Goal: Task Accomplishment & Management: Complete application form

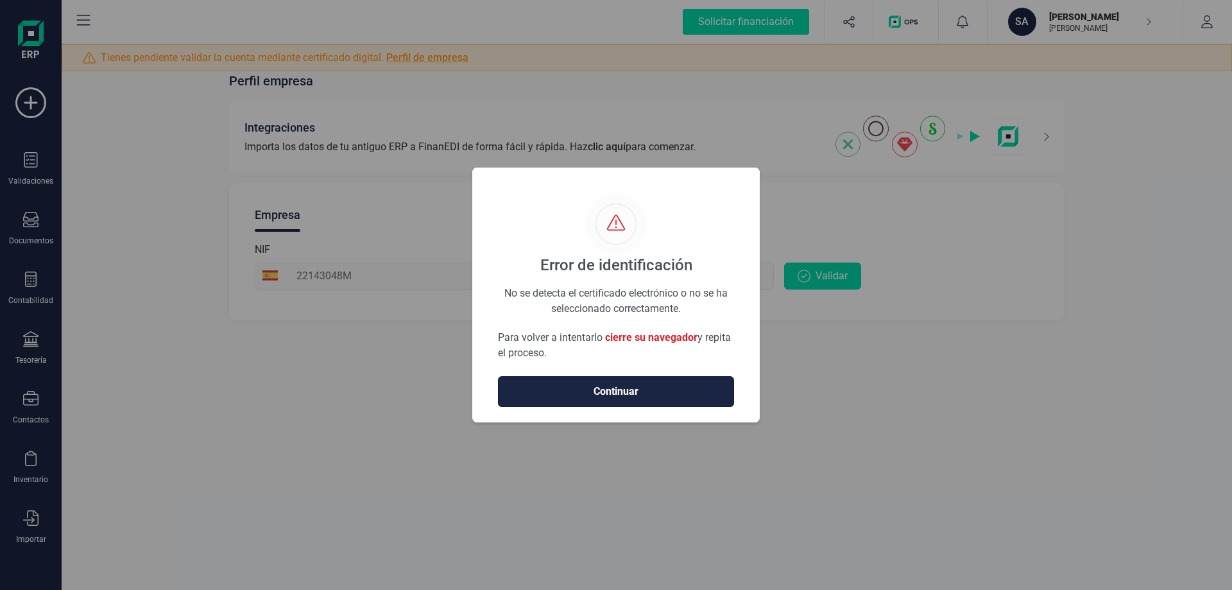
click at [627, 387] on span "Continuar" at bounding box center [616, 391] width 209 height 15
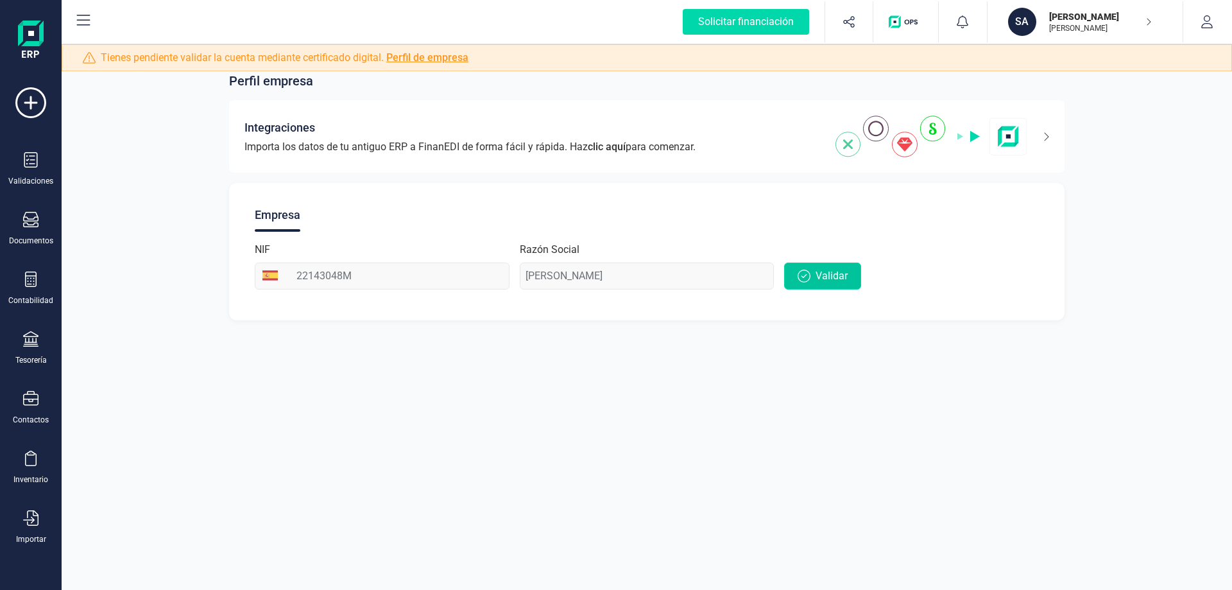
click at [843, 273] on span "Validar" at bounding box center [832, 275] width 32 height 15
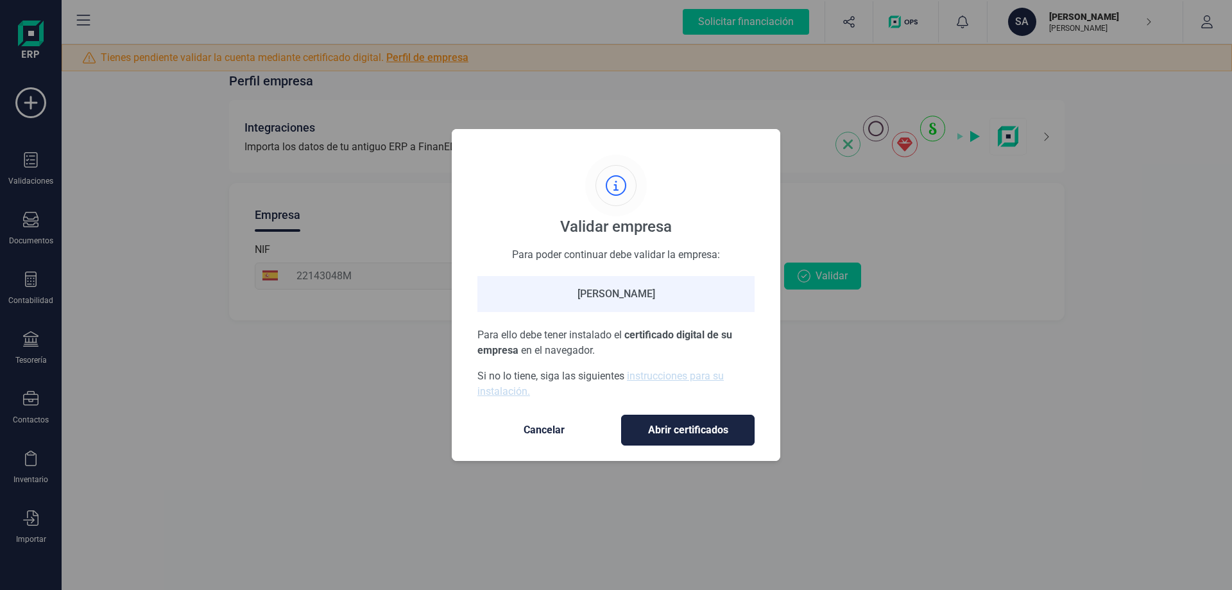
click at [659, 431] on span "Abrir certificados" at bounding box center [688, 429] width 107 height 15
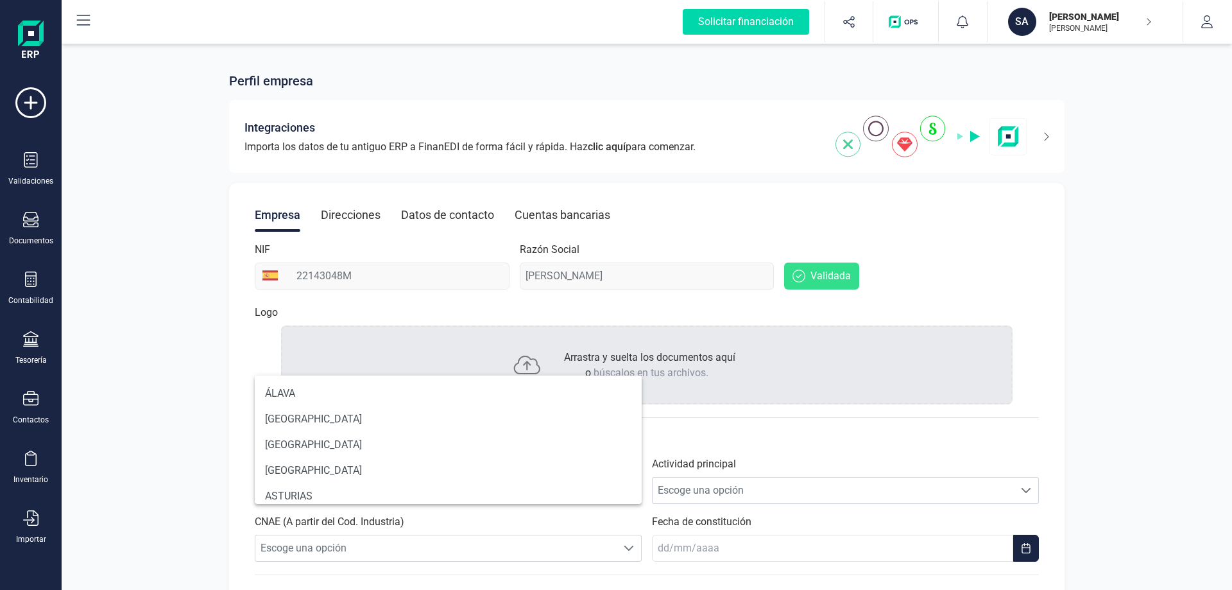
scroll to position [8, 56]
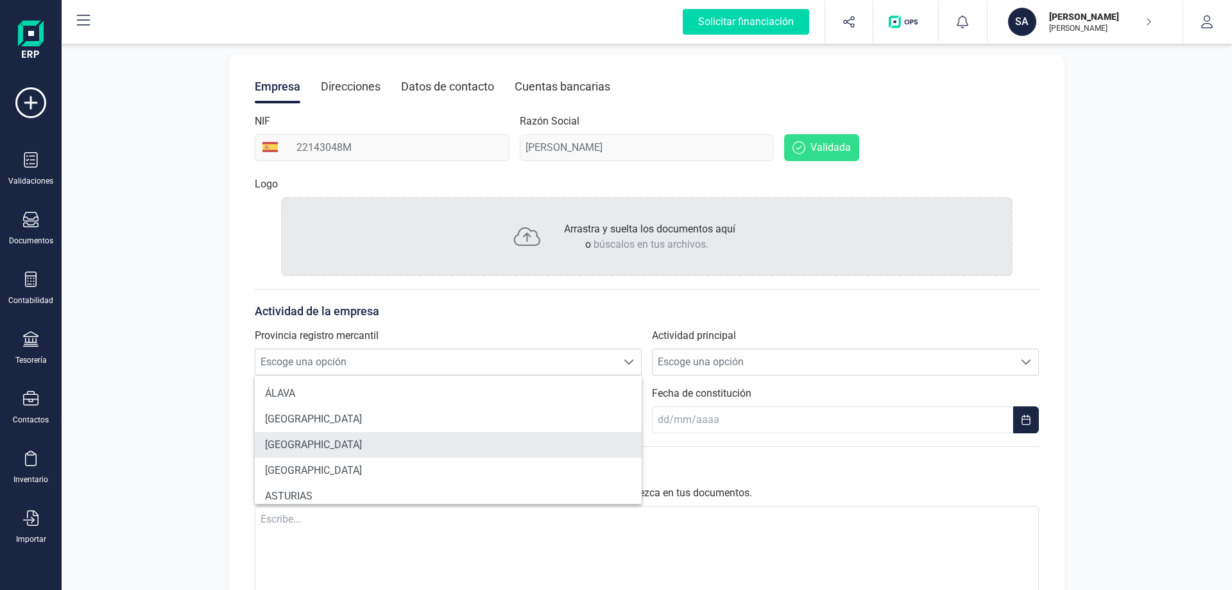
click at [304, 446] on li "[GEOGRAPHIC_DATA]" at bounding box center [448, 445] width 387 height 26
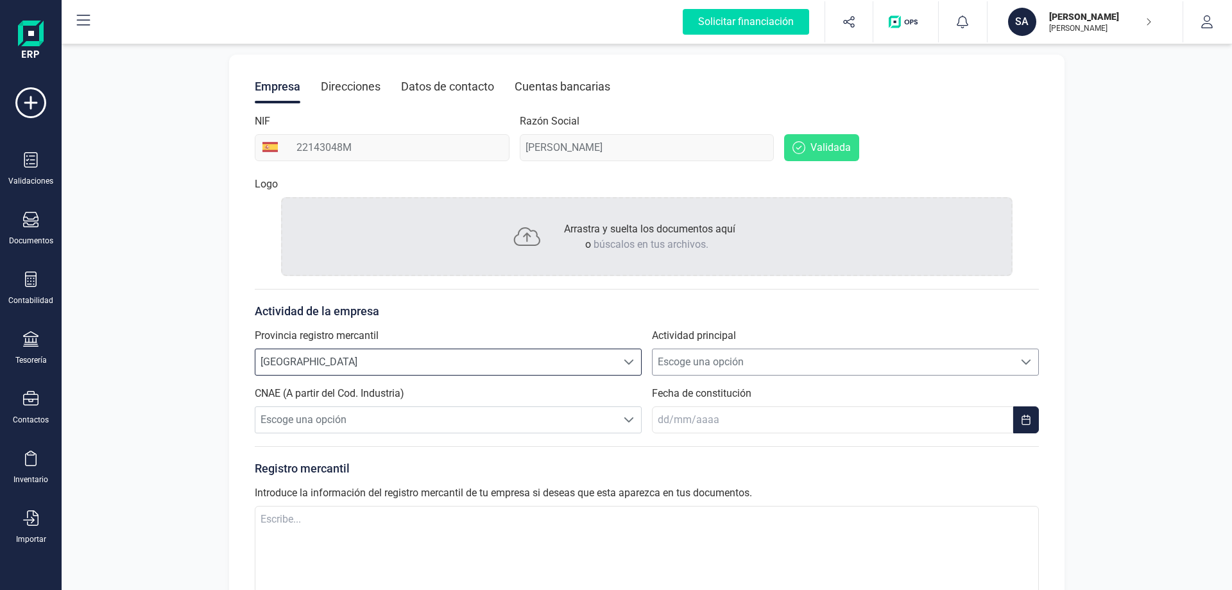
click at [1034, 363] on div at bounding box center [1026, 362] width 24 height 26
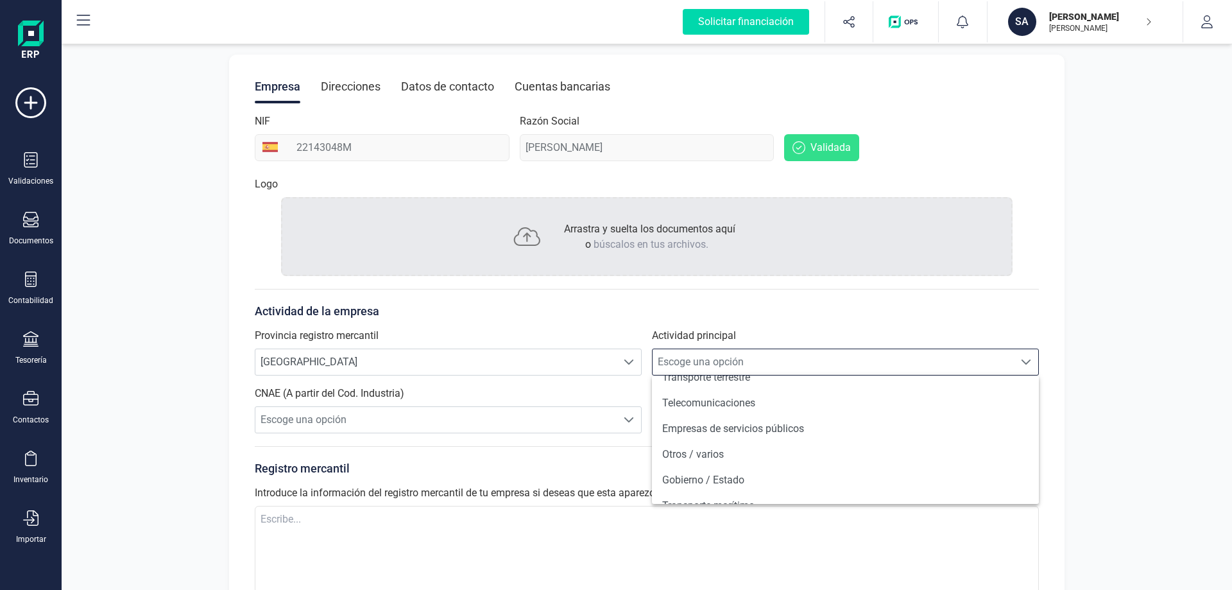
scroll to position [963, 0]
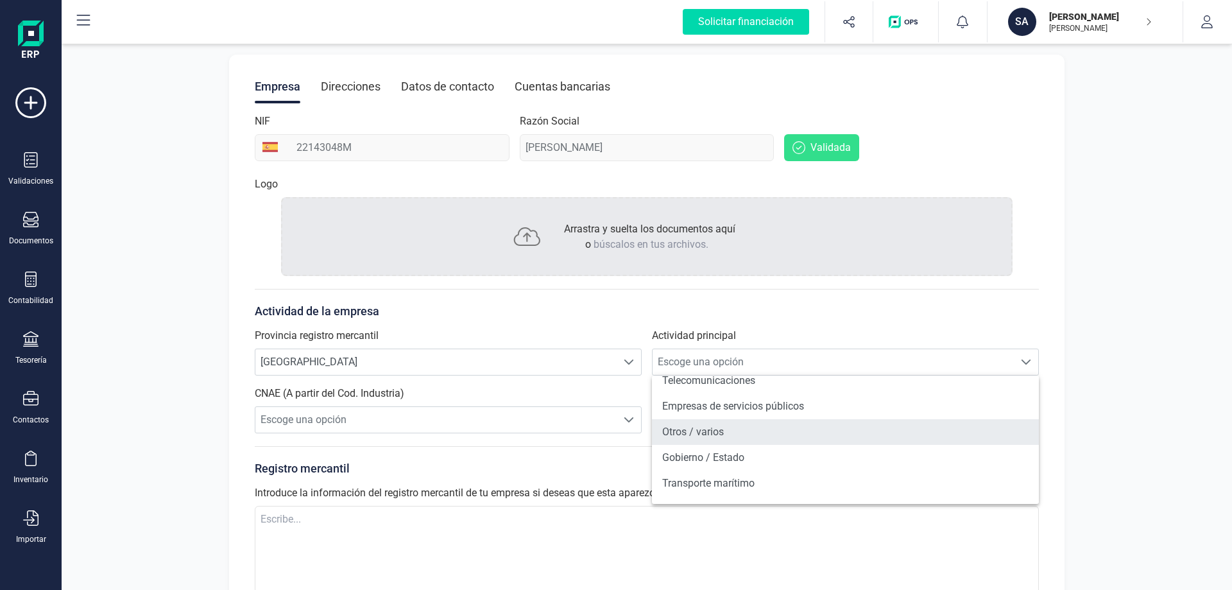
click at [713, 431] on li "Otros / varios" at bounding box center [845, 432] width 387 height 26
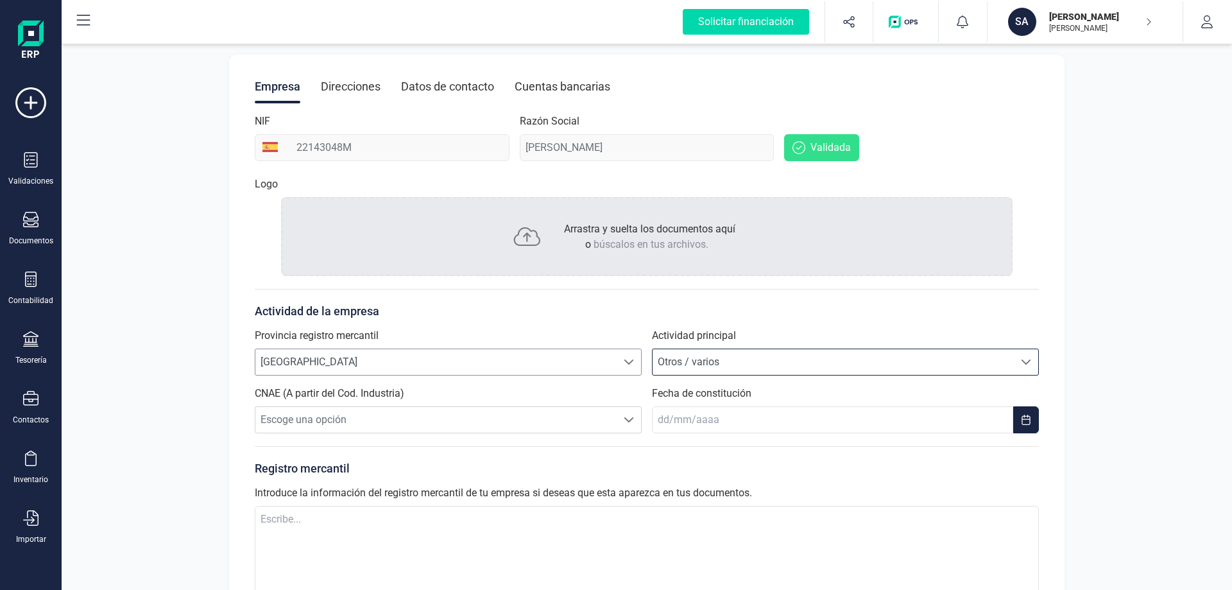
click at [307, 361] on span "ALICANTE" at bounding box center [435, 362] width 361 height 26
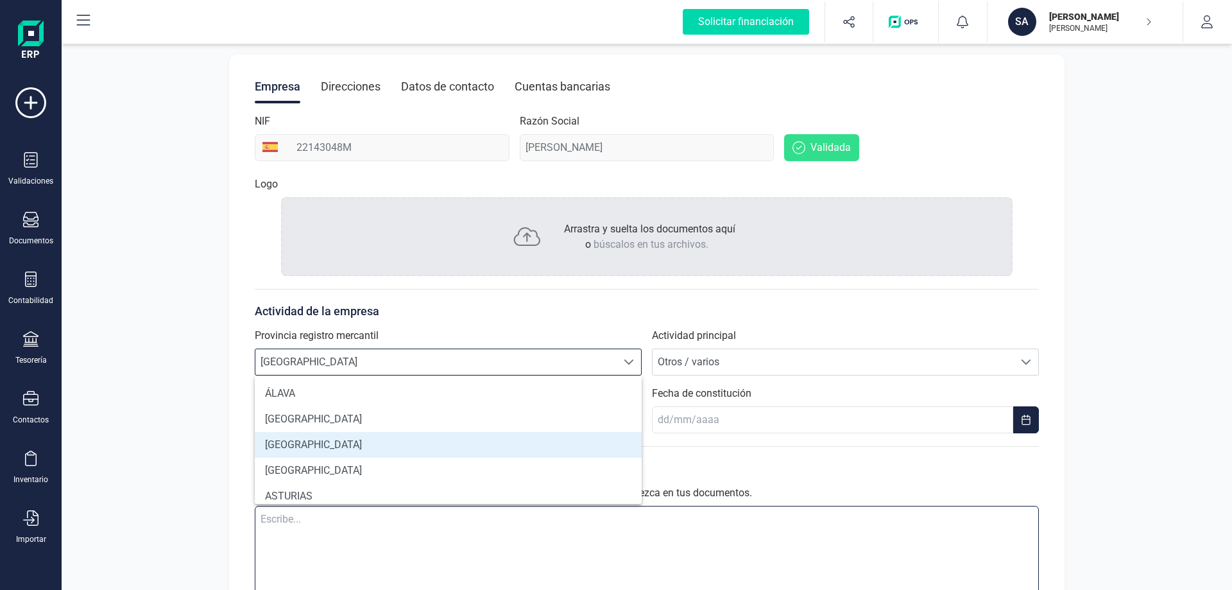
click at [813, 556] on textarea at bounding box center [647, 549] width 784 height 87
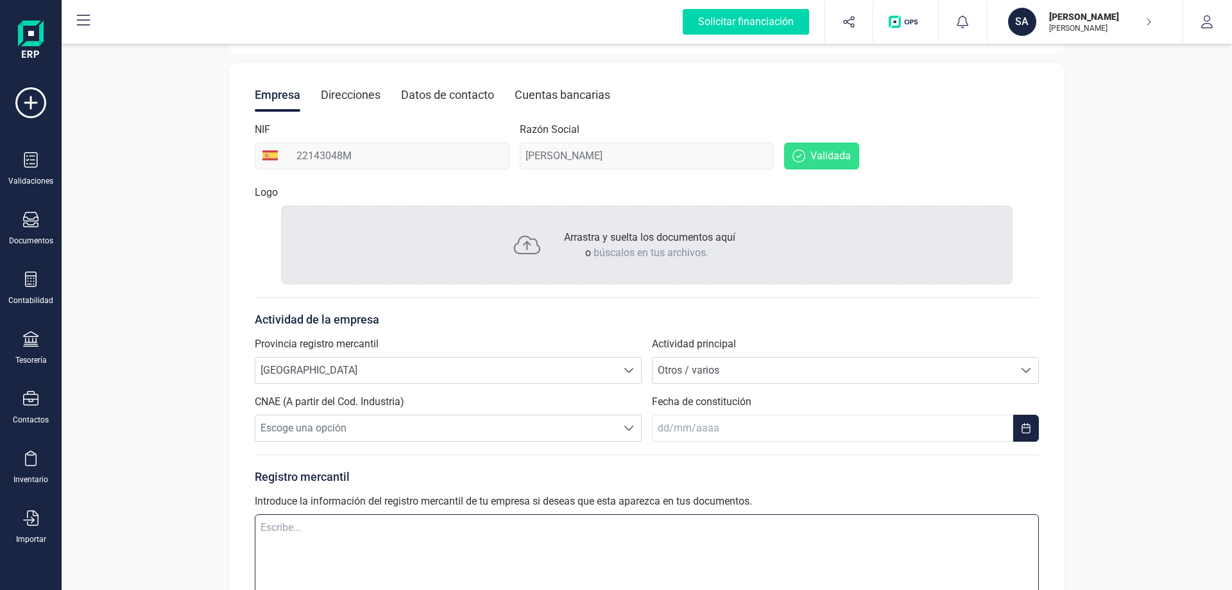
scroll to position [142, 0]
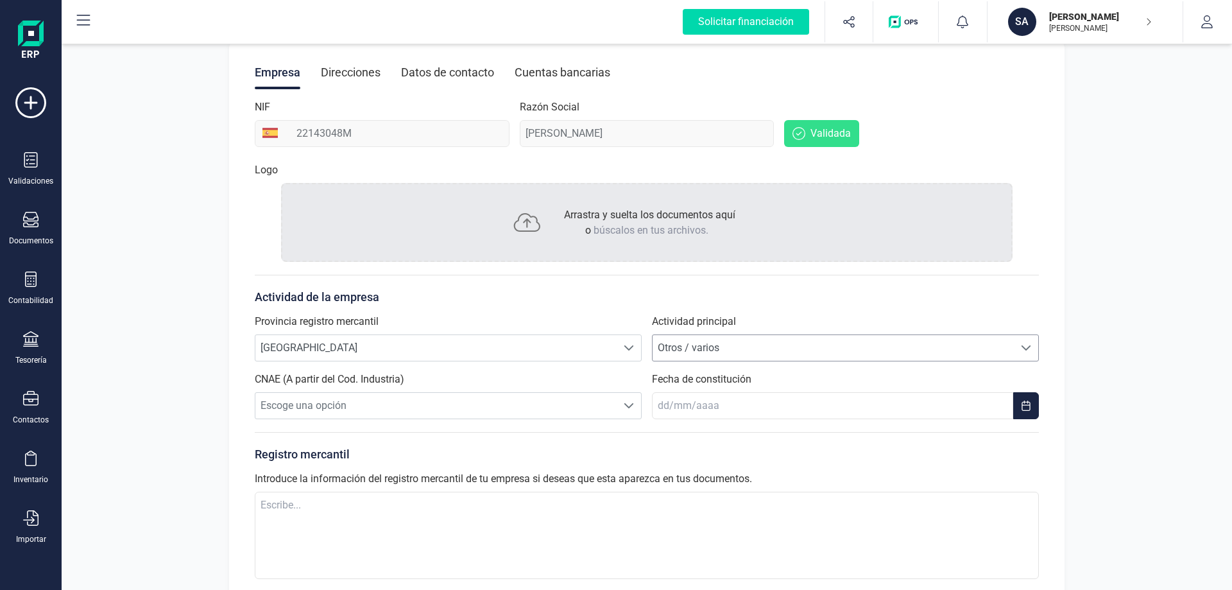
click at [1029, 347] on span at bounding box center [1026, 348] width 10 height 10
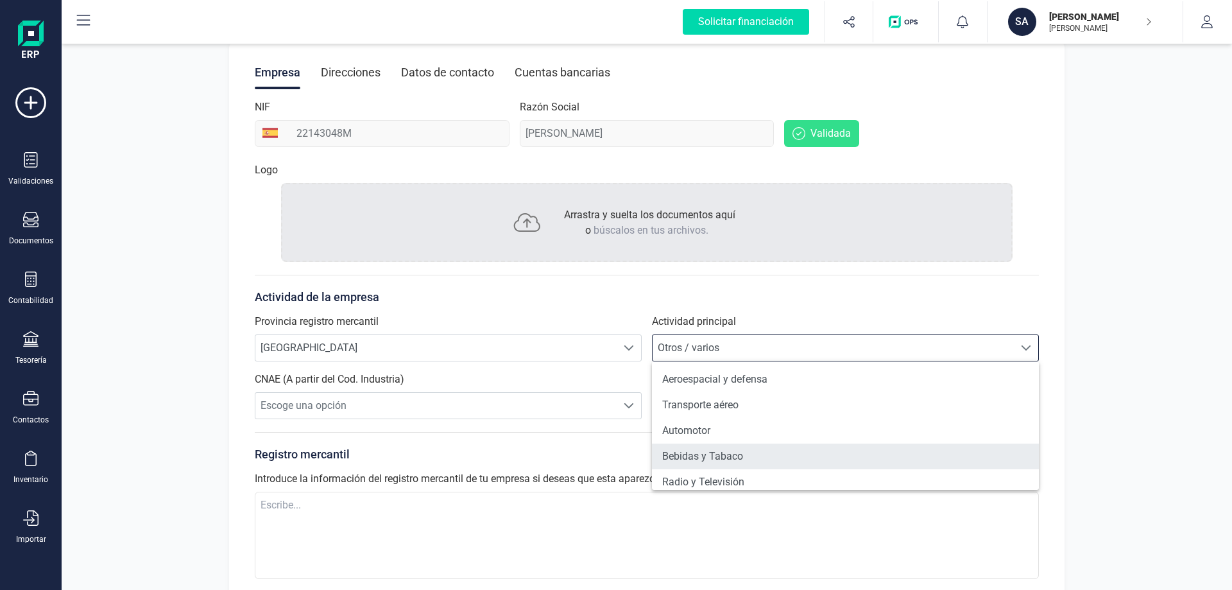
click at [897, 452] on li "Bebidas y Tabaco" at bounding box center [845, 456] width 387 height 26
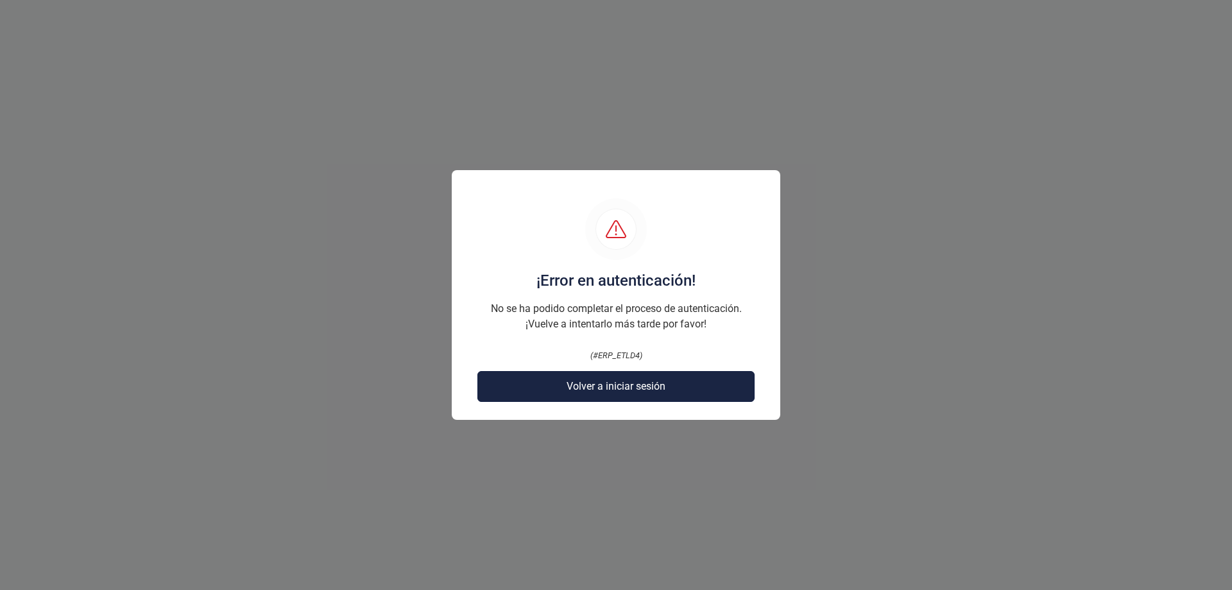
click at [651, 384] on span "Volver a iniciar sesión" at bounding box center [616, 386] width 99 height 15
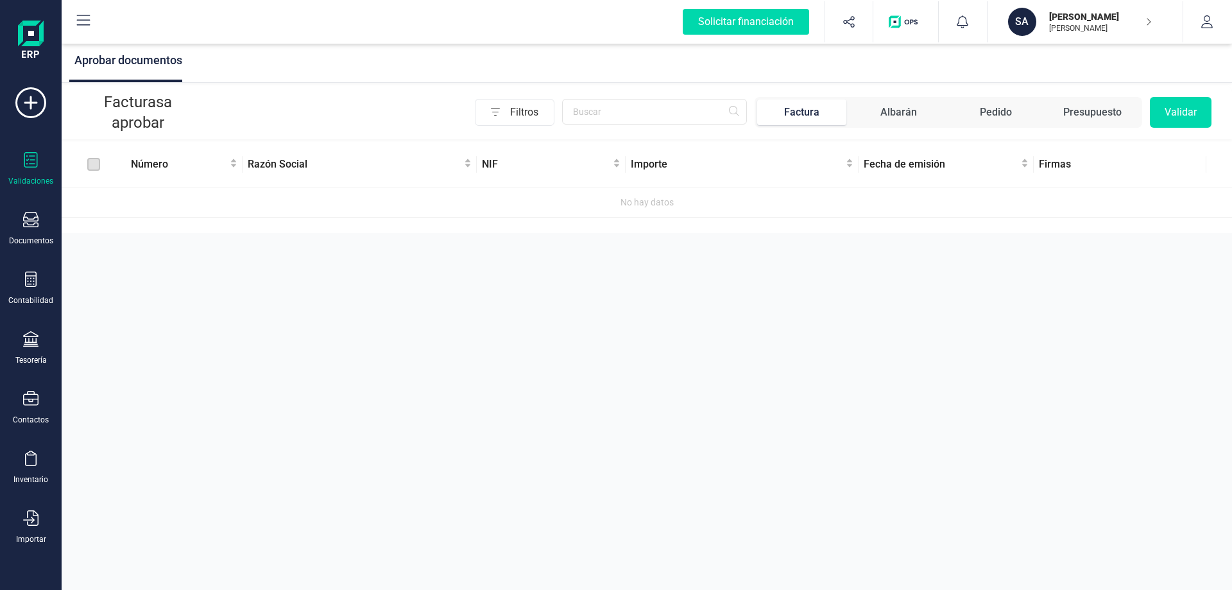
click at [97, 166] on label at bounding box center [93, 164] width 13 height 14
click at [236, 166] on div "Número" at bounding box center [184, 164] width 107 height 15
click at [135, 202] on div "No hay datos" at bounding box center [647, 202] width 1160 height 14
click at [810, 115] on div "Factura" at bounding box center [801, 112] width 35 height 15
click at [807, 112] on div "Factura" at bounding box center [801, 112] width 35 height 15
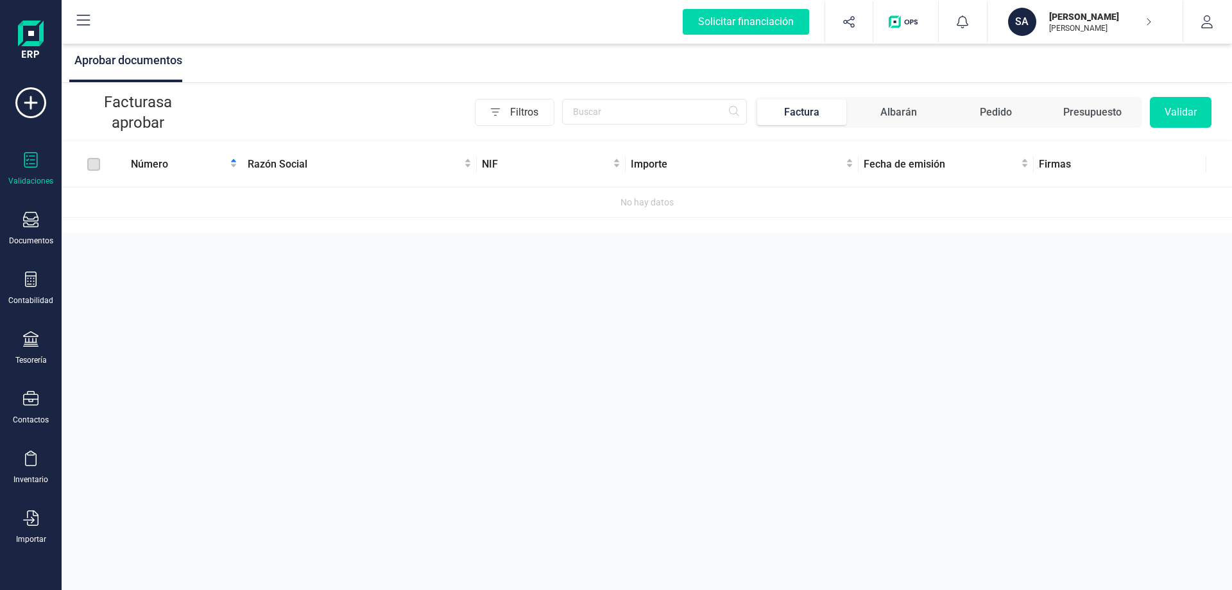
click at [94, 165] on label at bounding box center [93, 164] width 13 height 14
click at [282, 161] on span "Razón Social" at bounding box center [355, 164] width 214 height 15
click at [467, 164] on div "Razón Social" at bounding box center [360, 164] width 224 height 15
click at [36, 99] on icon at bounding box center [30, 102] width 31 height 31
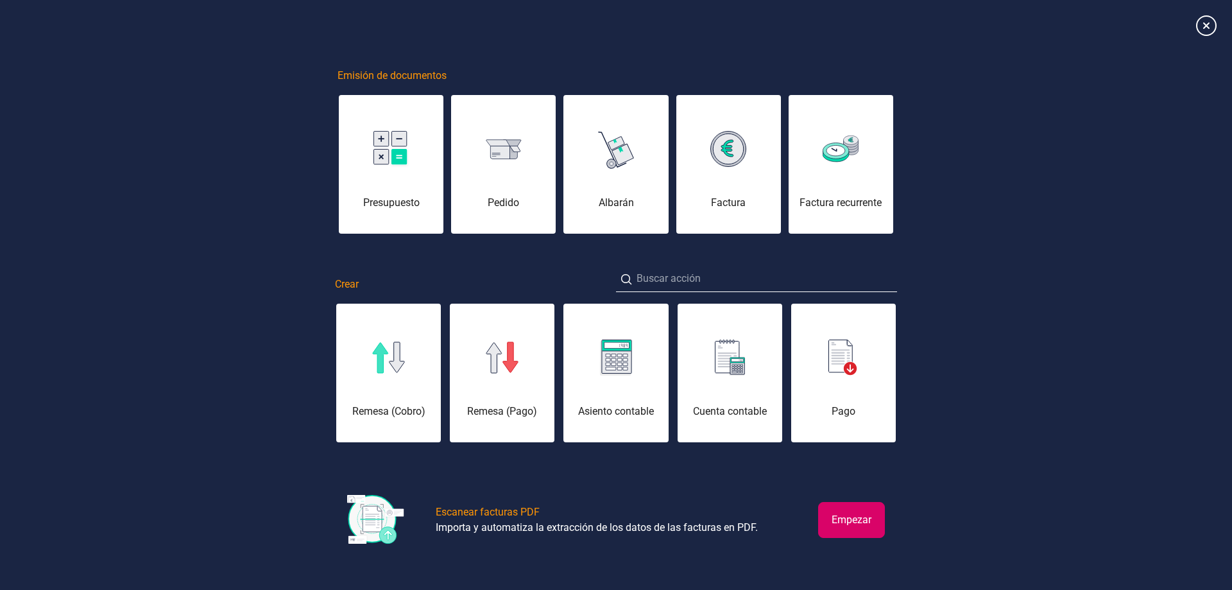
scroll to position [0, 64]
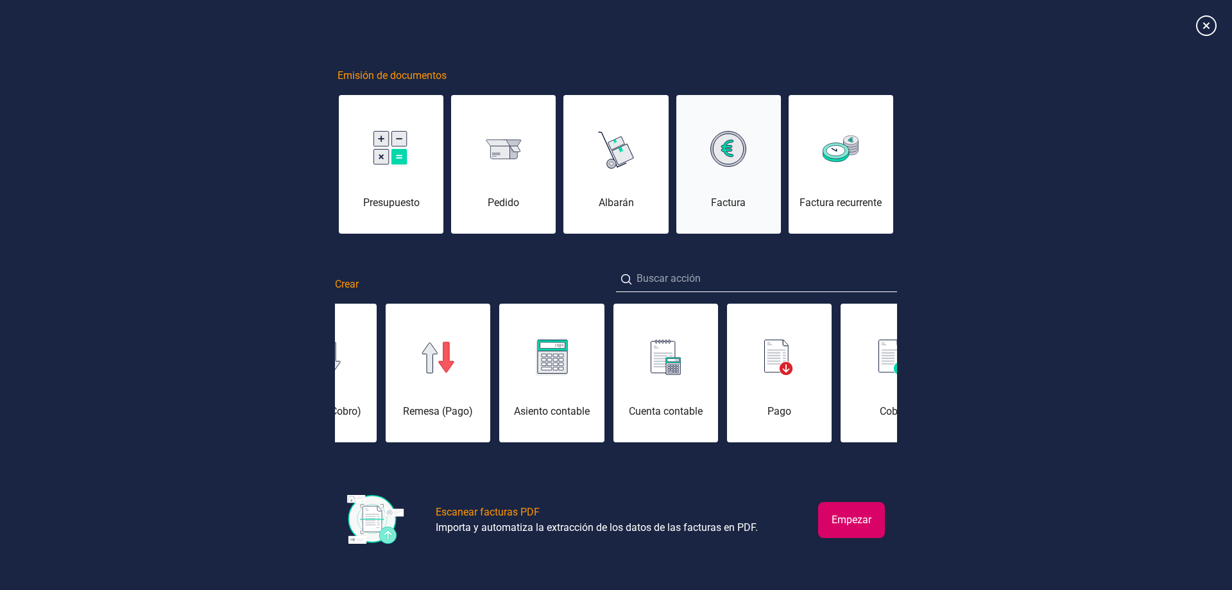
click at [734, 187] on div "Factura" at bounding box center [728, 171] width 105 height 77
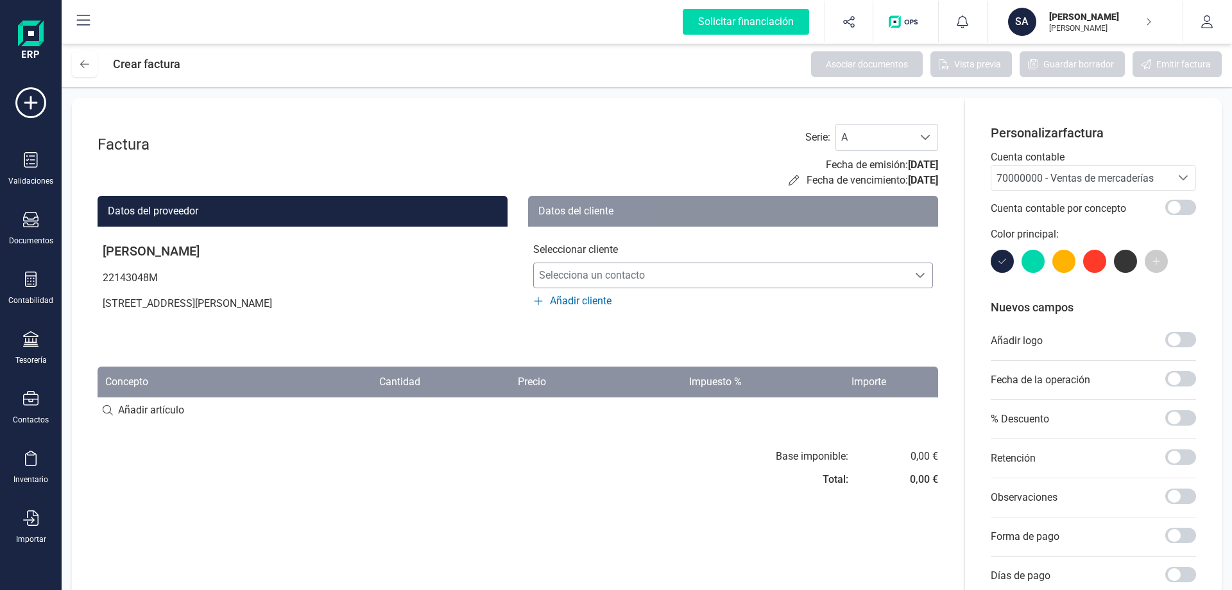
click at [918, 277] on icon "Selecciona un contacto" at bounding box center [920, 275] width 10 height 10
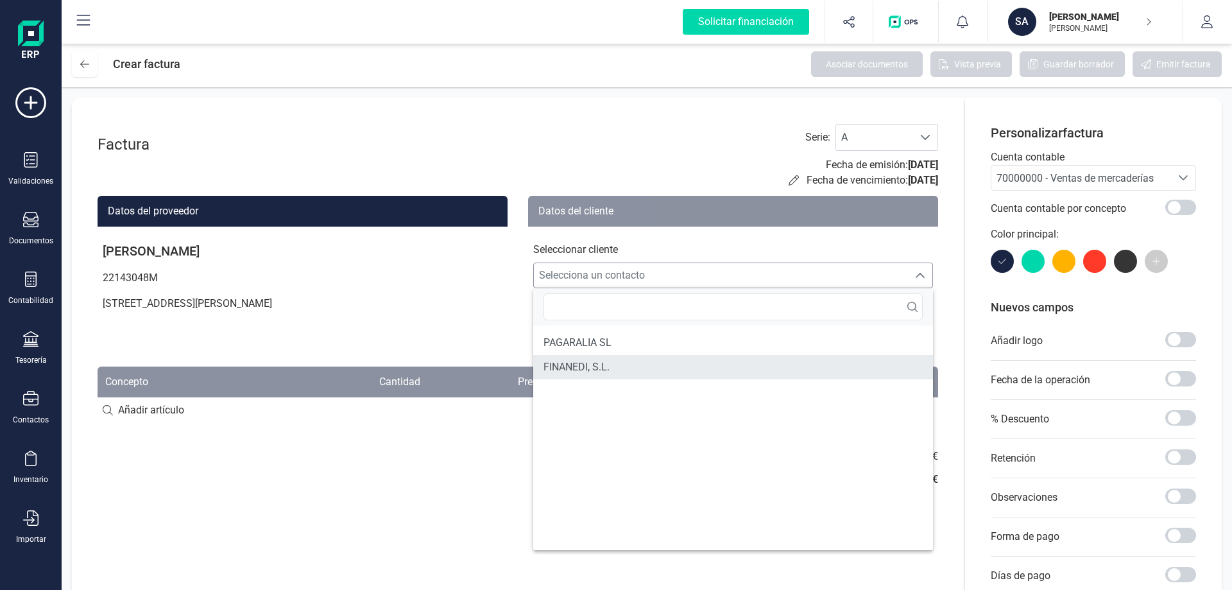
click at [587, 371] on span "FINANEDI, S.L." at bounding box center [577, 366] width 66 height 15
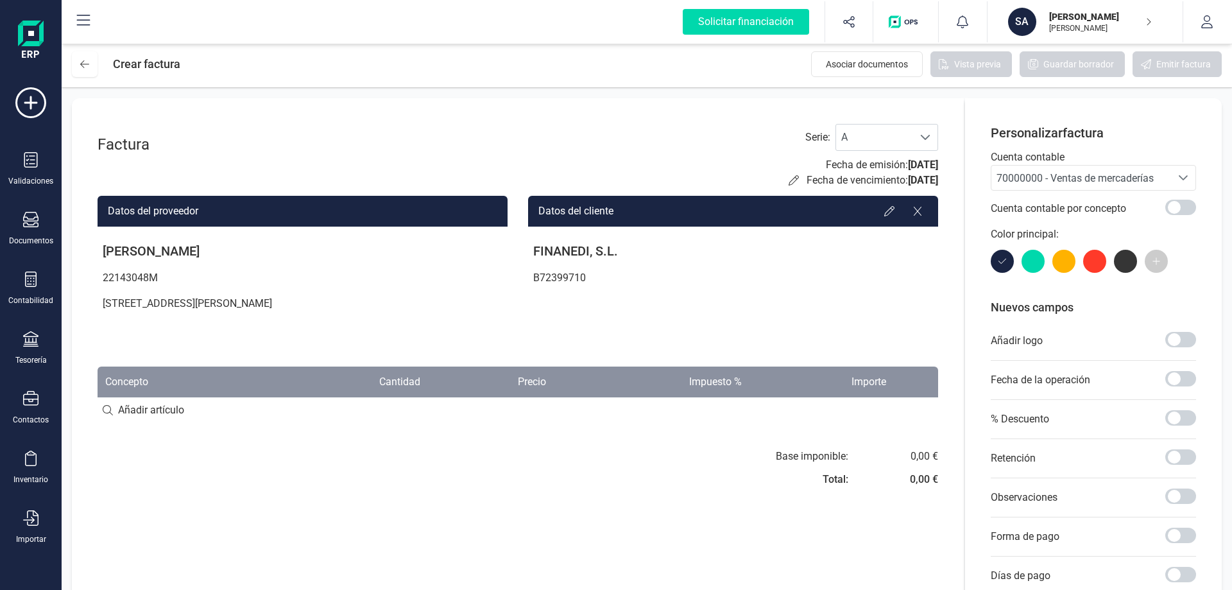
click at [909, 455] on div "Base imponible: Total: 0,00 € 0,00 €" at bounding box center [857, 472] width 162 height 46
click at [915, 456] on div "0,00 €" at bounding box center [924, 456] width 28 height 15
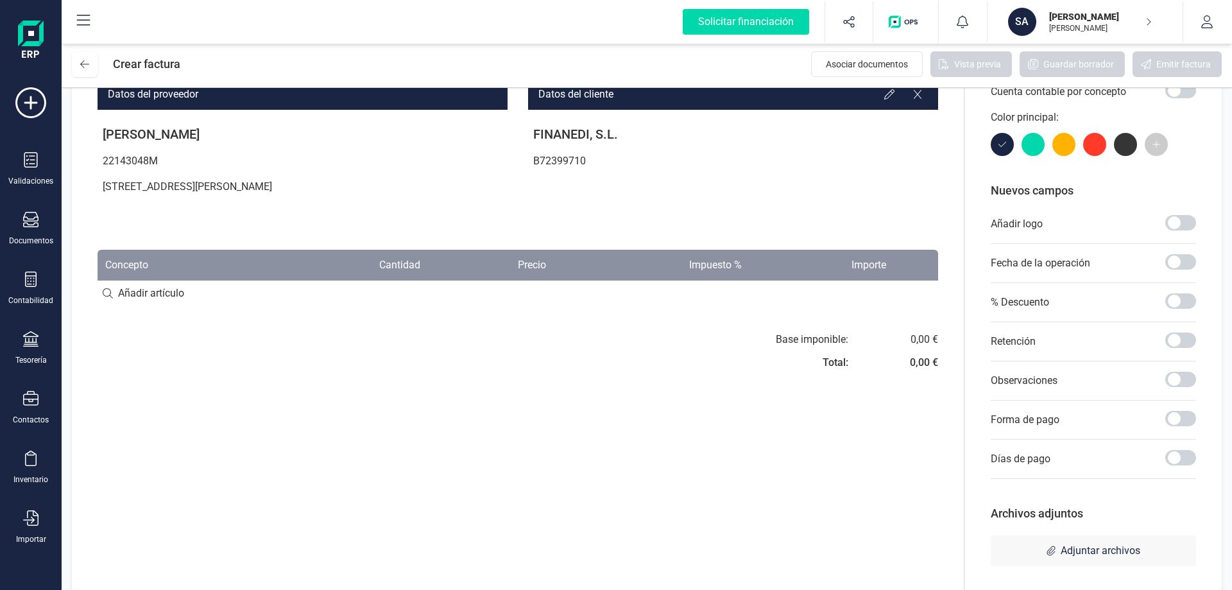
scroll to position [132, 0]
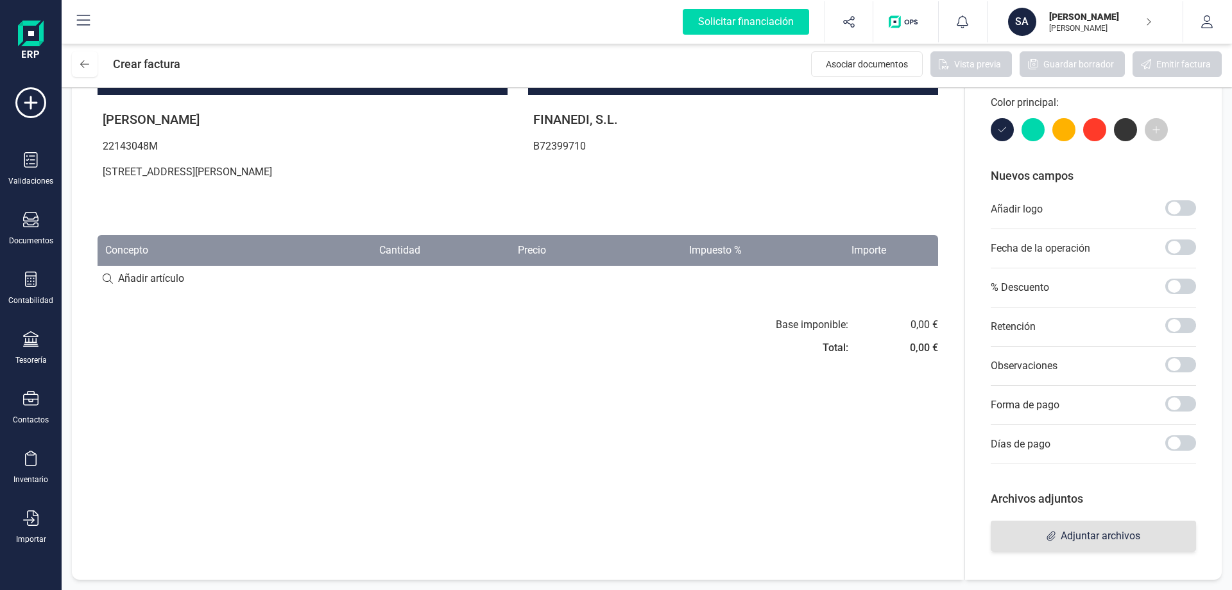
click at [1095, 537] on span "Adjuntar archivos" at bounding box center [1101, 535] width 80 height 15
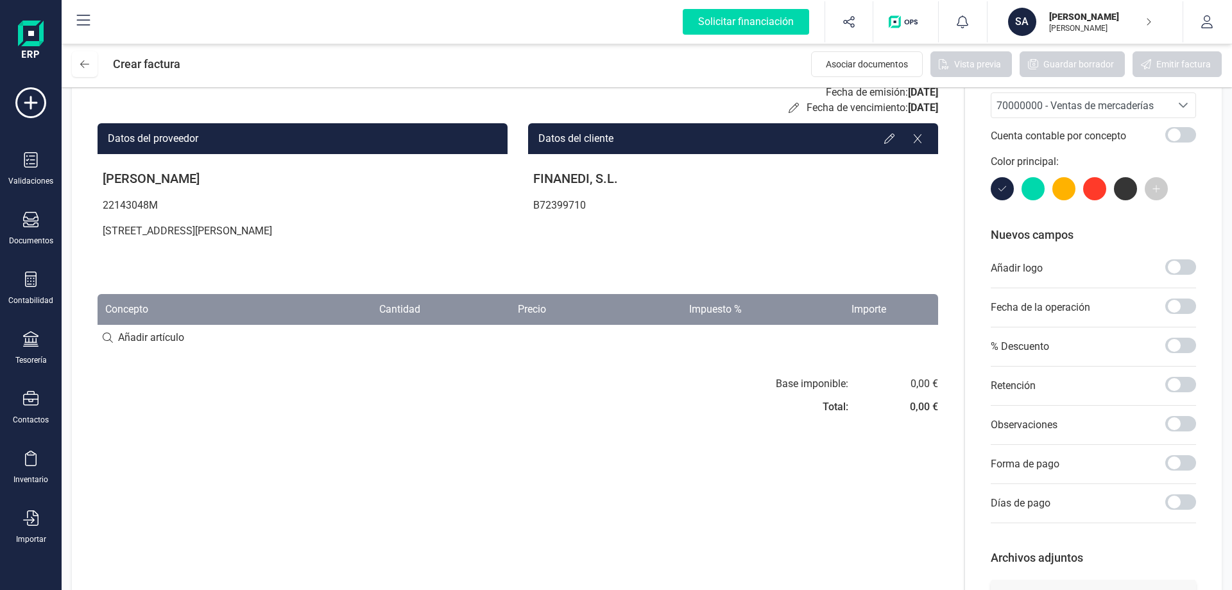
scroll to position [67, 0]
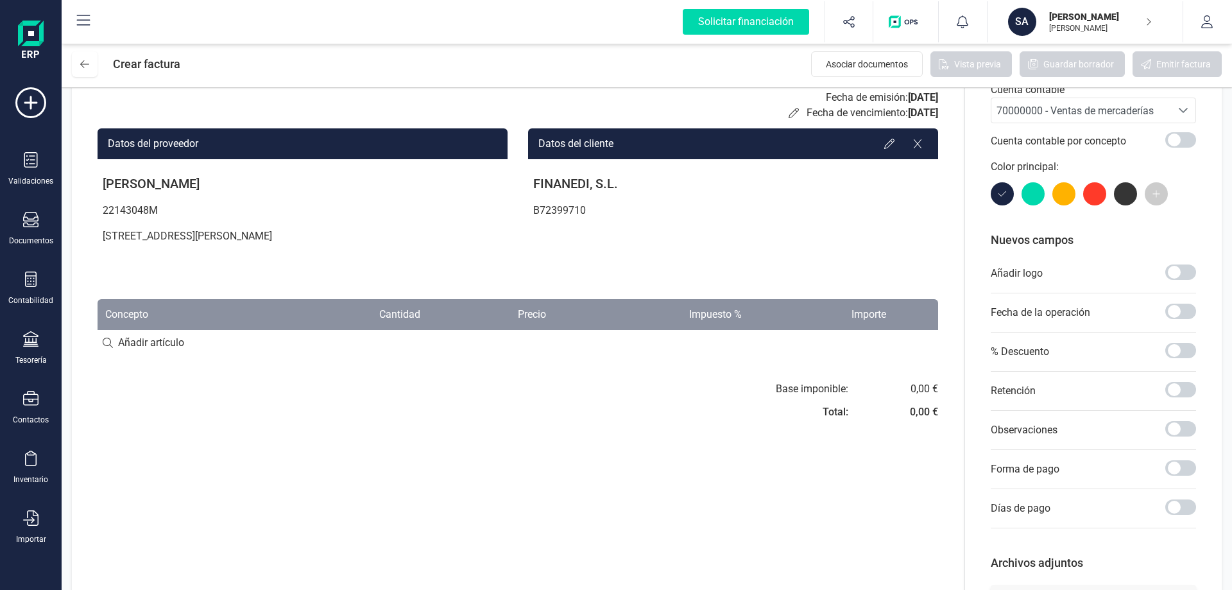
click at [908, 98] on span "15/09/2025" at bounding box center [923, 97] width 30 height 12
click at [865, 98] on p "Fecha de emisión: 15/09/2025" at bounding box center [882, 97] width 112 height 15
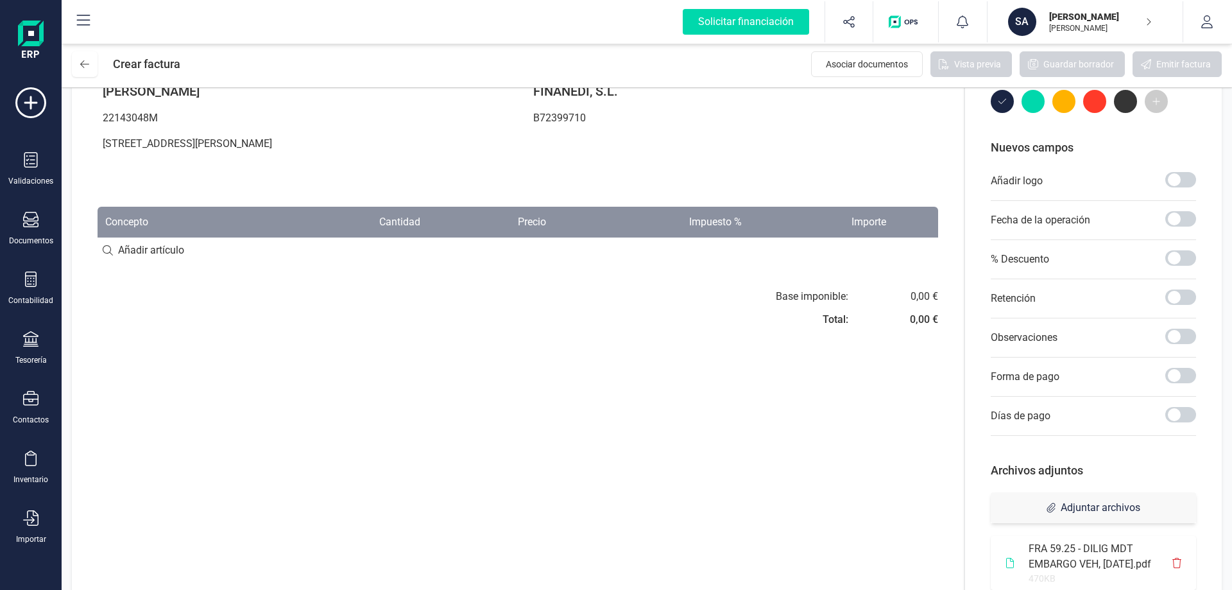
scroll to position [132, 0]
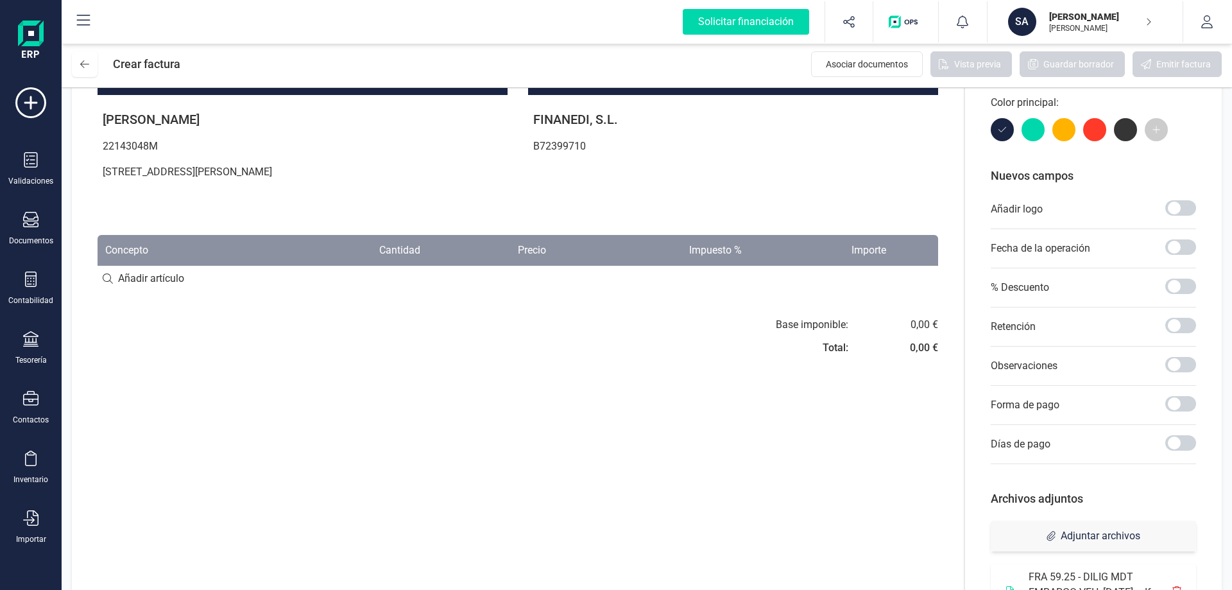
click at [915, 323] on div "0,00 €" at bounding box center [924, 324] width 28 height 15
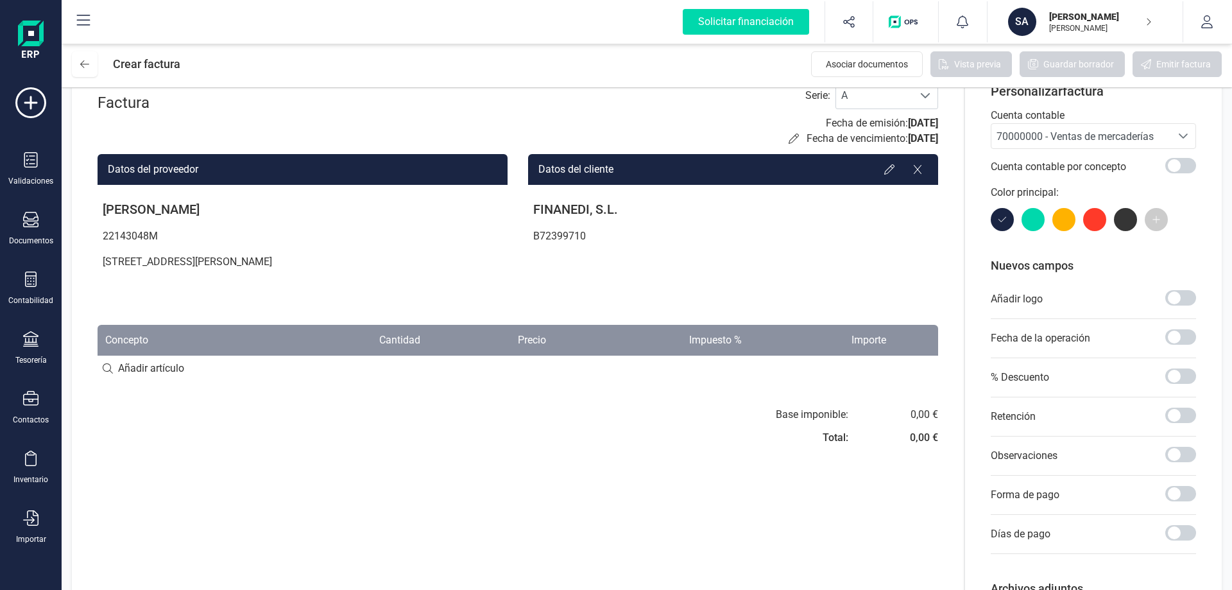
scroll to position [64, 0]
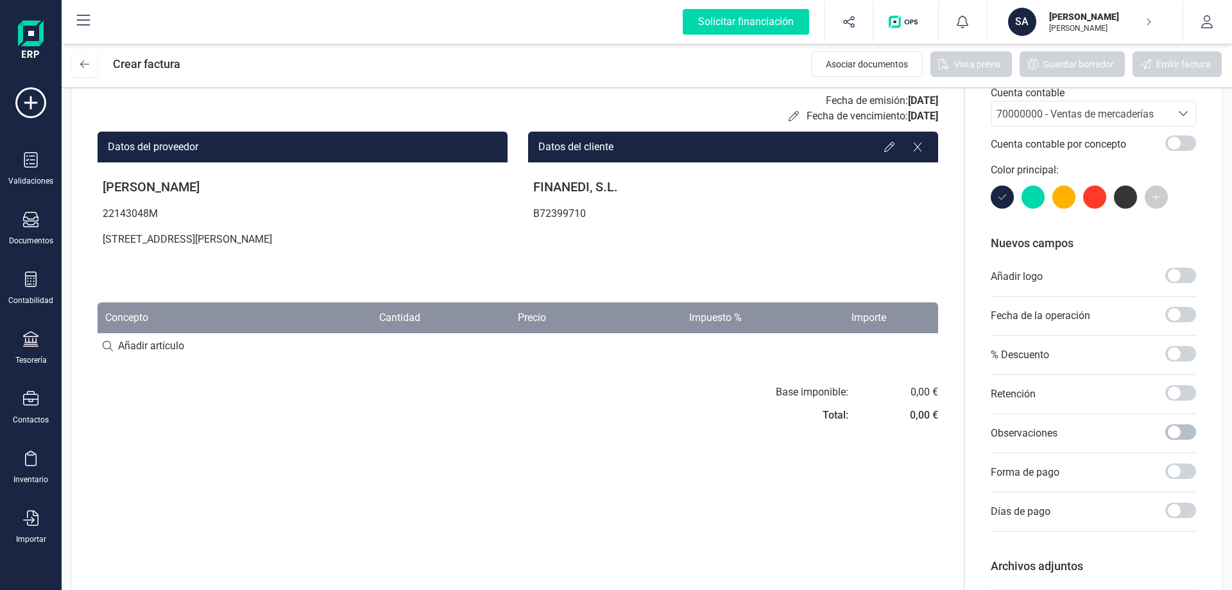
drag, startPoint x: 1177, startPoint y: 433, endPoint x: 1192, endPoint y: 431, distance: 14.9
click at [1192, 431] on span at bounding box center [1181, 431] width 31 height 15
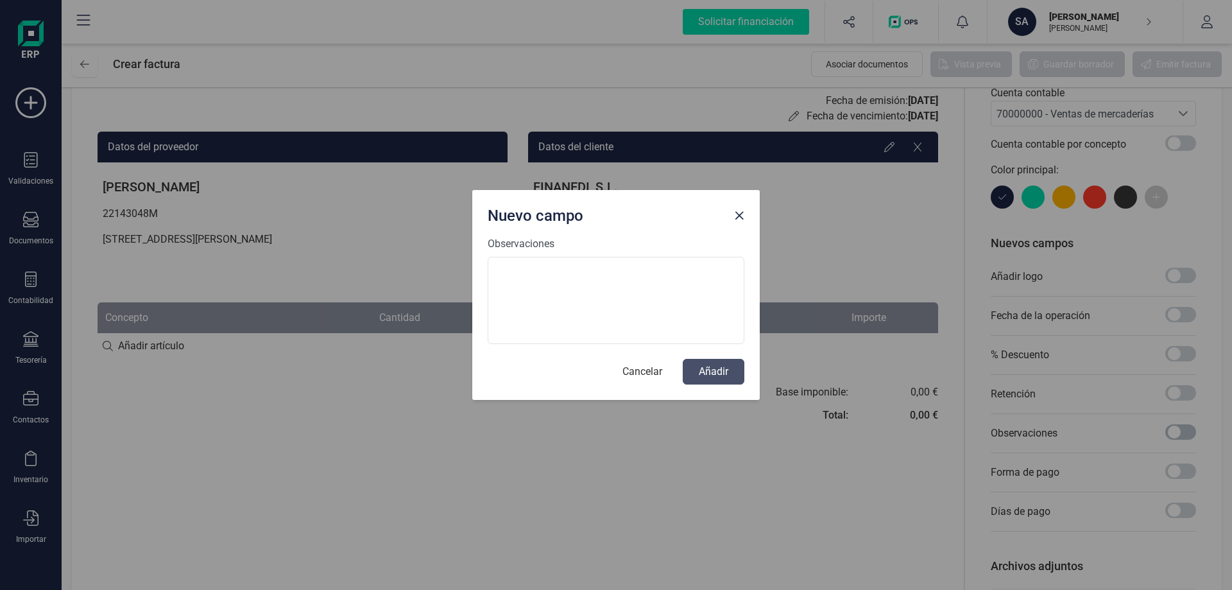
scroll to position [7, 4]
click at [740, 216] on span "Close" at bounding box center [739, 216] width 10 height 10
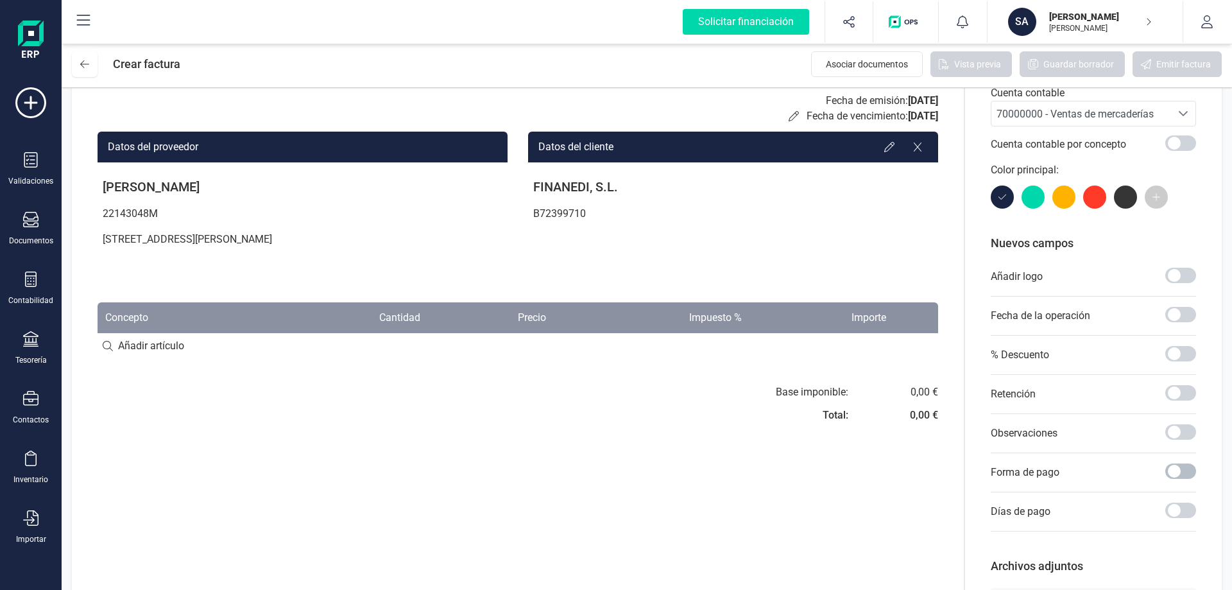
drag, startPoint x: 1181, startPoint y: 469, endPoint x: 1189, endPoint y: 468, distance: 7.8
click at [1189, 468] on span at bounding box center [1181, 470] width 31 height 15
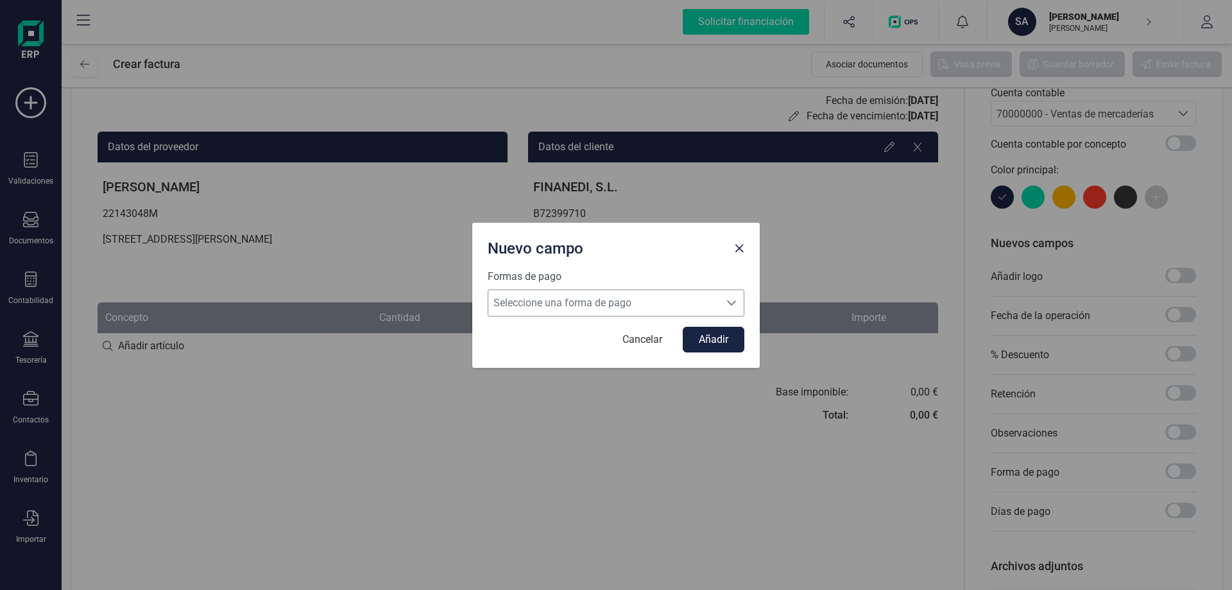
click at [732, 305] on icon "Seleccione una forma de pago" at bounding box center [731, 302] width 9 height 5
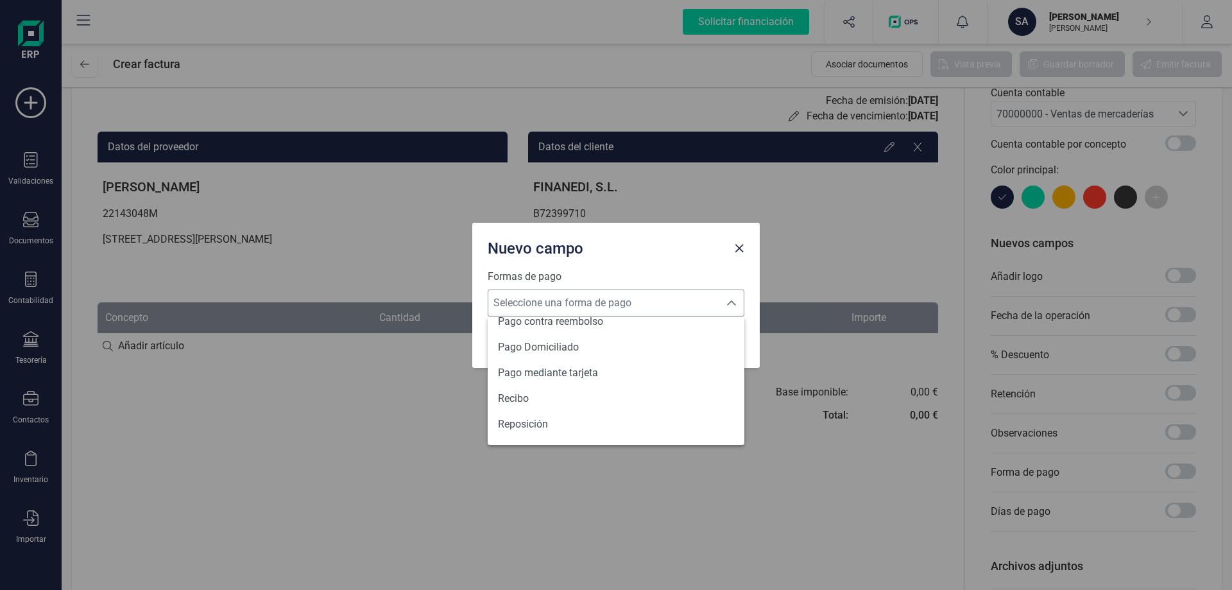
scroll to position [472, 0]
click at [560, 426] on span "Transferencia" at bounding box center [529, 426] width 62 height 15
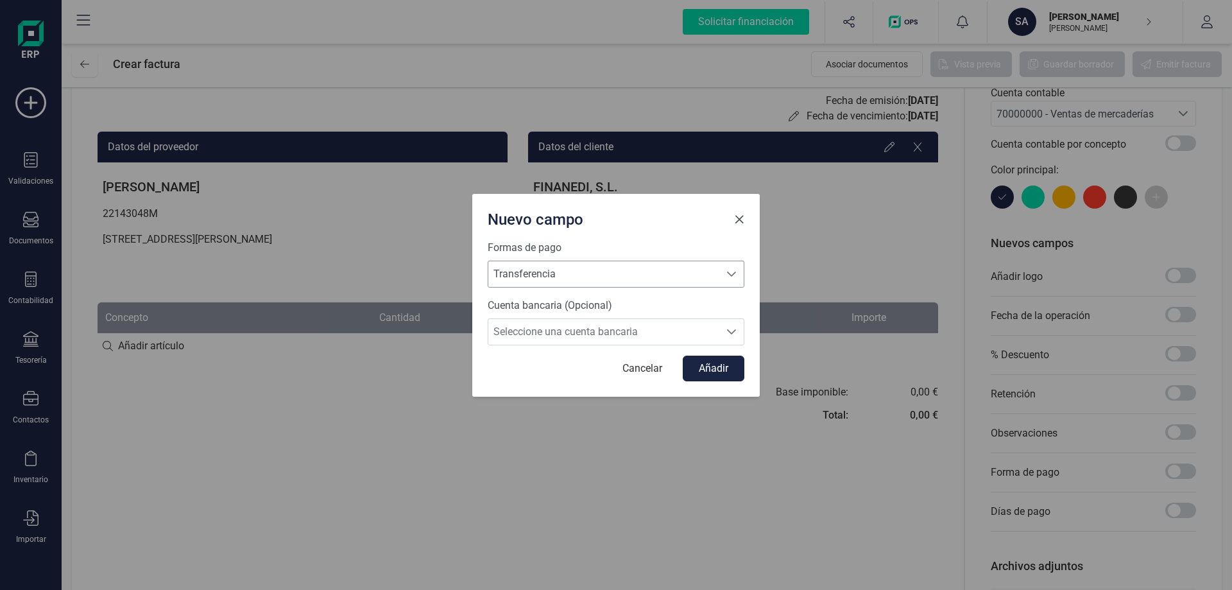
click at [743, 219] on span "Close" at bounding box center [739, 219] width 10 height 10
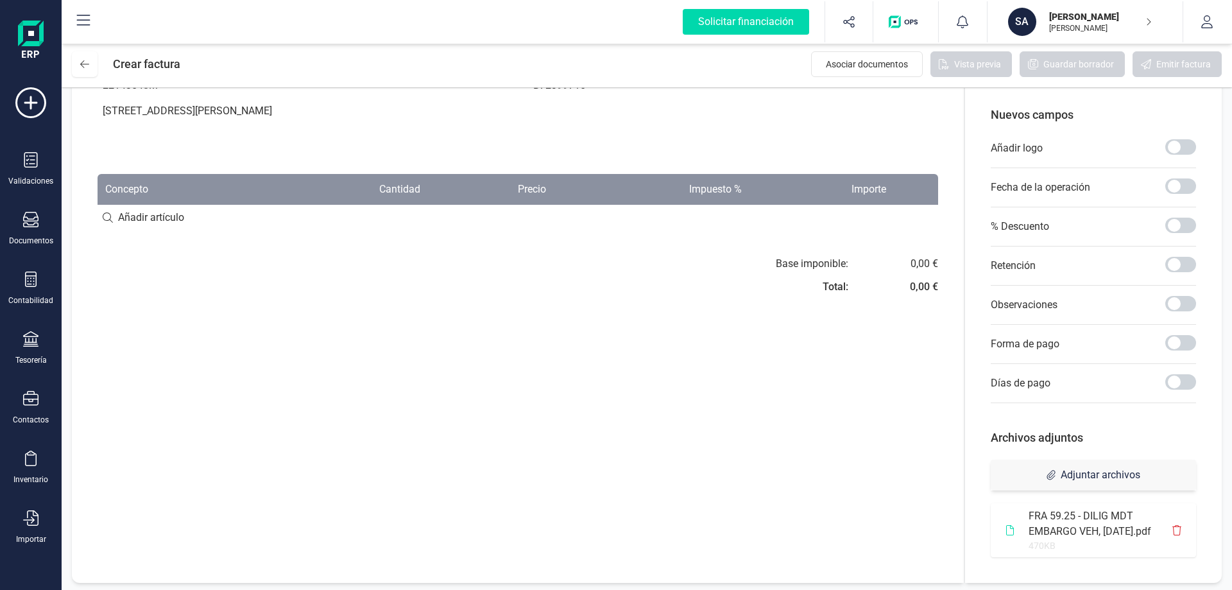
scroll to position [196, 0]
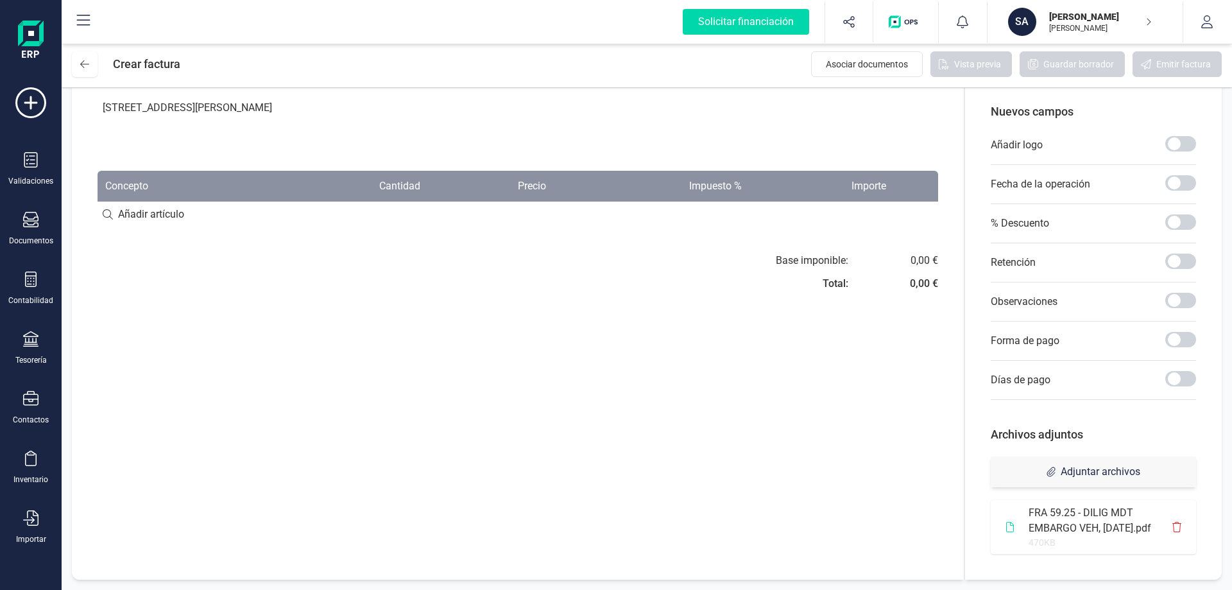
click at [920, 256] on div "0,00 €" at bounding box center [924, 260] width 28 height 15
click at [917, 261] on div "0,00 €" at bounding box center [924, 260] width 28 height 15
click at [851, 21] on icon "button" at bounding box center [849, 21] width 13 height 13
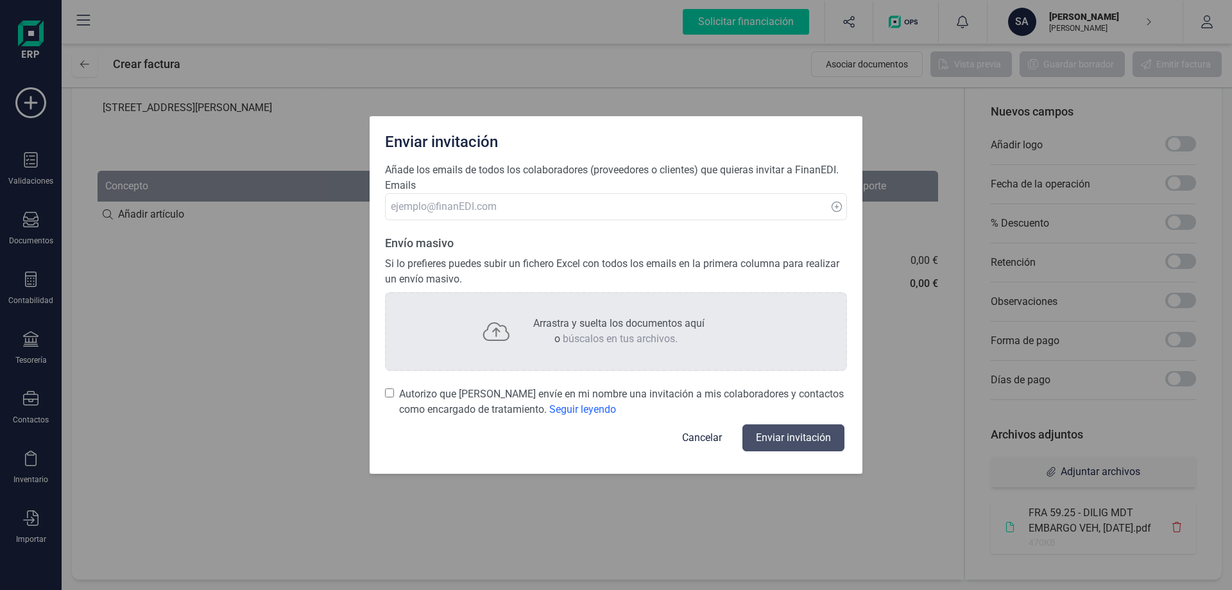
click at [917, 453] on div "Enviar invitación Añade los emails de todos los colaboradores (proveedores o cl…" at bounding box center [616, 295] width 1232 height 590
click at [926, 124] on div "Enviar invitación Añade los emails de todos los colaboradores (proveedores o cl…" at bounding box center [616, 295] width 1232 height 590
click at [717, 434] on button "Cancelar" at bounding box center [702, 437] width 71 height 31
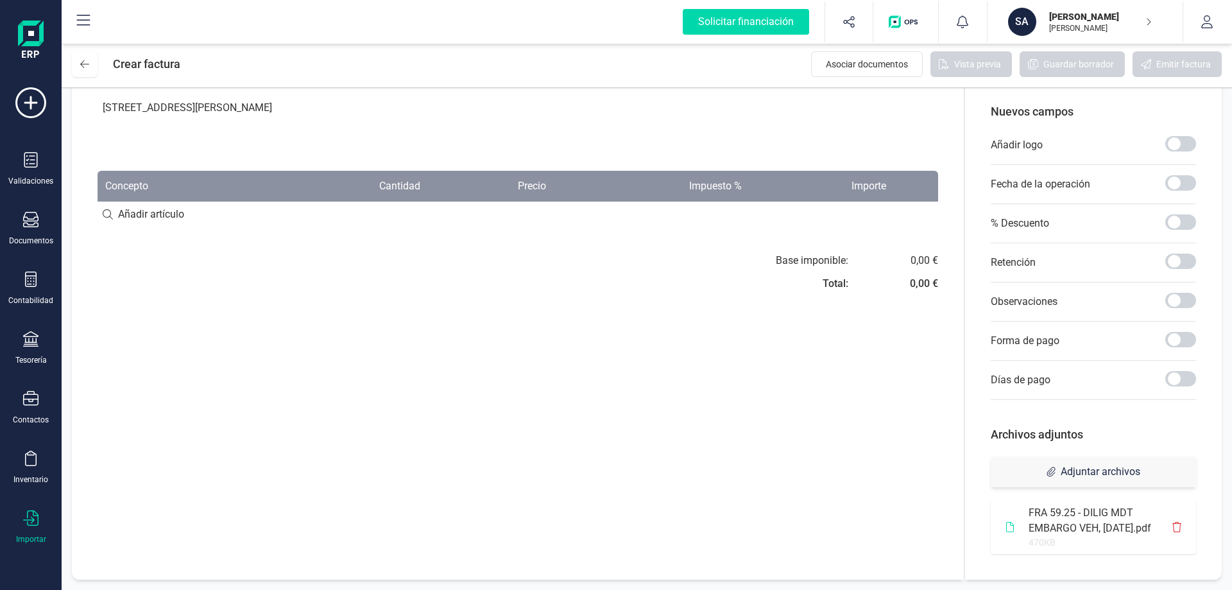
click at [34, 519] on icon at bounding box center [30, 517] width 15 height 15
click at [117, 397] on span "Facturas" at bounding box center [134, 397] width 68 height 15
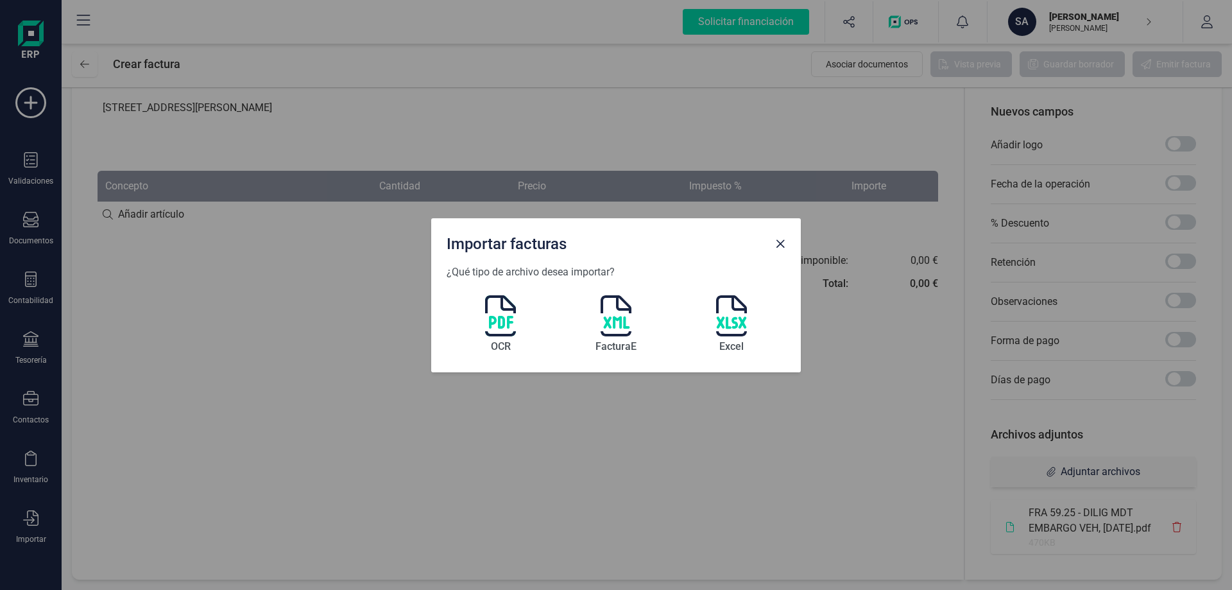
click at [503, 318] on img at bounding box center [500, 315] width 31 height 41
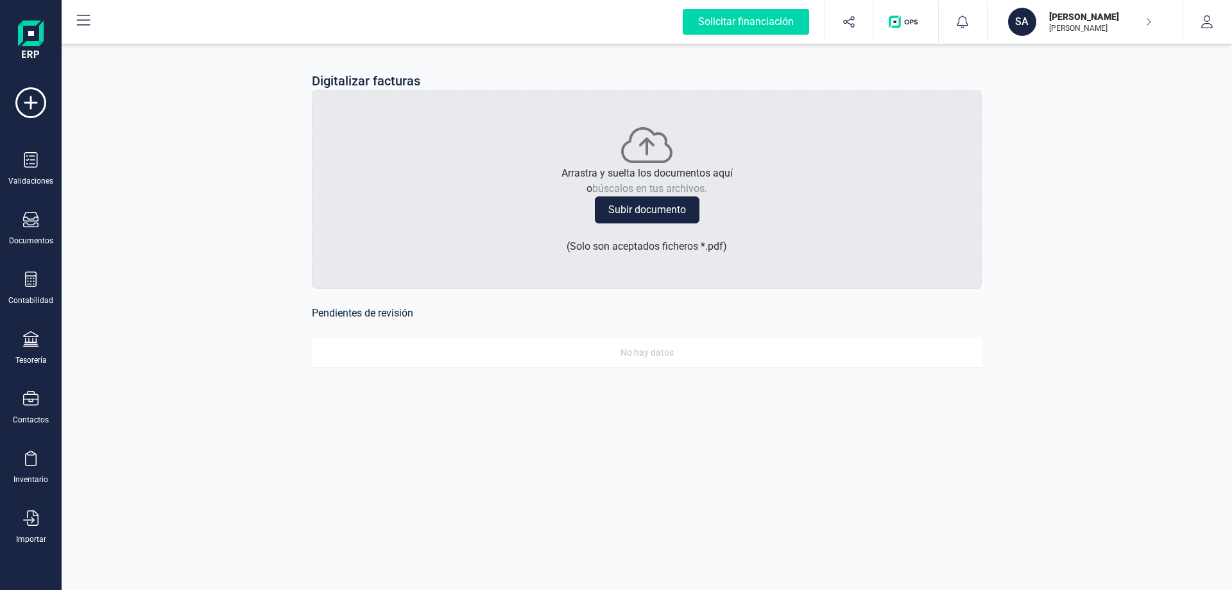
click at [653, 205] on button "Subir documento" at bounding box center [647, 209] width 105 height 27
click at [919, 388] on button "Revisar" at bounding box center [907, 387] width 67 height 21
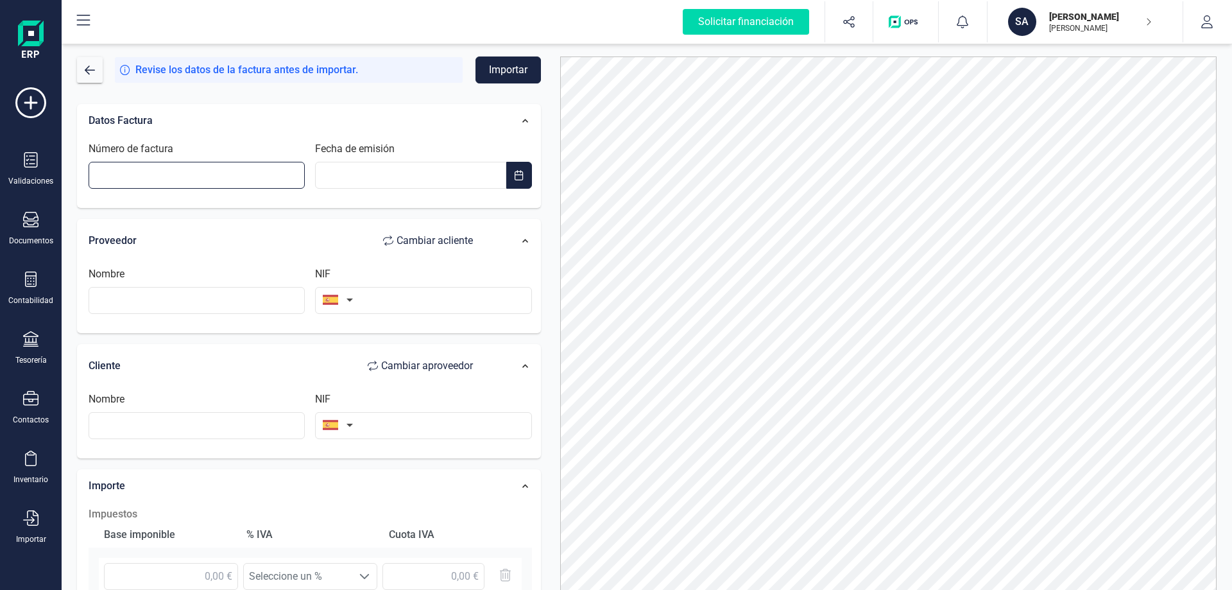
click at [177, 175] on input "Número de factura" at bounding box center [197, 175] width 216 height 27
type input "59/25"
click at [515, 179] on span "button" at bounding box center [519, 175] width 10 height 10
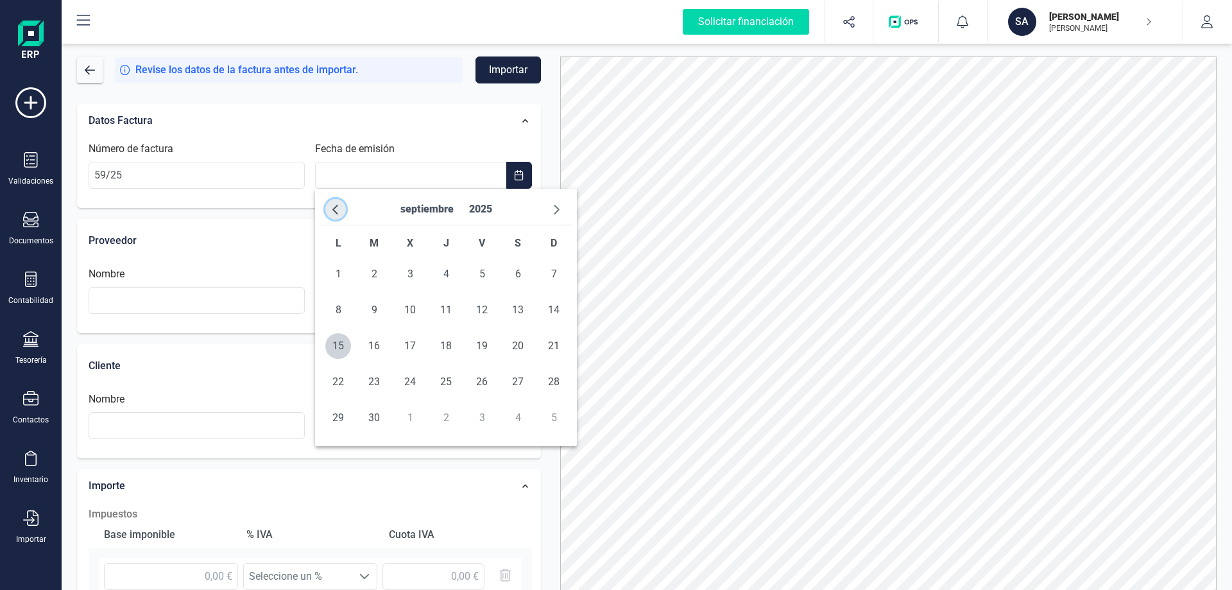
click at [329, 207] on button "button" at bounding box center [335, 209] width 21 height 21
click at [370, 415] on span "26" at bounding box center [374, 418] width 26 height 26
type input "26/08/2025"
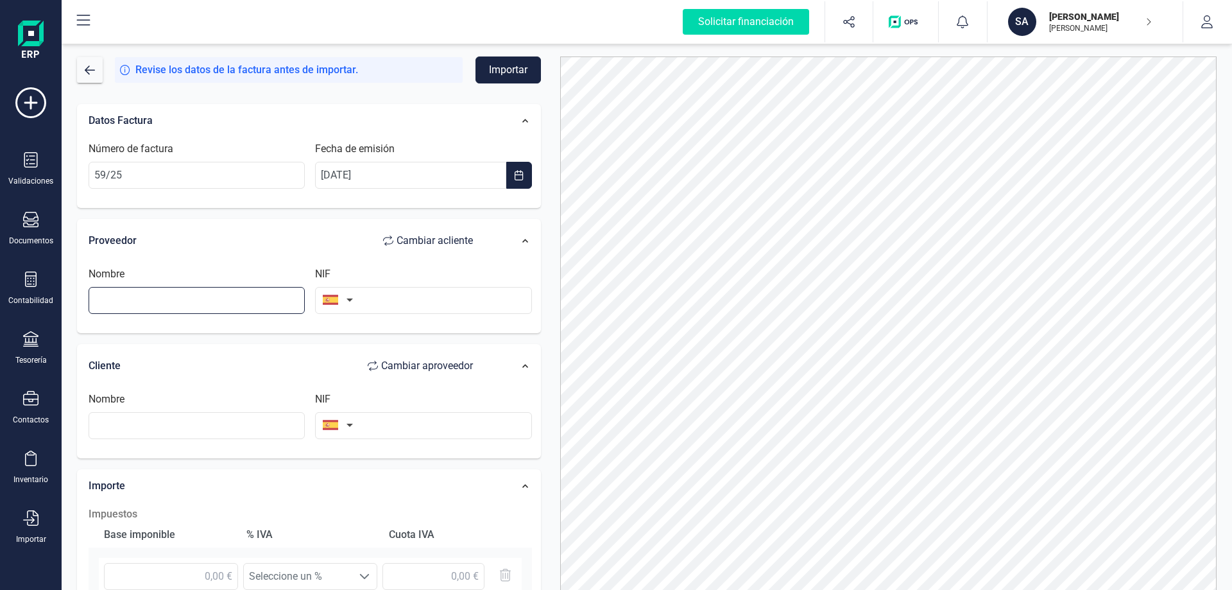
click at [203, 307] on input "text" at bounding box center [197, 300] width 216 height 27
type input "[PERSON_NAME]"
click at [159, 431] on input "text" at bounding box center [197, 425] width 216 height 27
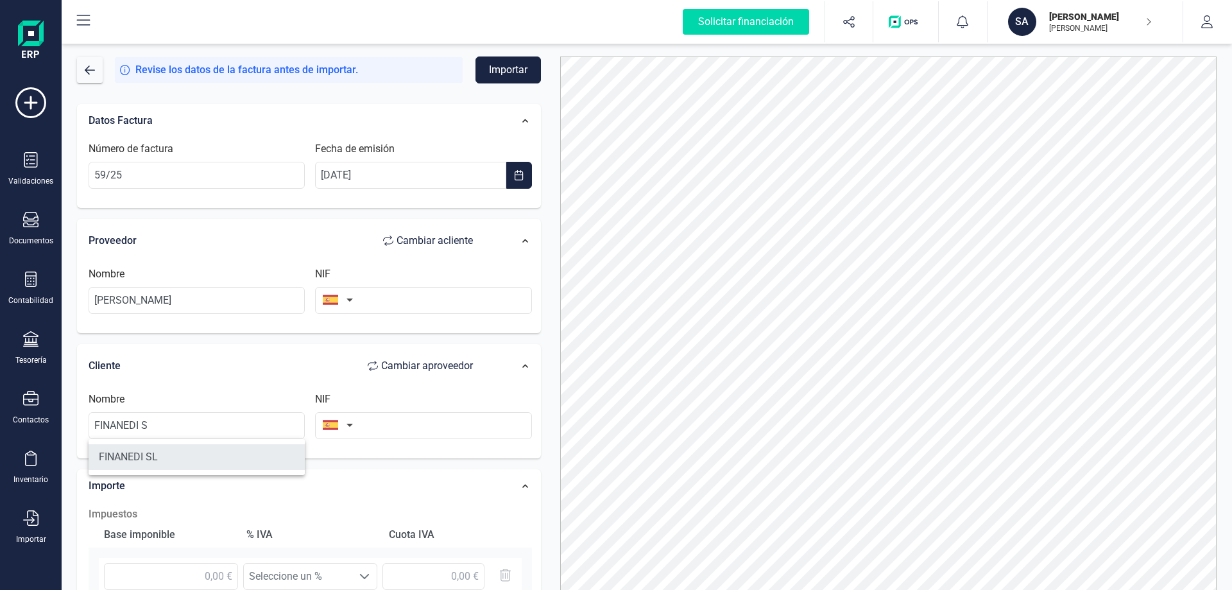
click at [149, 460] on li "FINANEDI SL" at bounding box center [197, 457] width 216 height 26
type input "FINANEDI SL"
type input "B72399710"
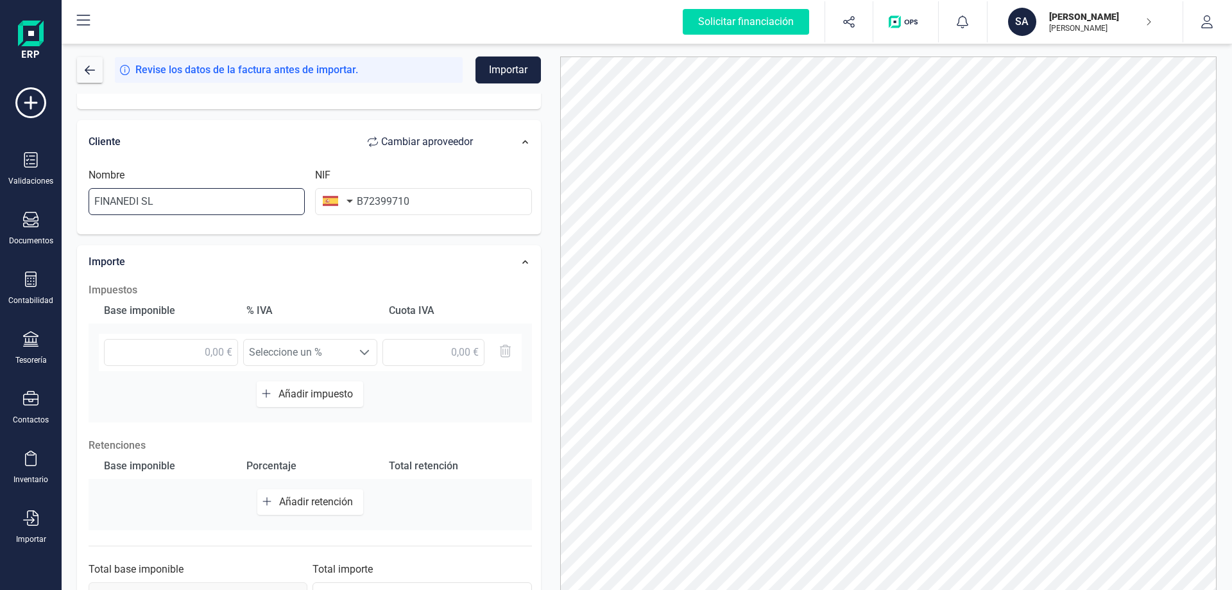
scroll to position [195, 0]
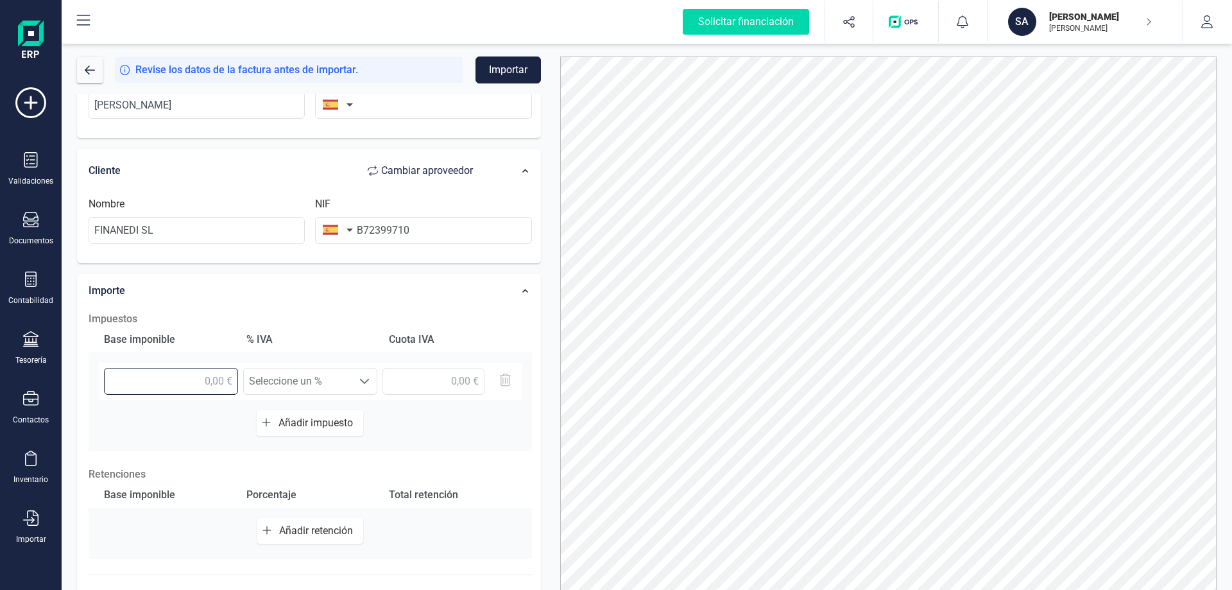
click at [208, 380] on input "text" at bounding box center [171, 381] width 134 height 27
click at [209, 379] on input "text" at bounding box center [171, 381] width 134 height 27
type input "556,97 €"
click at [363, 383] on span at bounding box center [364, 381] width 10 height 10
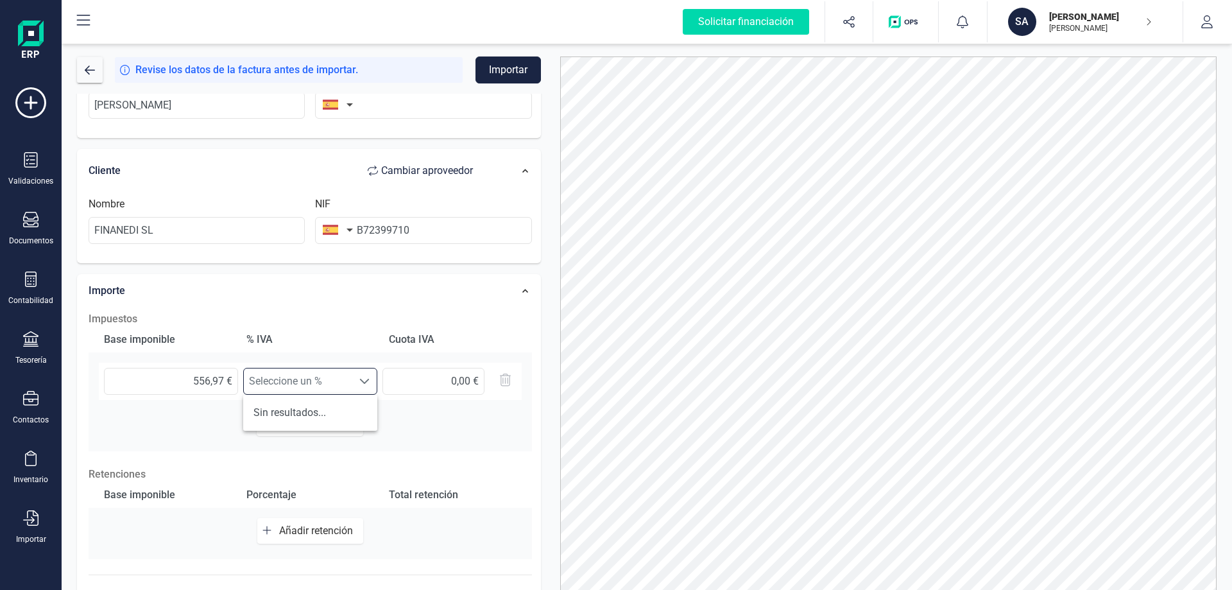
click at [433, 468] on p "Retenciones" at bounding box center [310, 474] width 443 height 15
click at [466, 381] on input "text" at bounding box center [434, 381] width 102 height 27
click at [424, 456] on div "Impuestos Base imponible % IVA Cuota IVA 556,97 € Seleccione un % Seleccione un…" at bounding box center [310, 475] width 456 height 340
click at [266, 422] on icon "button" at bounding box center [267, 422] width 8 height 8
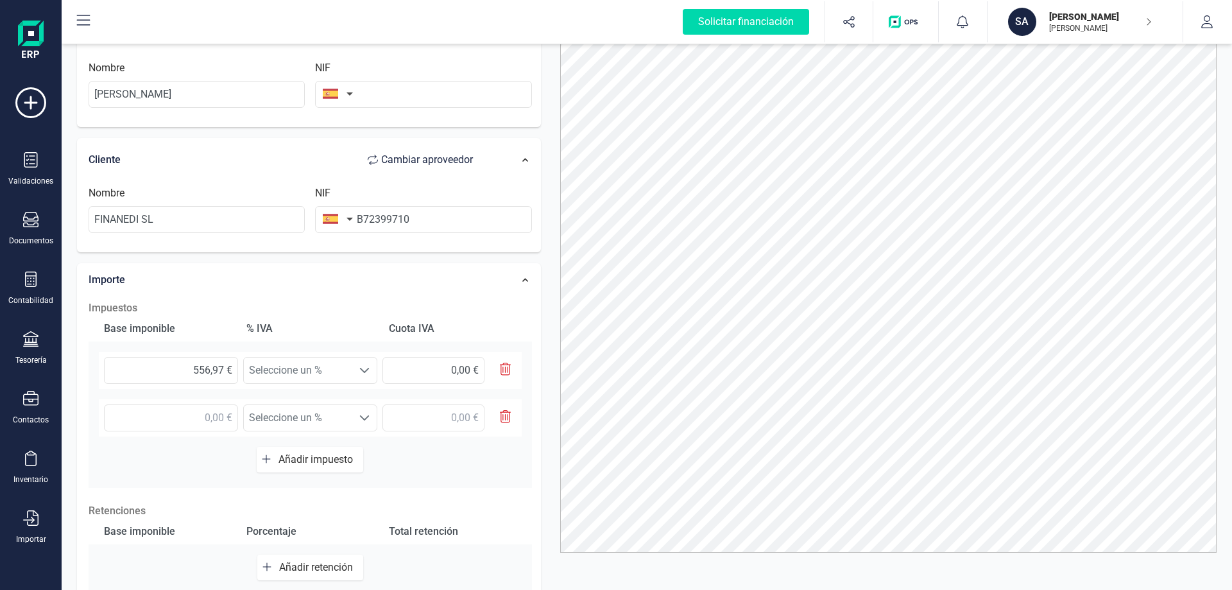
scroll to position [50, 0]
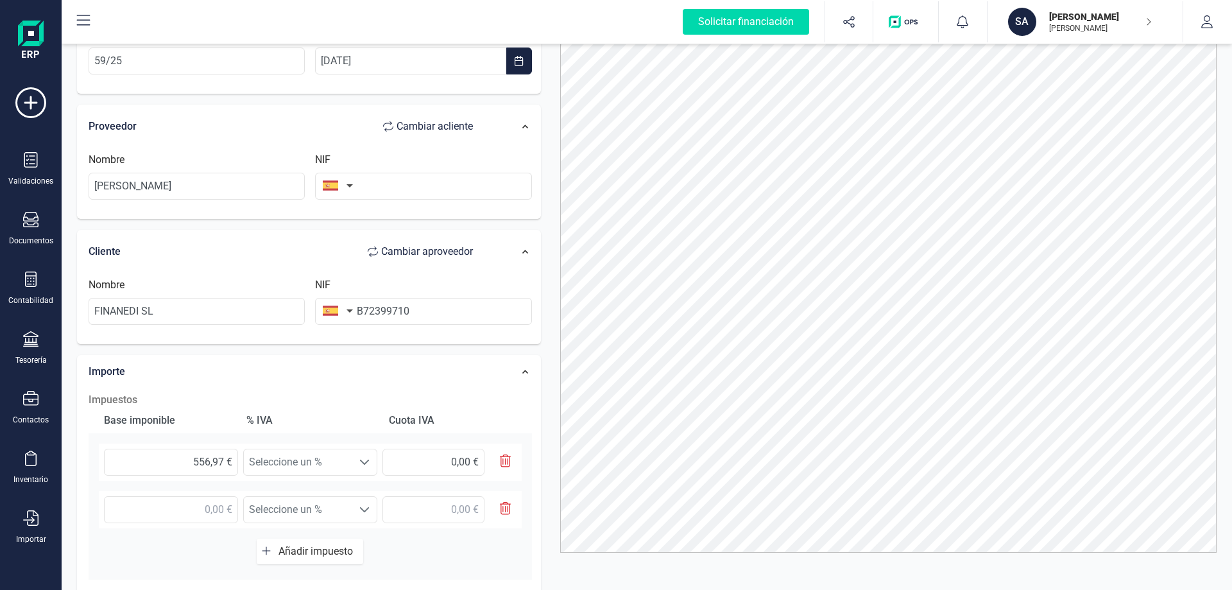
click at [352, 186] on button "button" at bounding box center [335, 186] width 40 height 26
click at [349, 187] on button "button" at bounding box center [335, 186] width 40 height 26
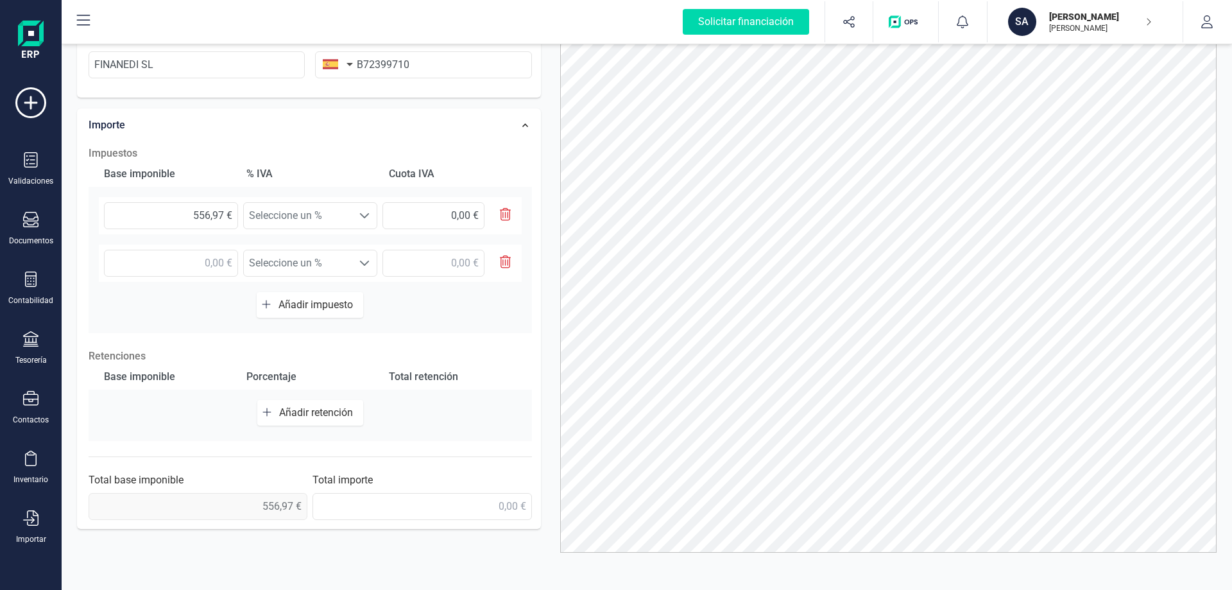
scroll to position [307, 0]
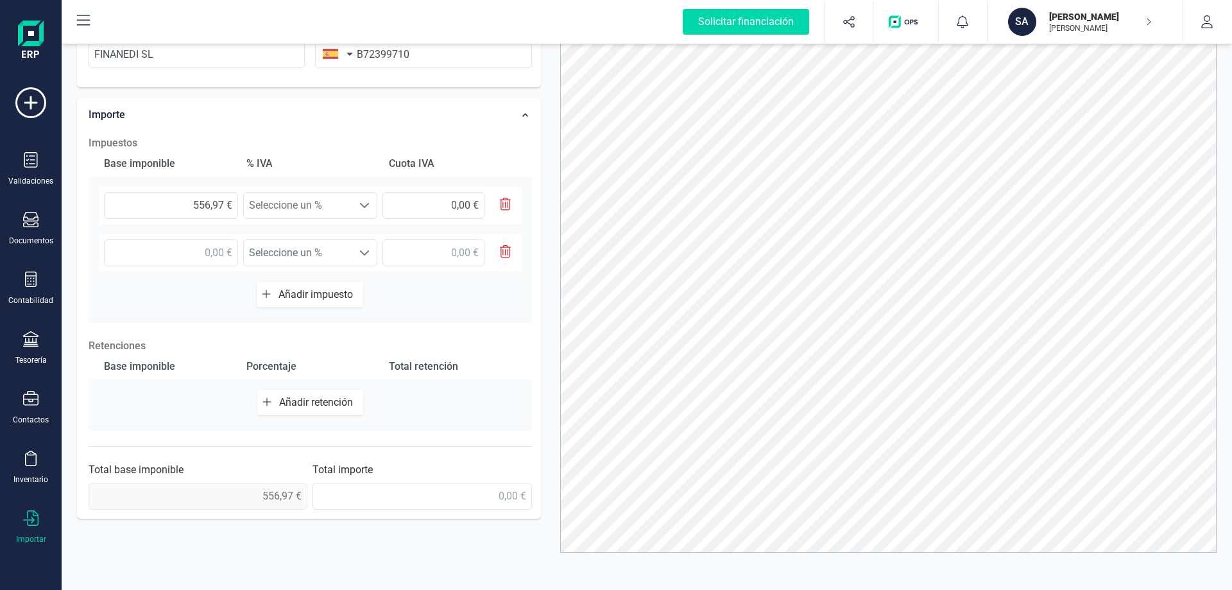
click at [31, 518] on icon at bounding box center [30, 517] width 15 height 15
click at [298, 547] on div "Datos Factura Número de factura 59/25 Fecha de emisión 26/08/2025 Proveedor Cam…" at bounding box center [308, 310] width 483 height 560
drag, startPoint x: 223, startPoint y: 205, endPoint x: 184, endPoint y: 205, distance: 39.2
click at [184, 205] on input "556,97 €" at bounding box center [171, 205] width 134 height 27
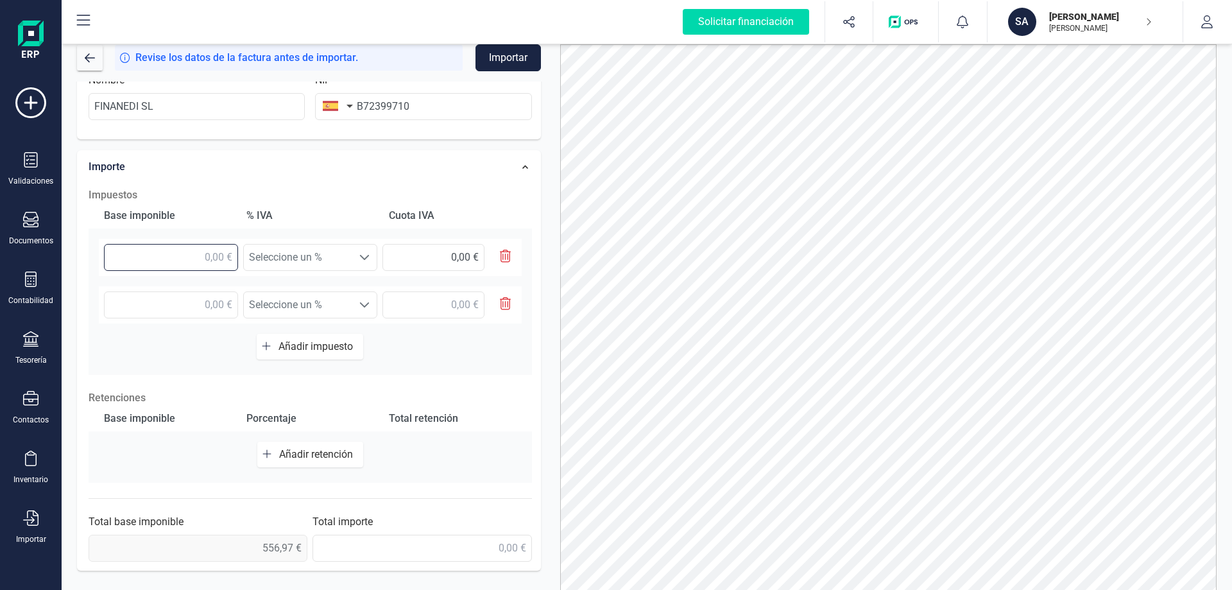
scroll to position [0, 0]
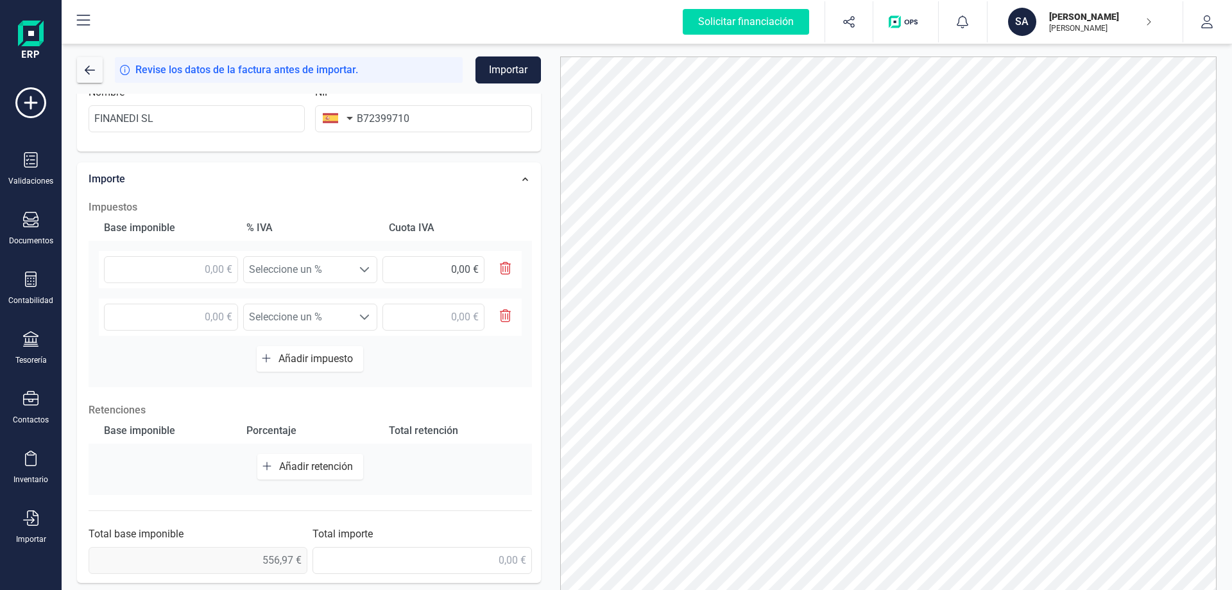
click at [506, 73] on button "Importar" at bounding box center [508, 69] width 65 height 27
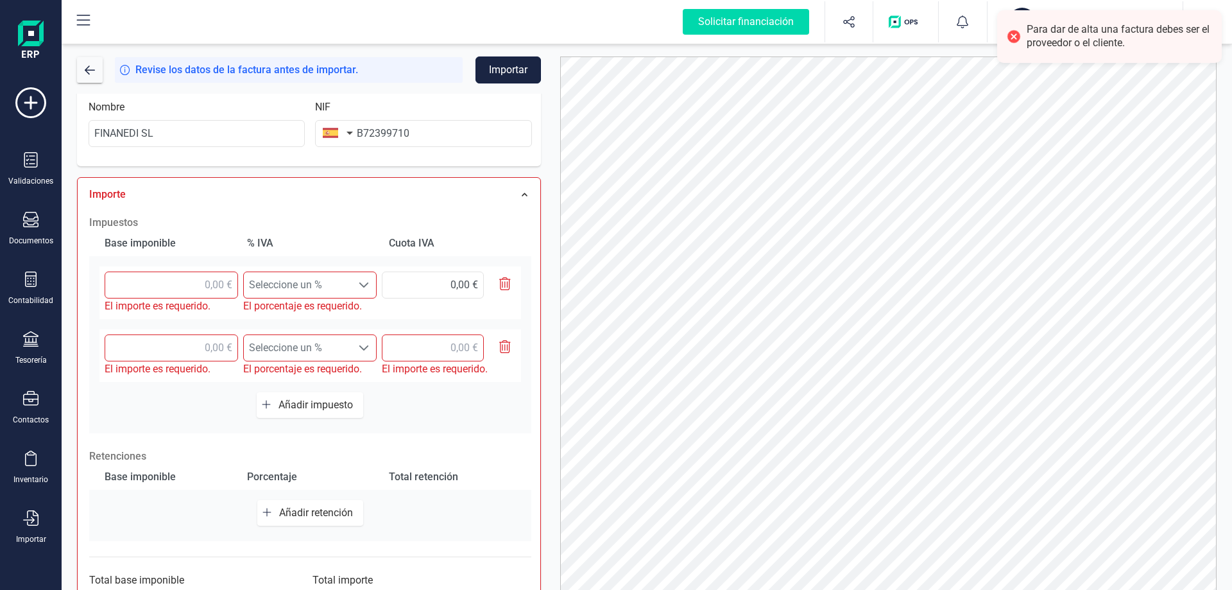
scroll to position [322, 0]
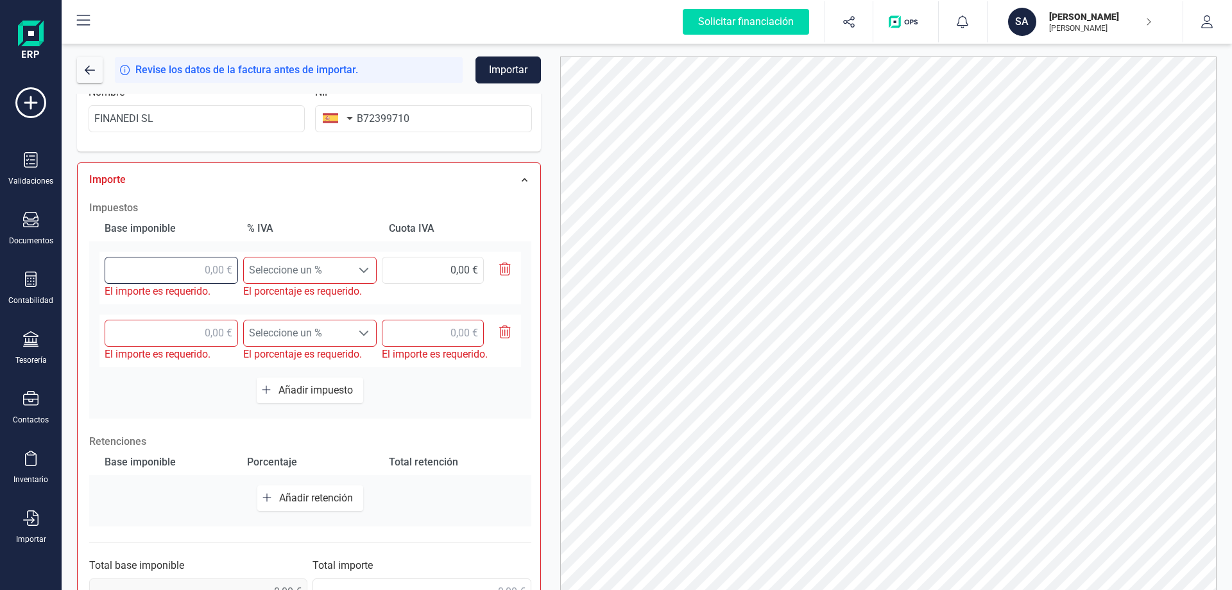
click at [208, 271] on input "text" at bounding box center [171, 270] width 133 height 27
type input "556,97 €"
click at [365, 270] on span at bounding box center [364, 270] width 10 height 10
click at [345, 271] on span "Seleccione un %" at bounding box center [298, 270] width 108 height 26
click at [326, 271] on span "Seleccione un %" at bounding box center [298, 270] width 108 height 26
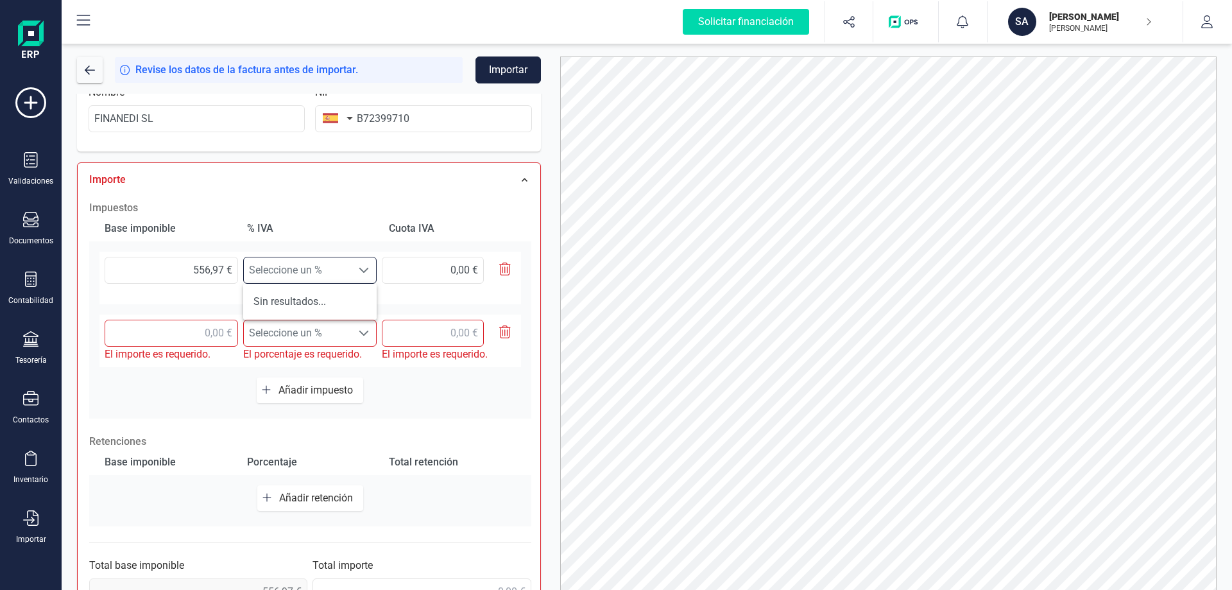
click at [370, 274] on div at bounding box center [364, 270] width 24 height 26
click at [367, 272] on span at bounding box center [364, 270] width 10 height 10
click at [301, 305] on li "Sin resultados..." at bounding box center [309, 302] width 133 height 26
click at [301, 274] on span "Seleccione un %" at bounding box center [298, 270] width 108 height 26
click at [455, 269] on input "text" at bounding box center [433, 270] width 102 height 27
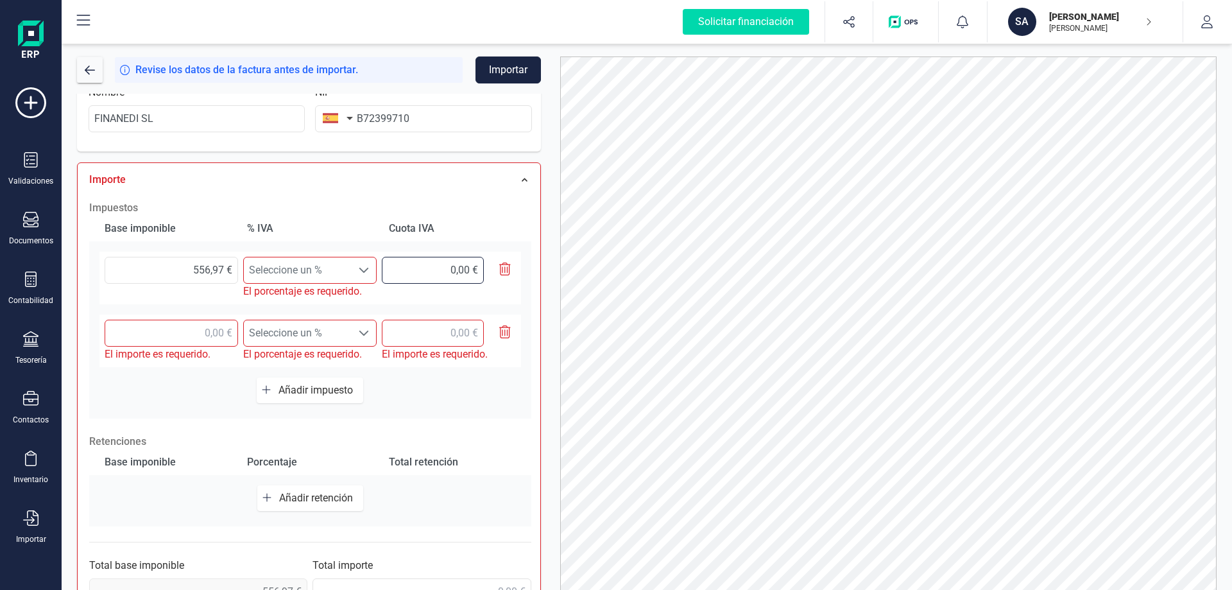
type input "0,00 €"
type input "37,80 €"
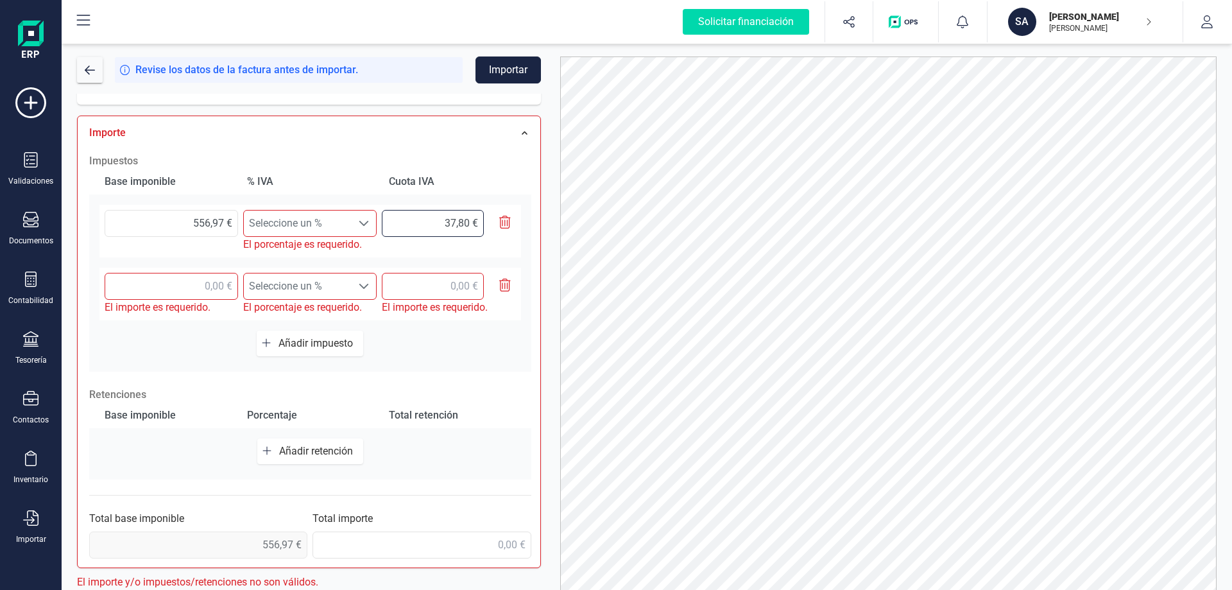
scroll to position [64, 0]
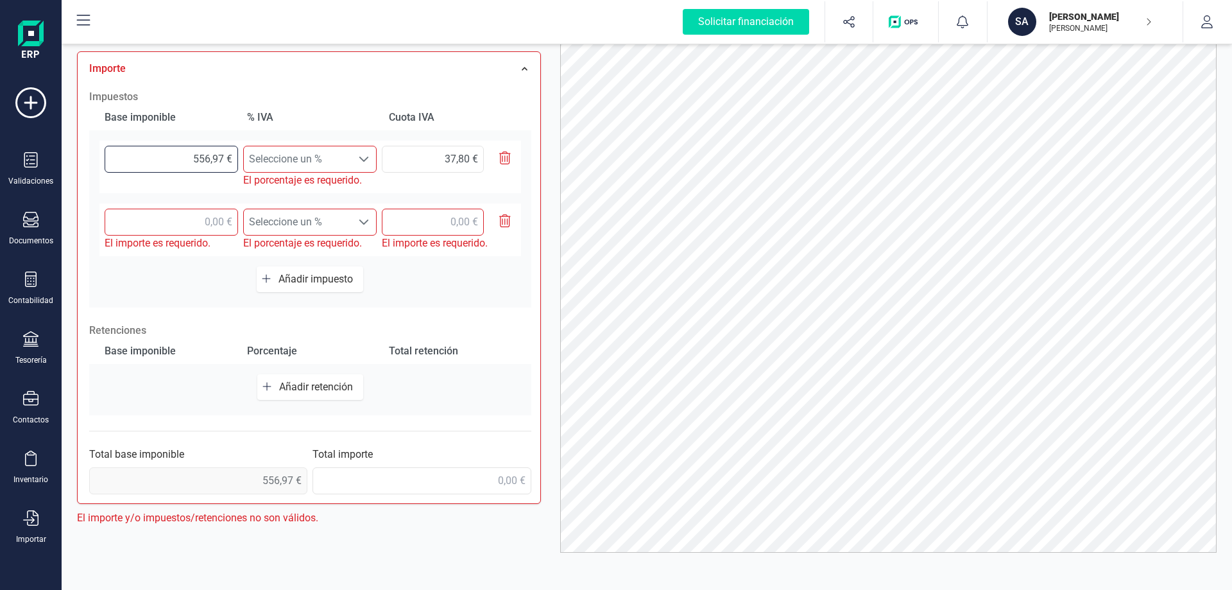
click at [222, 159] on input "556,97 €" at bounding box center [171, 159] width 133 height 27
type input "556,90 €"
type input "0,00 €"
type input "5,00 €"
type input "180,00 €"
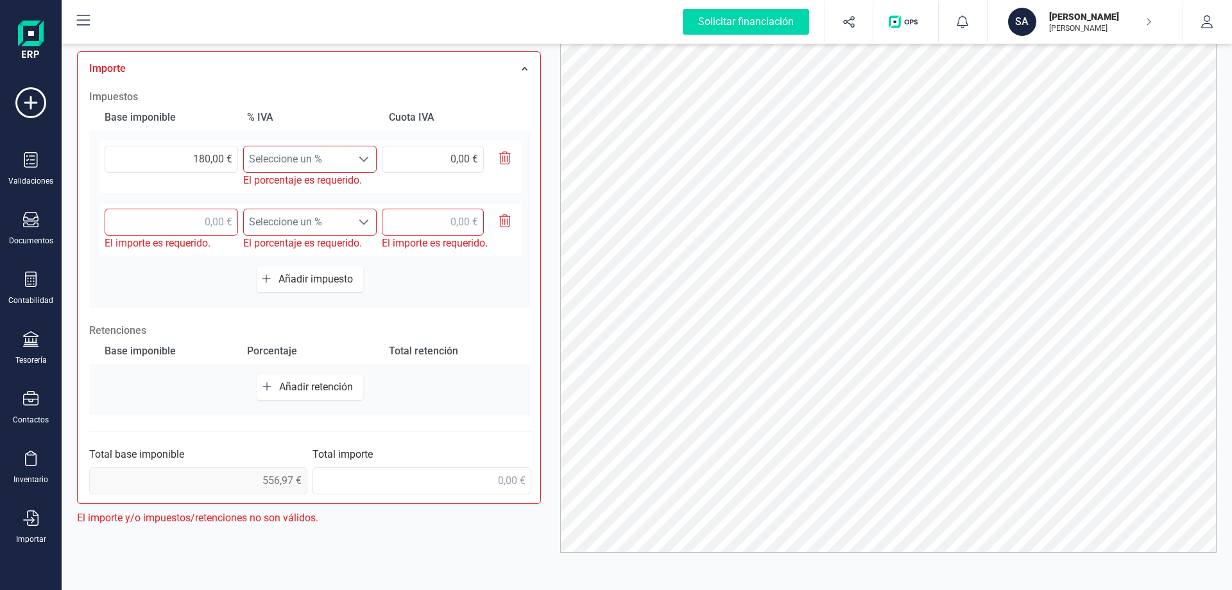
click at [362, 164] on span at bounding box center [364, 159] width 10 height 10
click at [322, 193] on li "Sin resultados..." at bounding box center [309, 191] width 133 height 26
click at [469, 159] on input "0,00 €" at bounding box center [433, 159] width 102 height 27
type input "37,80 €"
click at [264, 277] on icon "button" at bounding box center [266, 278] width 9 height 10
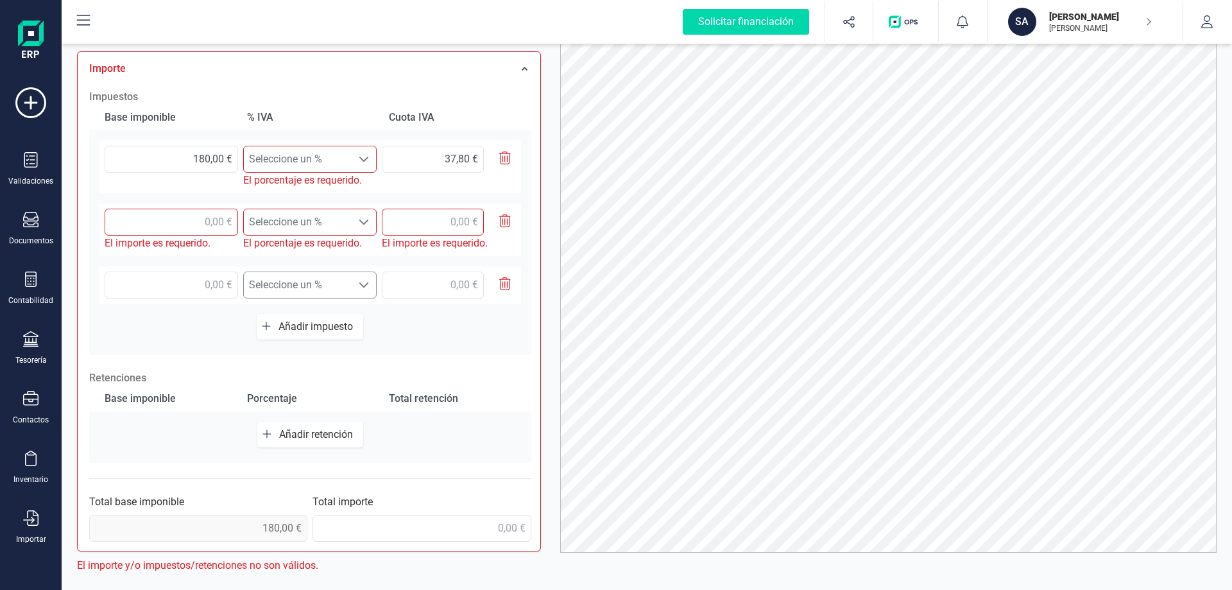
click at [367, 286] on span at bounding box center [364, 285] width 10 height 10
click at [395, 340] on div "Base imponible % IVA Cuota IVA 180,00 € Seleccione un % Seleccione un % El porc…" at bounding box center [310, 230] width 442 height 250
click at [164, 400] on div "Base imponible" at bounding box center [167, 399] width 137 height 26
click at [278, 434] on button "Añadir retención" at bounding box center [310, 435] width 106 height 26
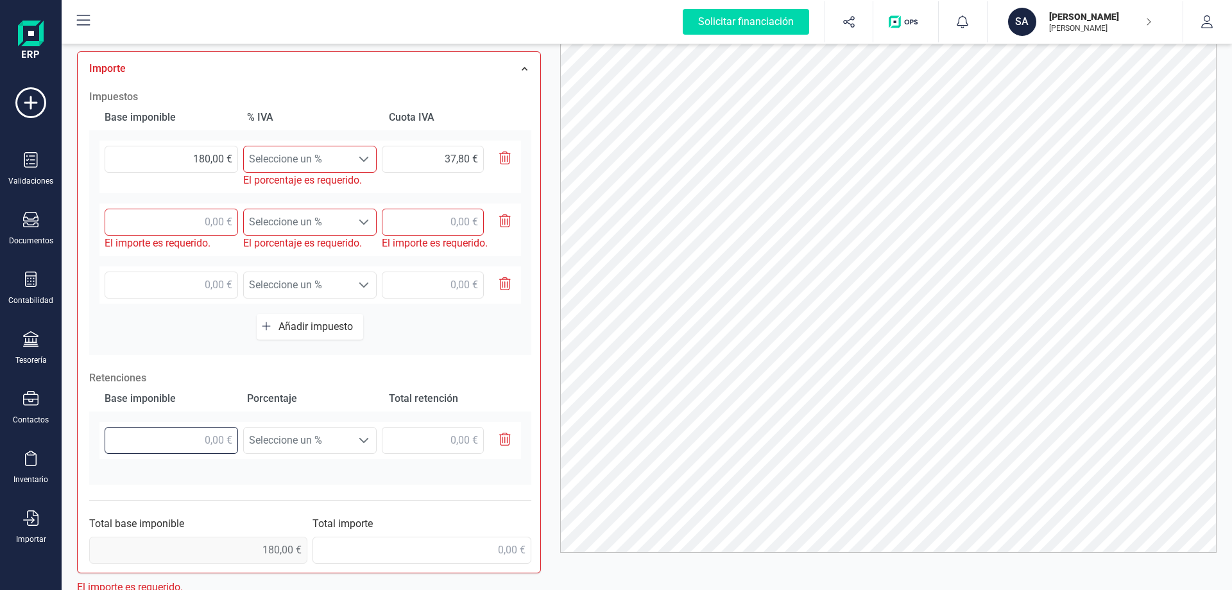
click at [201, 440] on input "text" at bounding box center [171, 440] width 133 height 27
type input "180,00 €"
click at [356, 440] on div at bounding box center [364, 440] width 24 height 26
click at [463, 440] on input "text" at bounding box center [433, 440] width 102 height 27
type input "0,00 €"
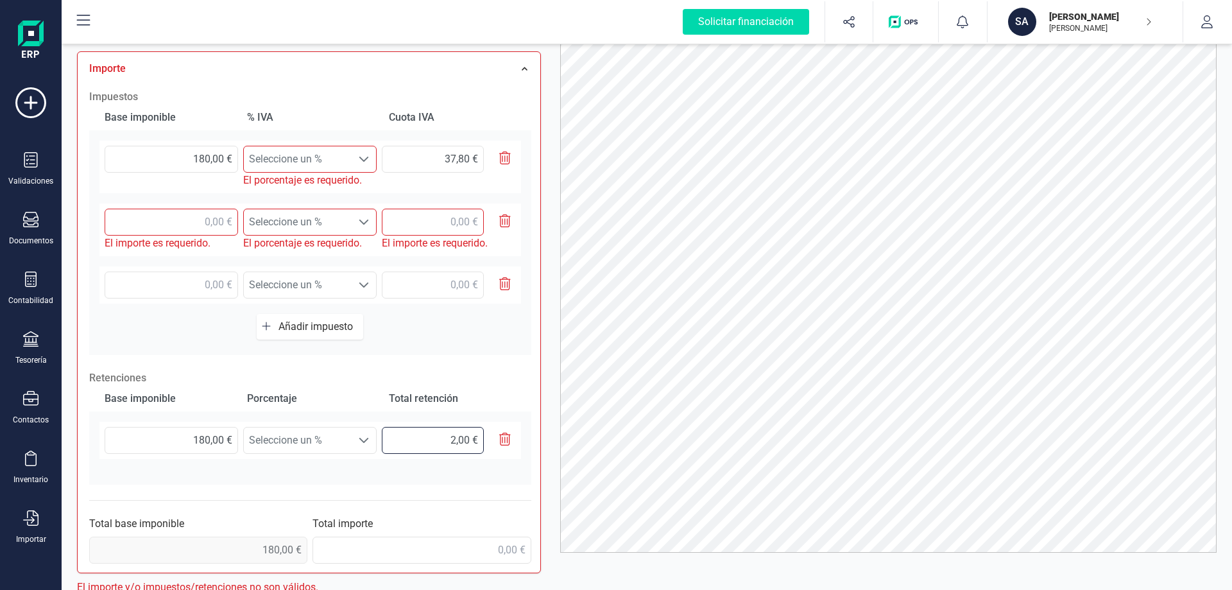
type input "27,00 €"
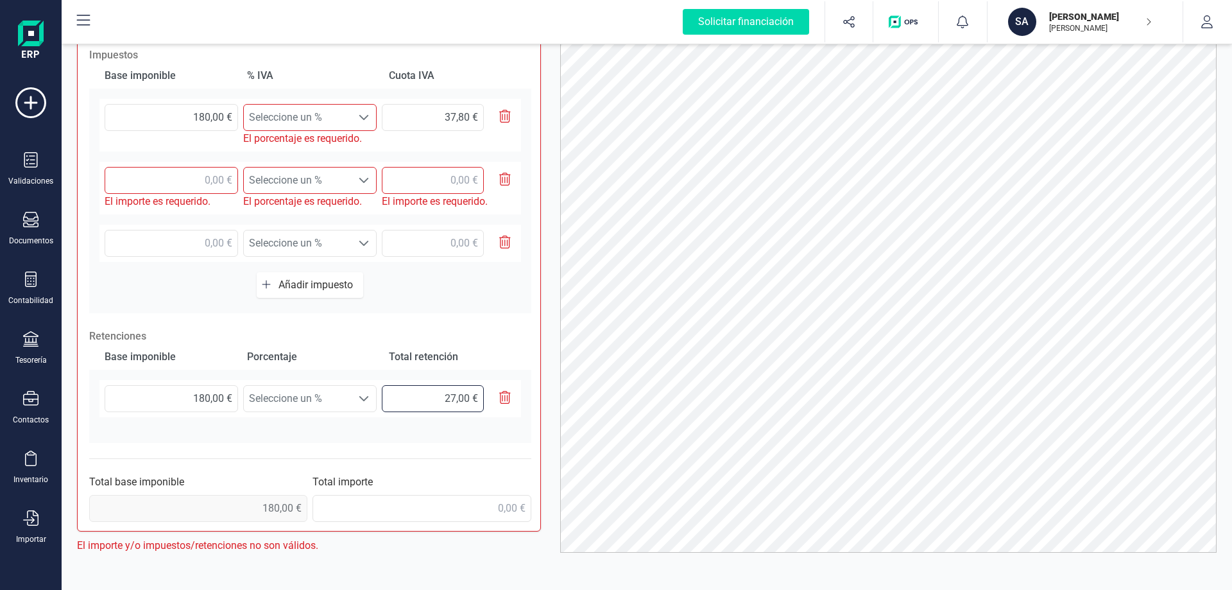
scroll to position [438, 0]
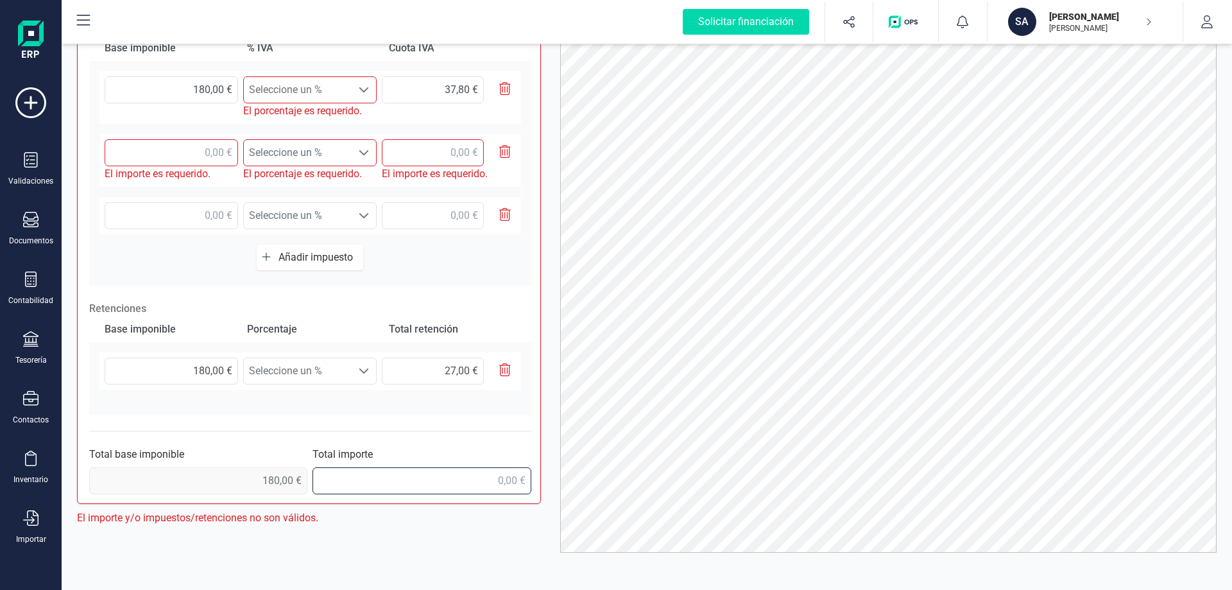
click at [504, 481] on input "text" at bounding box center [422, 480] width 218 height 27
type input "556,97 €"
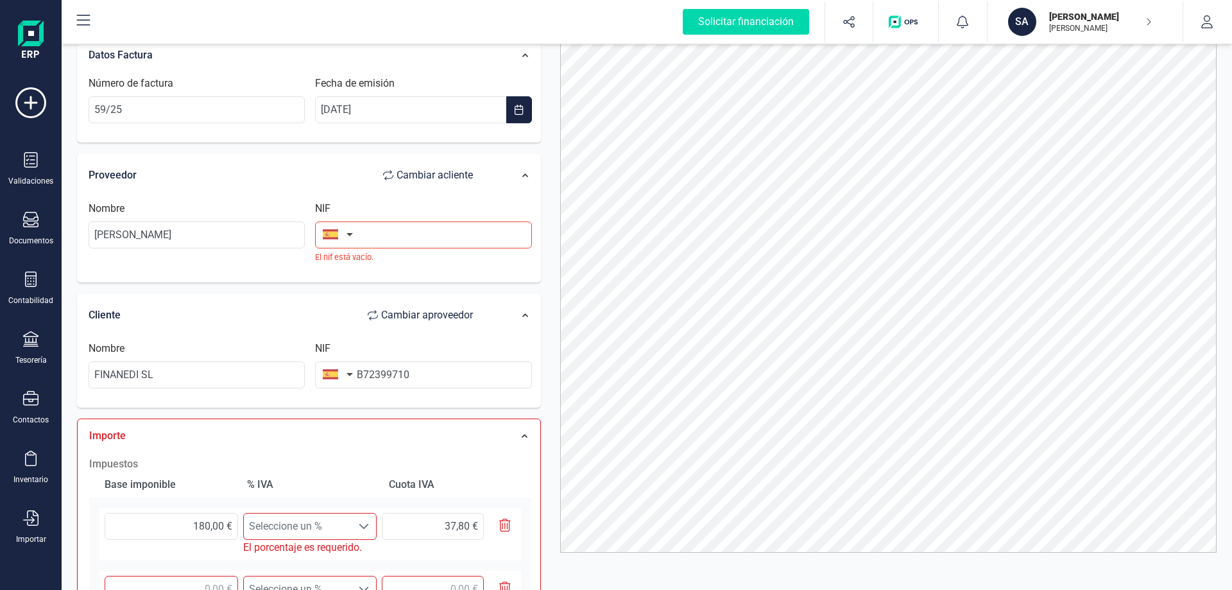
scroll to position [0, 0]
click at [227, 530] on input "180,00 €" at bounding box center [171, 527] width 133 height 27
type input "18,00 €"
type input "0,00 €"
type input "1,00 €"
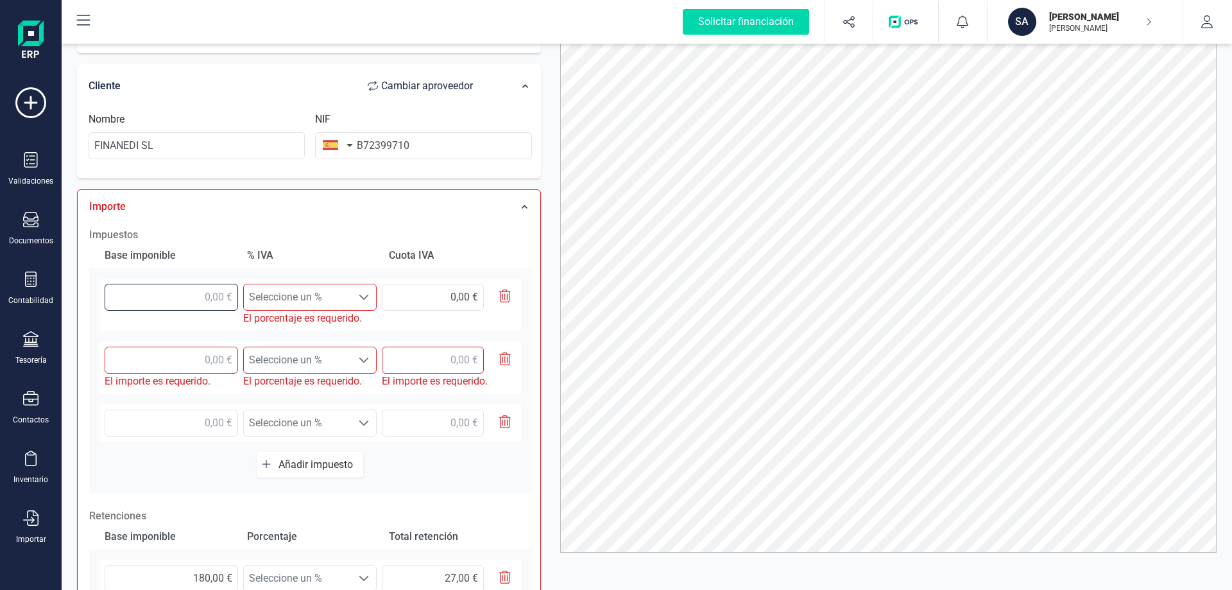
scroll to position [257, 0]
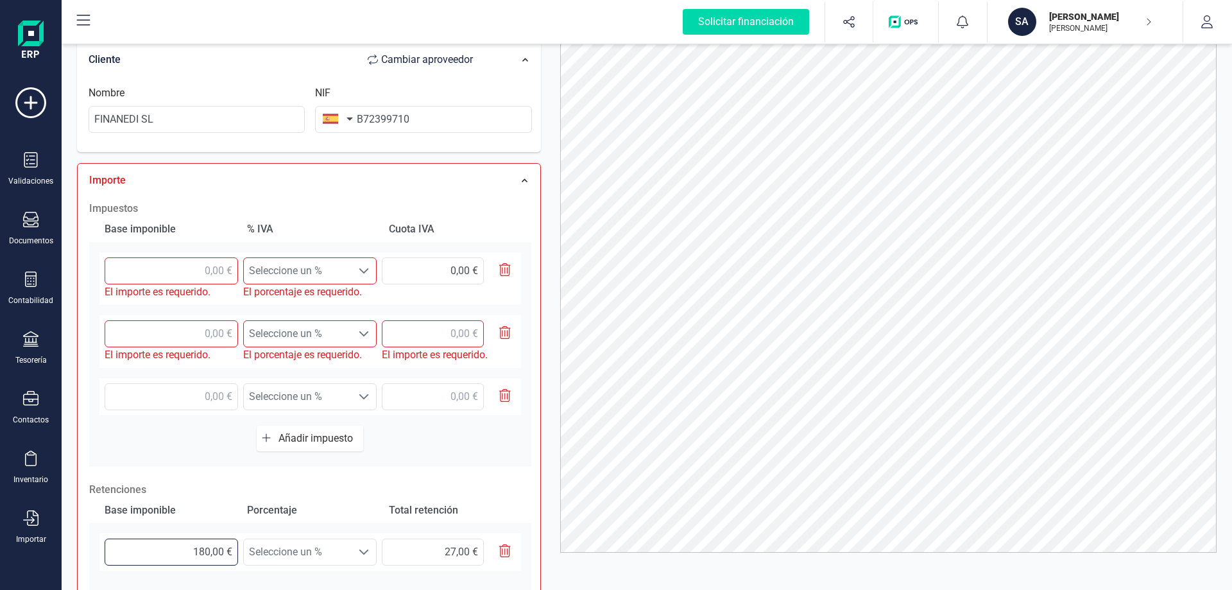
click at [222, 551] on input "180,00 €" at bounding box center [171, 551] width 133 height 27
type input "18,00 €"
type input "0,00 €"
type input "1,00 €"
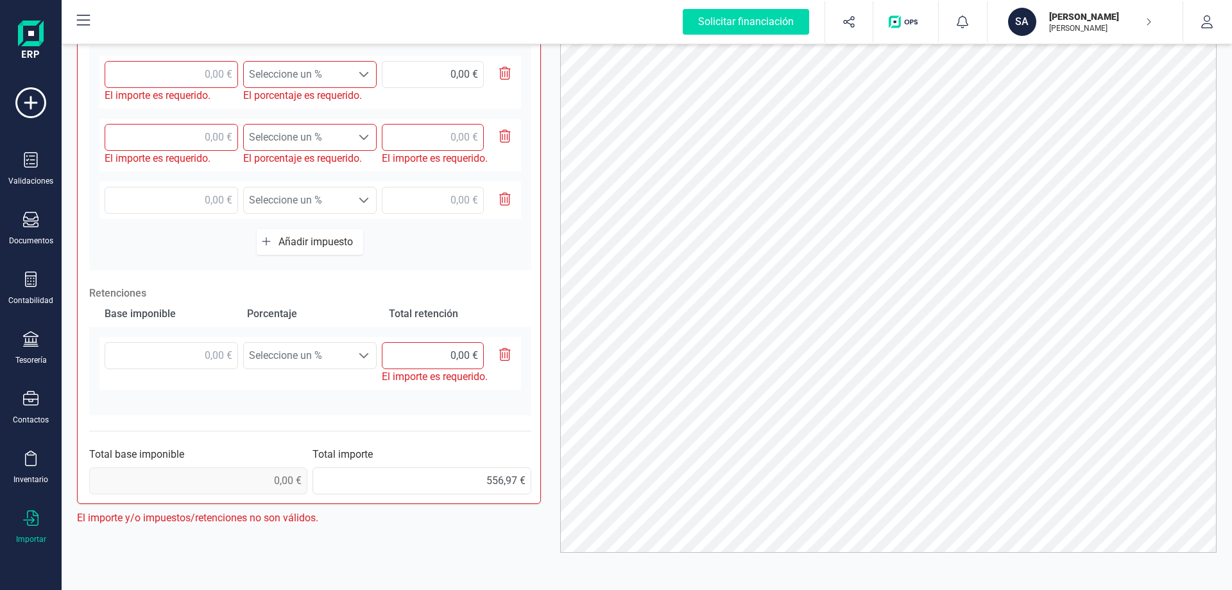
click at [35, 514] on icon at bounding box center [30, 517] width 15 height 15
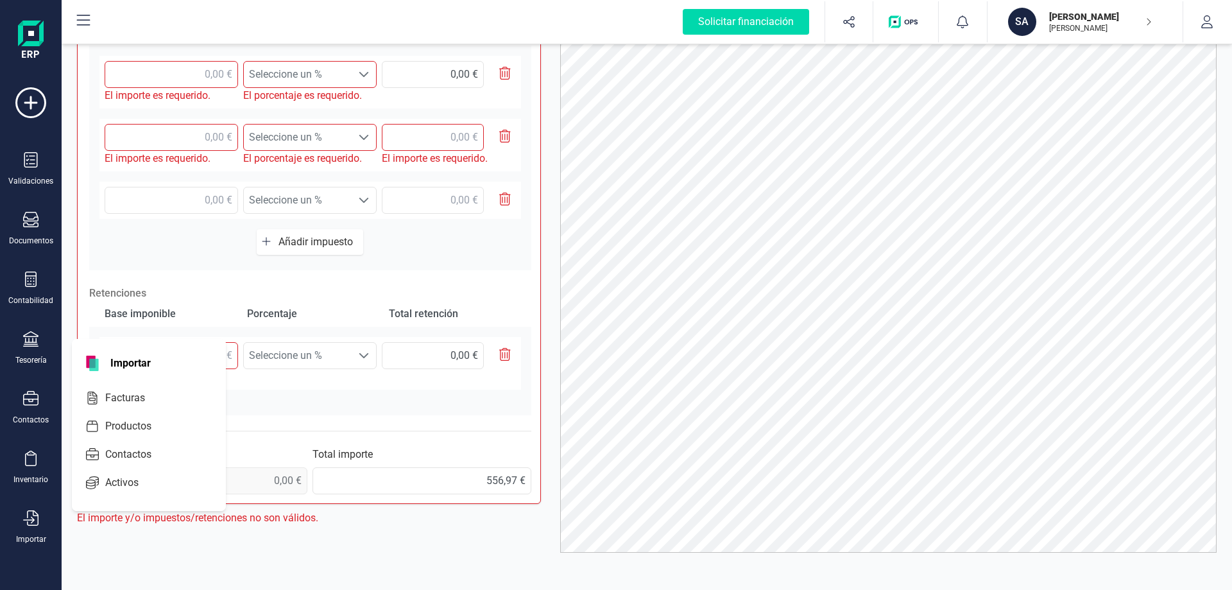
click at [126, 364] on span "Importar" at bounding box center [131, 363] width 56 height 15
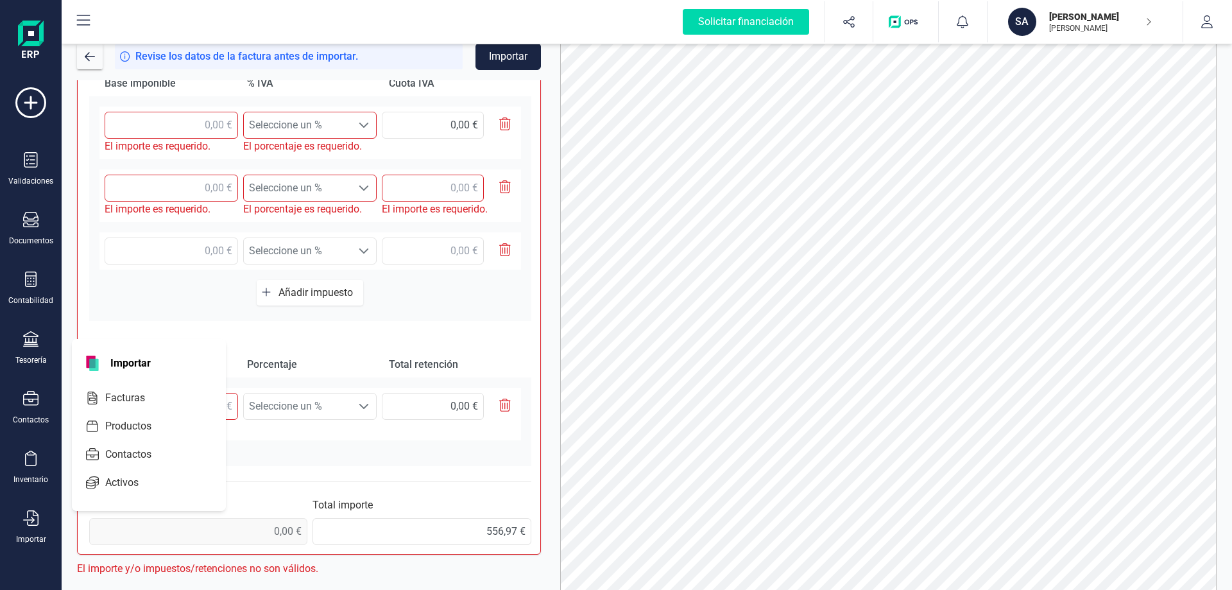
scroll to position [0, 0]
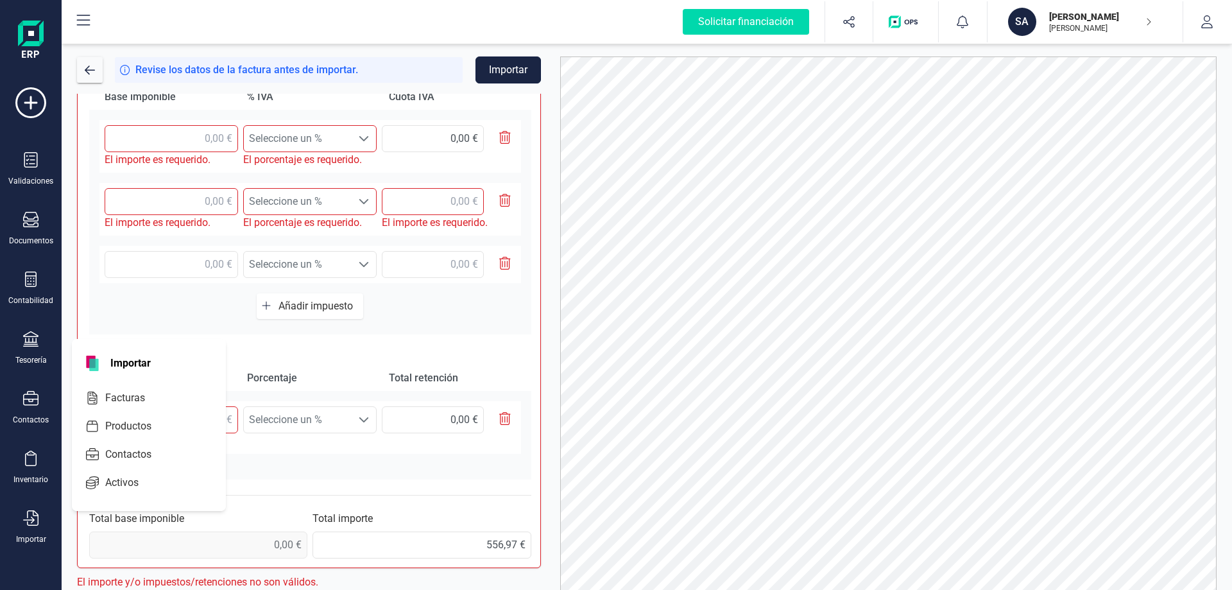
click at [511, 72] on button "Importar" at bounding box center [508, 69] width 65 height 27
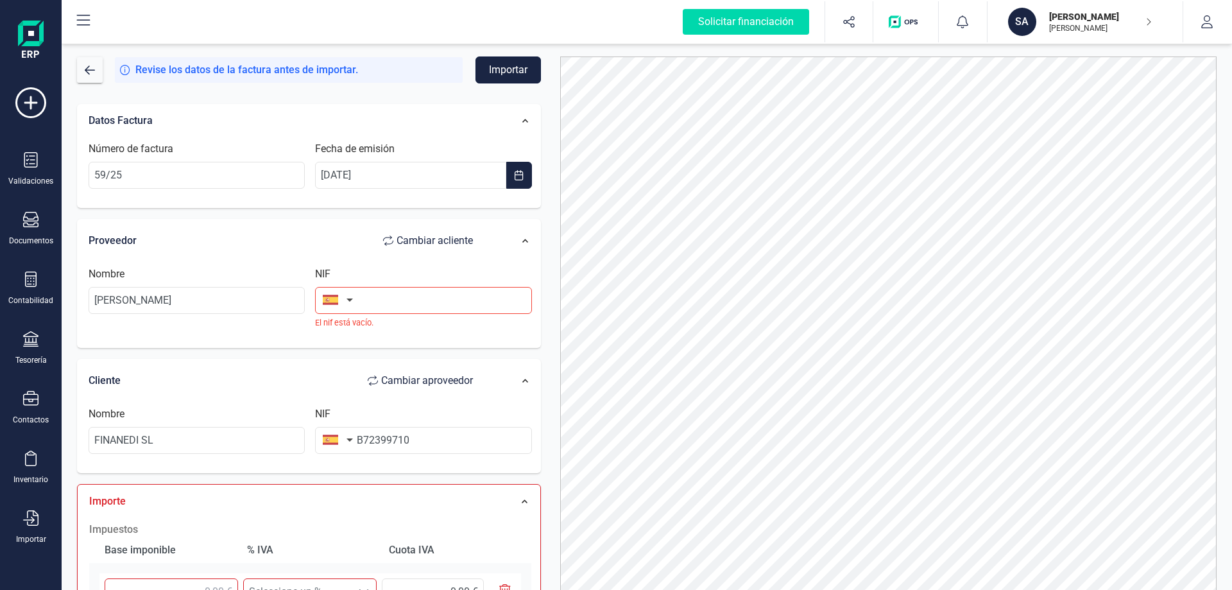
click at [513, 70] on button "Importar" at bounding box center [508, 69] width 65 height 27
click at [1019, 35] on div at bounding box center [1014, 37] width 18 height 18
click at [1010, 40] on div at bounding box center [1014, 37] width 18 height 18
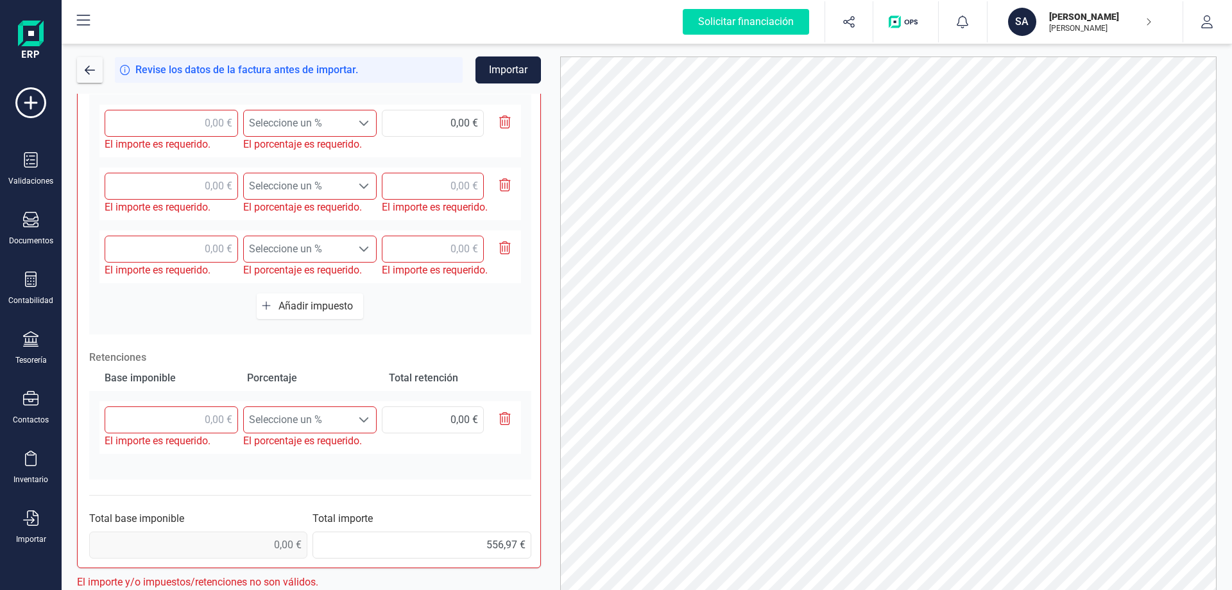
click at [503, 69] on button "Importar" at bounding box center [508, 69] width 65 height 27
click at [1017, 34] on div at bounding box center [1014, 37] width 18 height 18
click at [1013, 36] on div at bounding box center [1014, 37] width 18 height 18
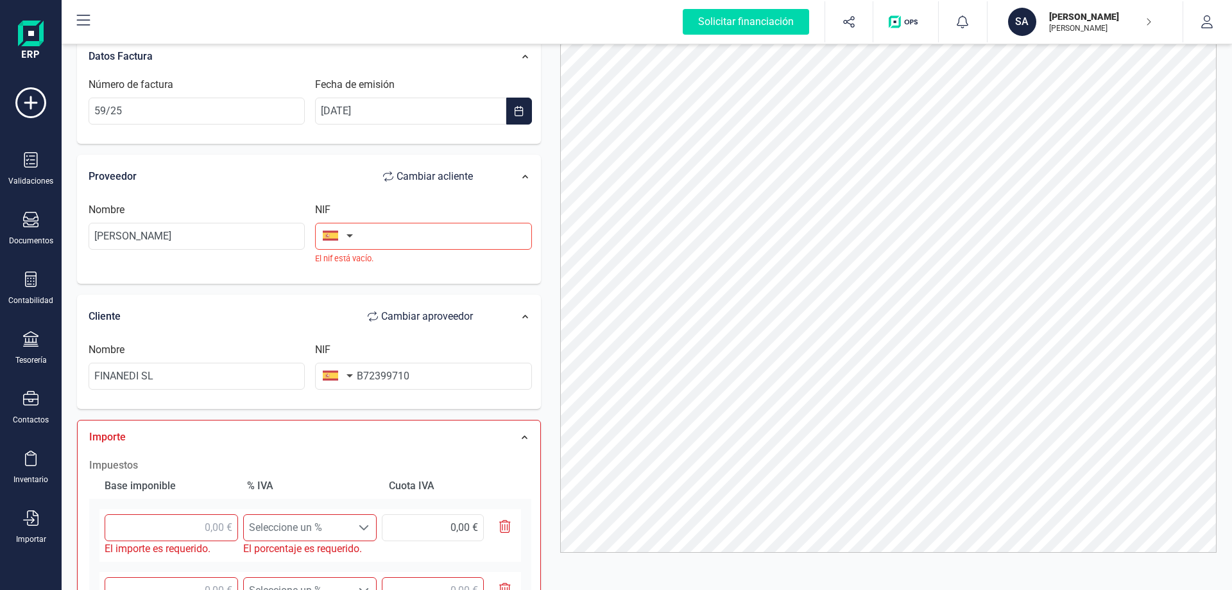
click at [352, 234] on button "button" at bounding box center [335, 236] width 40 height 26
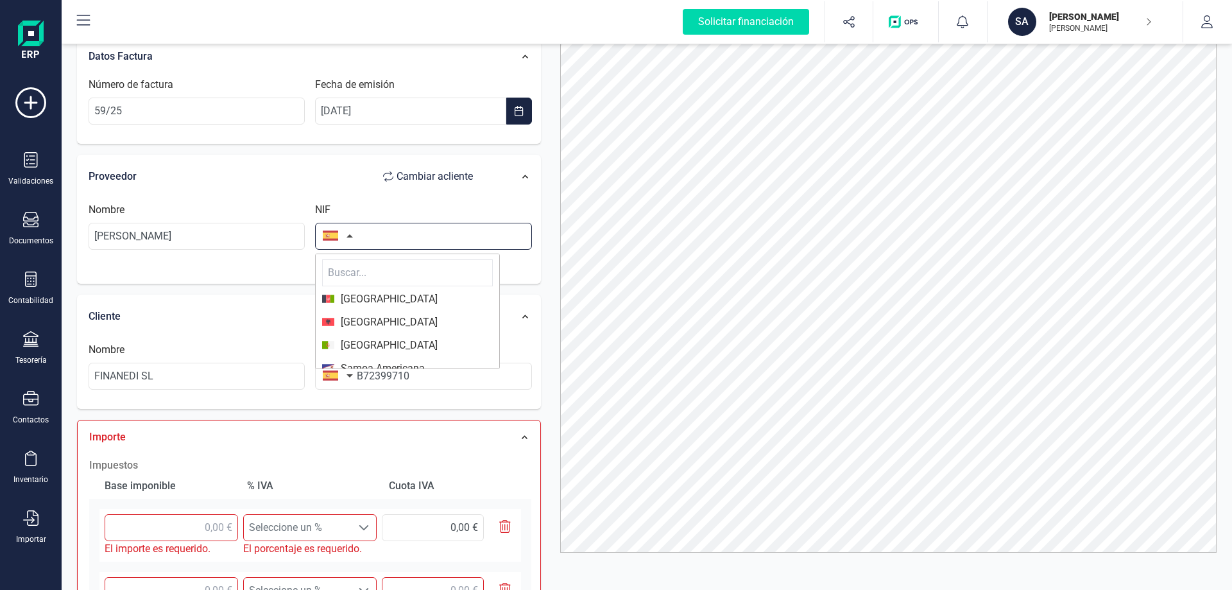
click at [383, 232] on input "text" at bounding box center [423, 236] width 216 height 27
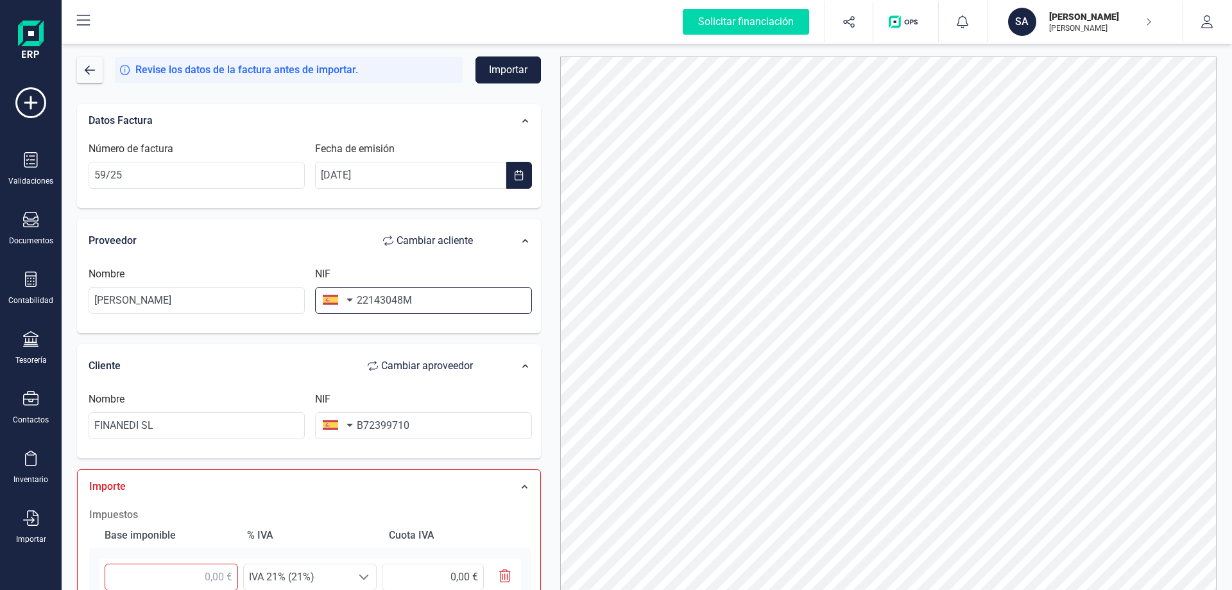
type input "22143048M"
click at [512, 67] on button "Importar" at bounding box center [508, 69] width 65 height 27
click at [1078, 27] on div at bounding box center [1081, 30] width 18 height 18
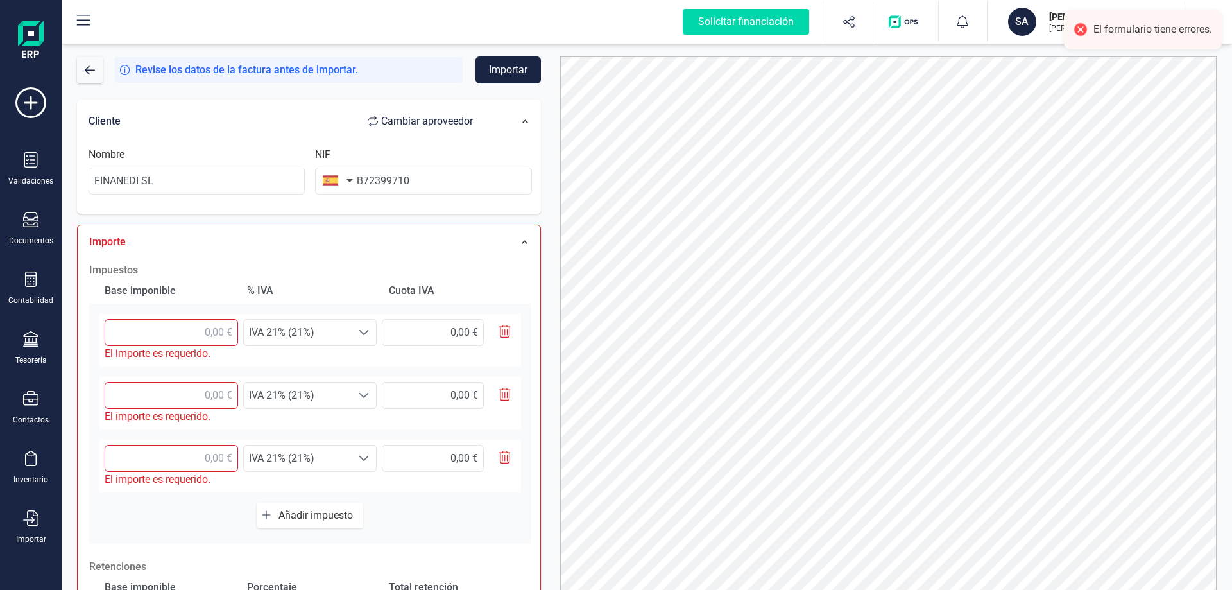
scroll to position [257, 0]
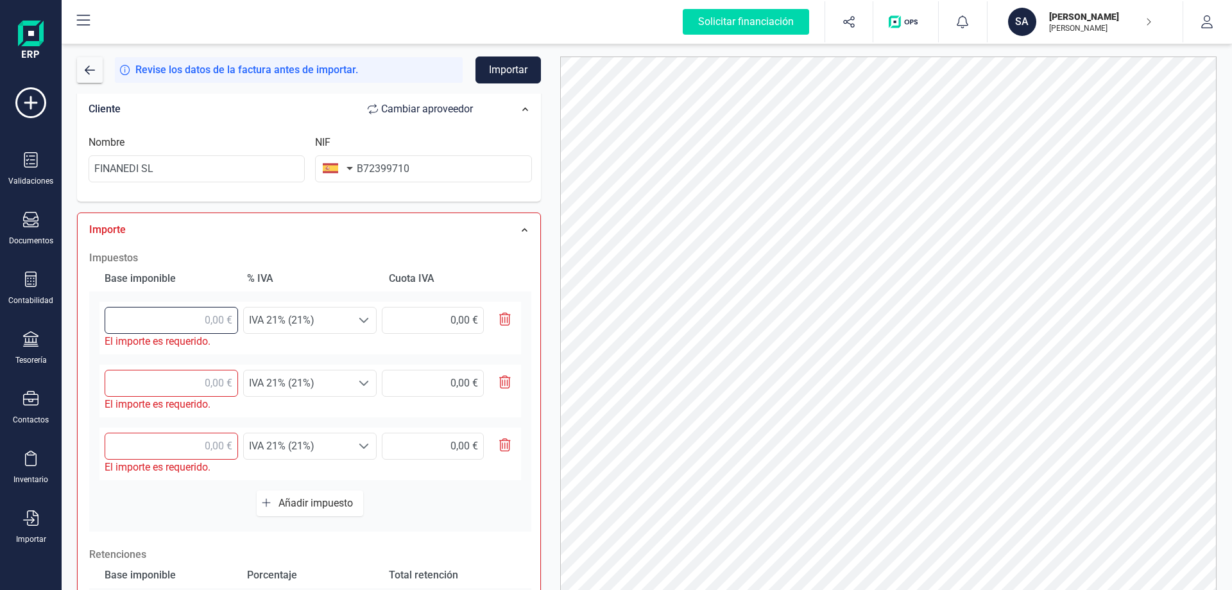
click at [205, 318] on input "text" at bounding box center [171, 320] width 133 height 27
type input "1,00 €"
type input "0,21 €"
type input "18,00 €"
type input "3,78 €"
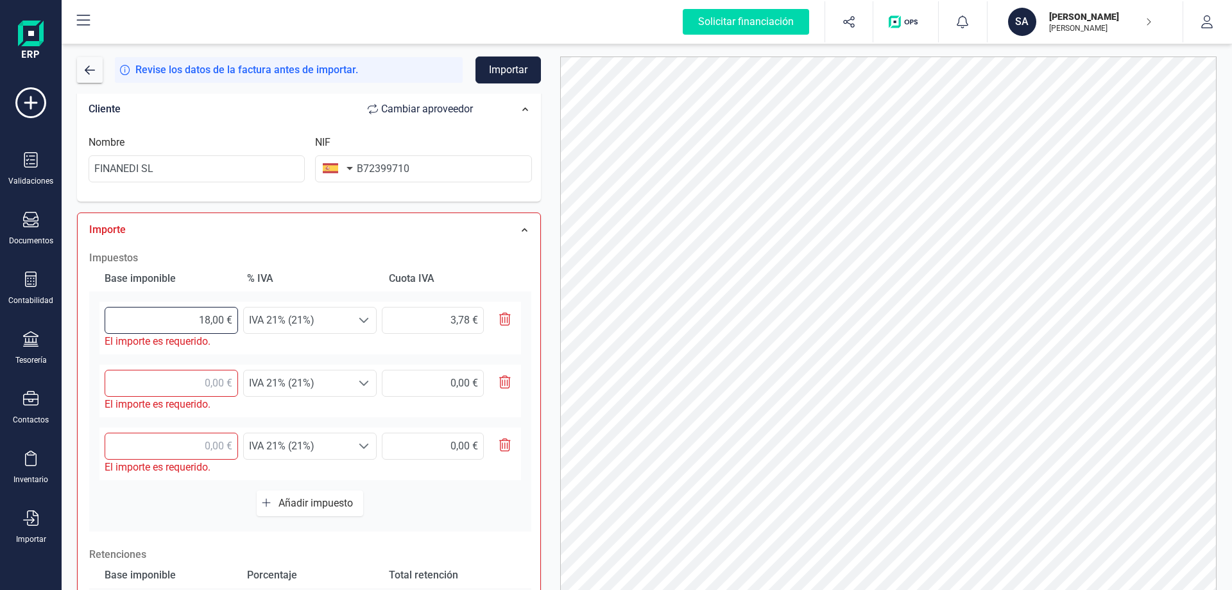
type input "180,00 €"
type input "37,80 €"
click at [195, 379] on input "text" at bounding box center [171, 383] width 133 height 27
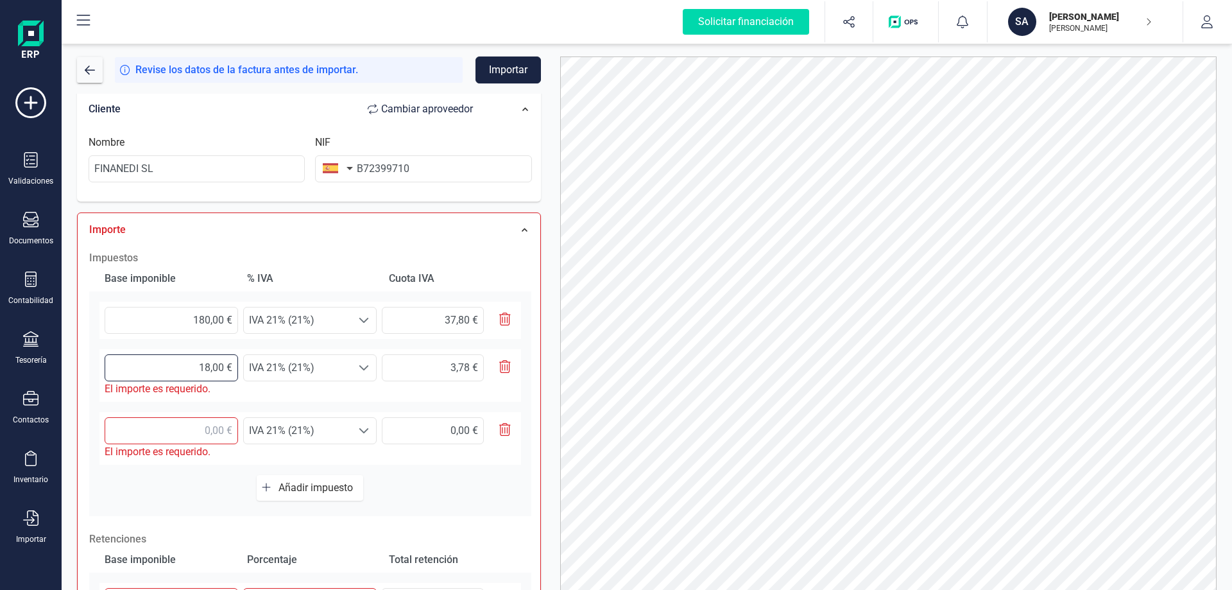
type input "180,00 €"
click at [189, 427] on input "text" at bounding box center [171, 430] width 133 height 27
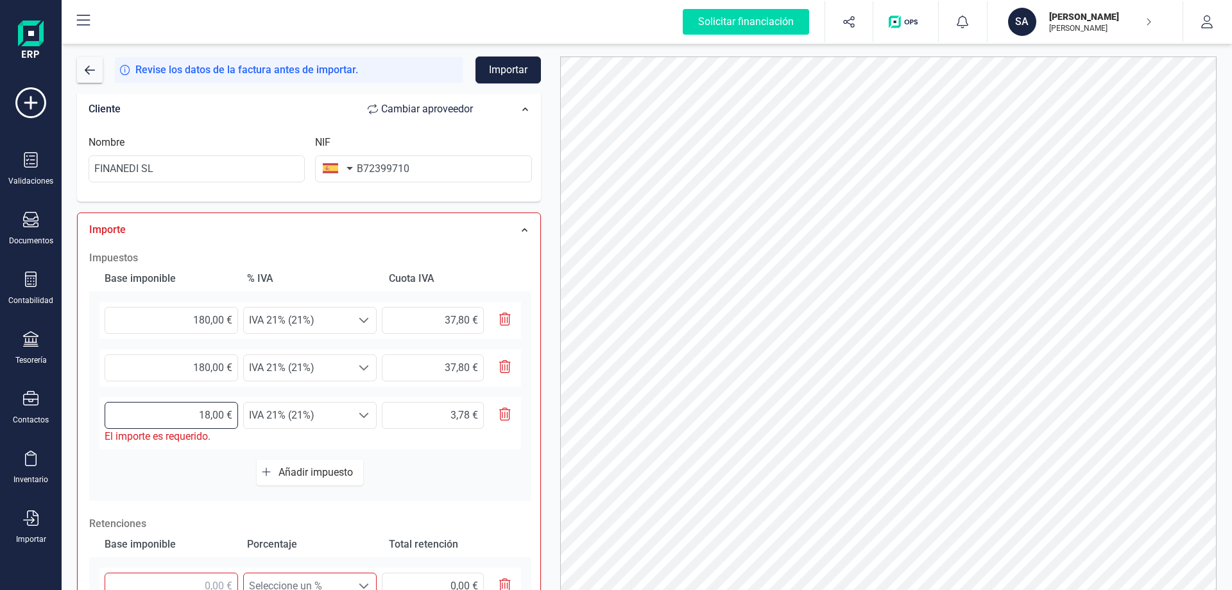
type input "180,00 €"
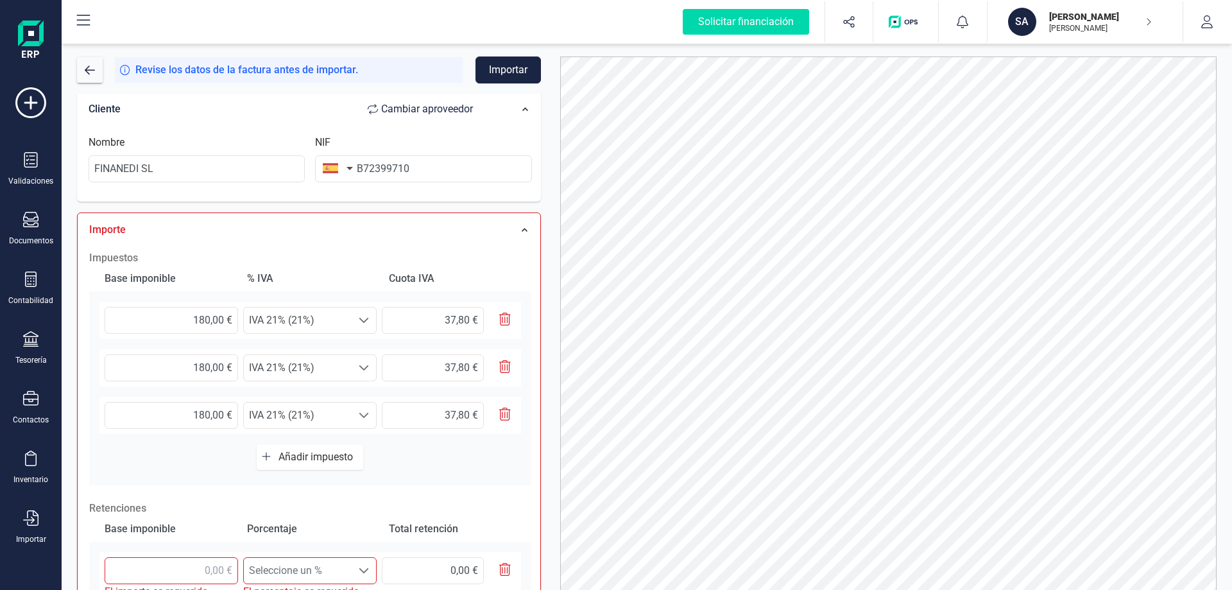
click at [506, 411] on icon "button" at bounding box center [505, 414] width 12 height 13
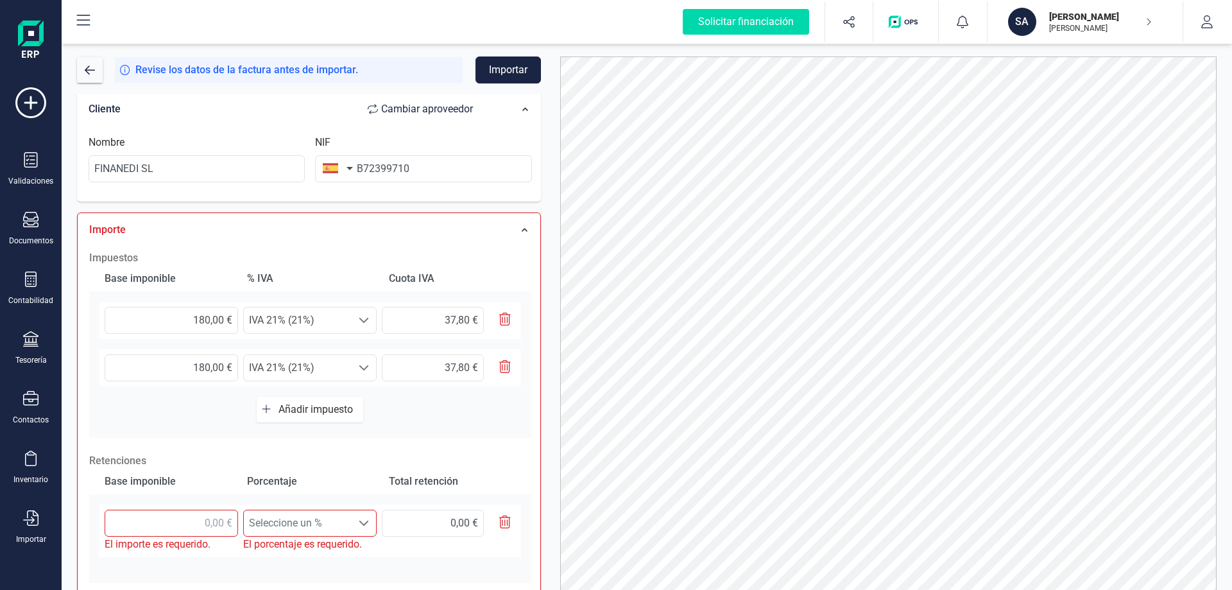
click at [505, 367] on icon "button" at bounding box center [505, 366] width 12 height 13
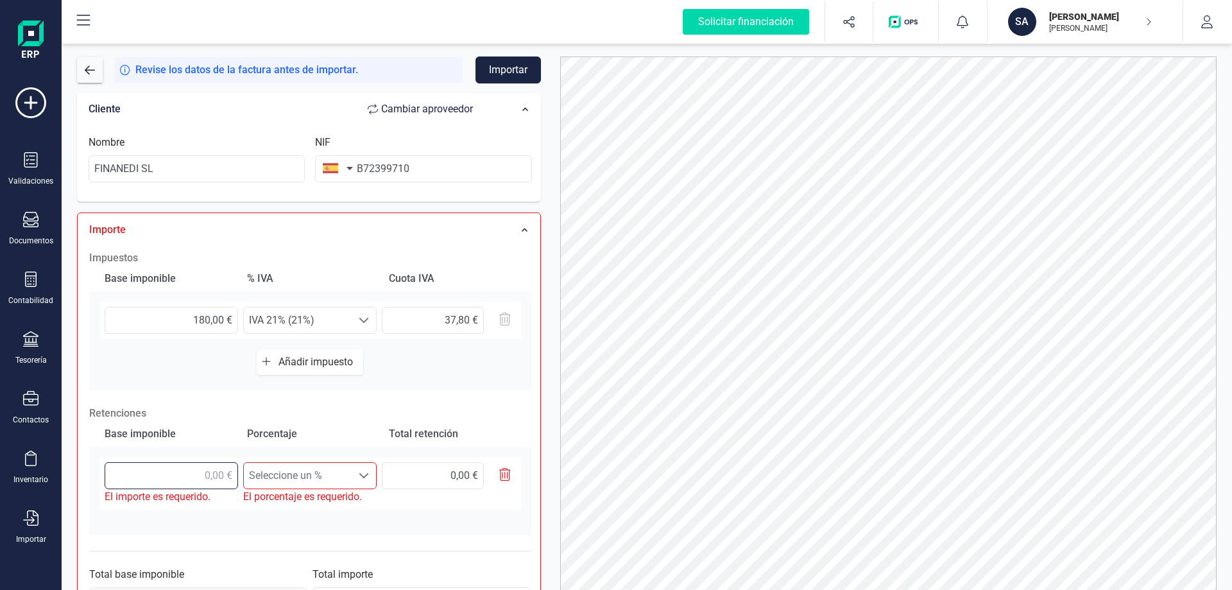
click at [201, 473] on input "text" at bounding box center [171, 475] width 133 height 27
type input "180,00 €"
click at [366, 474] on span at bounding box center [364, 475] width 10 height 10
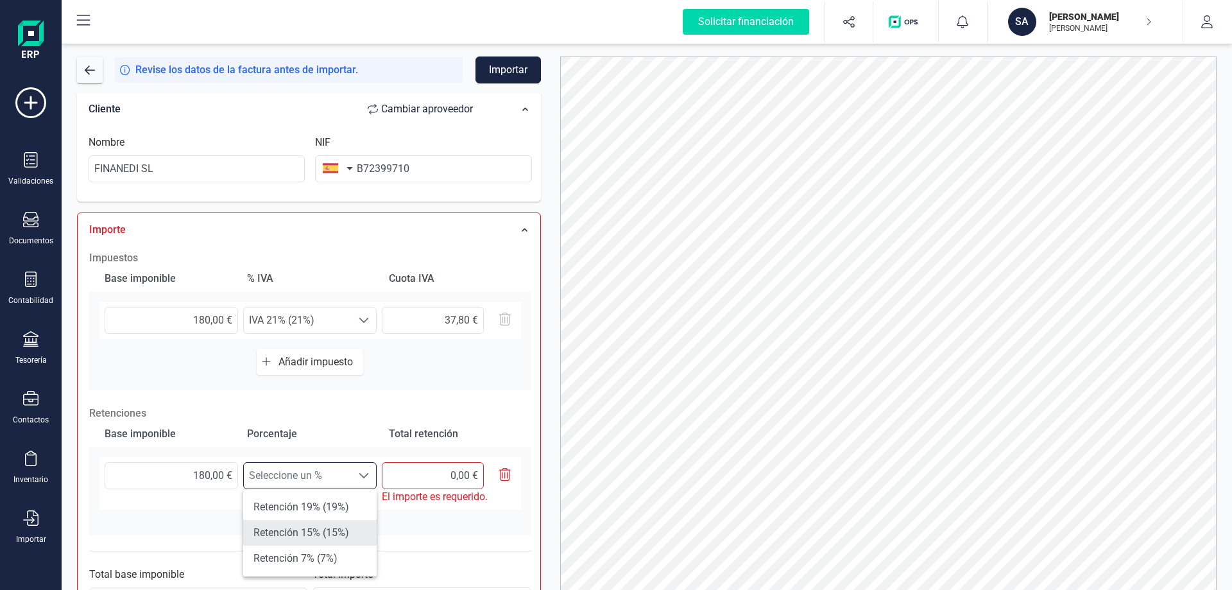
click at [296, 529] on li "Retención 15% (15%)" at bounding box center [309, 533] width 133 height 26
type input "27,00 €"
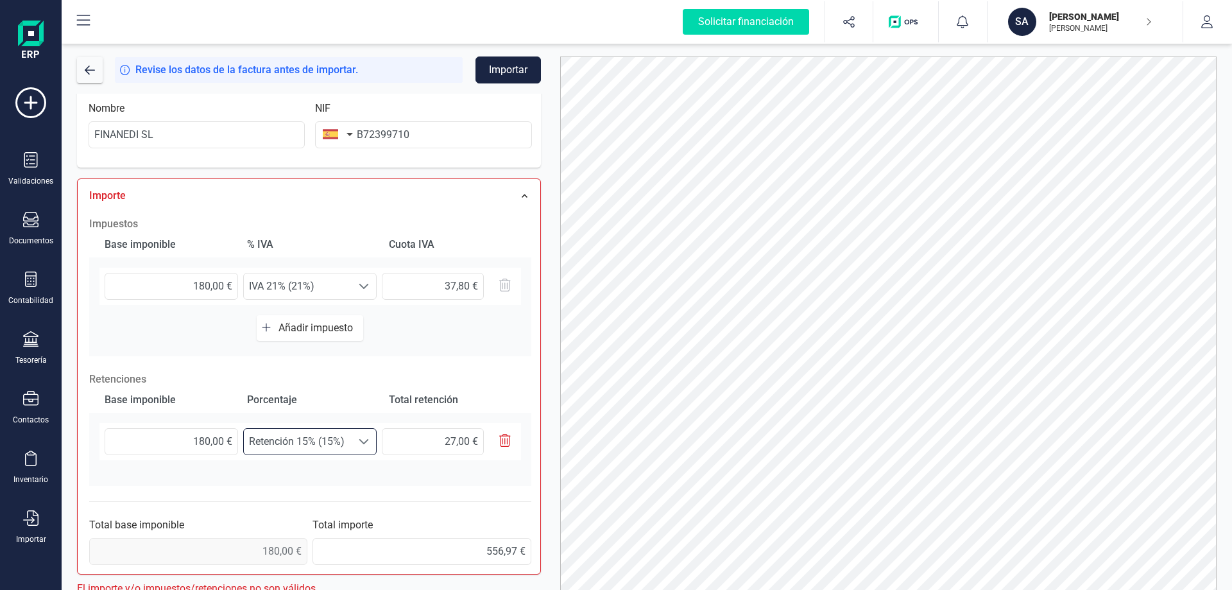
scroll to position [297, 0]
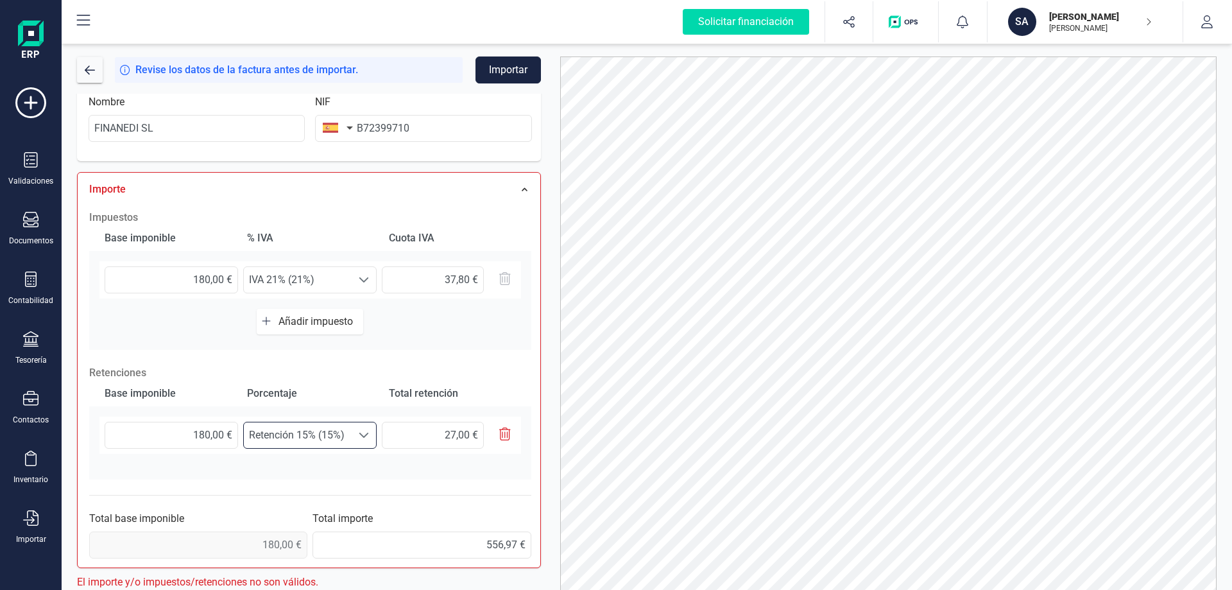
click at [277, 545] on span "0,00 €" at bounding box center [198, 544] width 218 height 27
click at [291, 542] on span "0,00 €" at bounding box center [198, 544] width 218 height 27
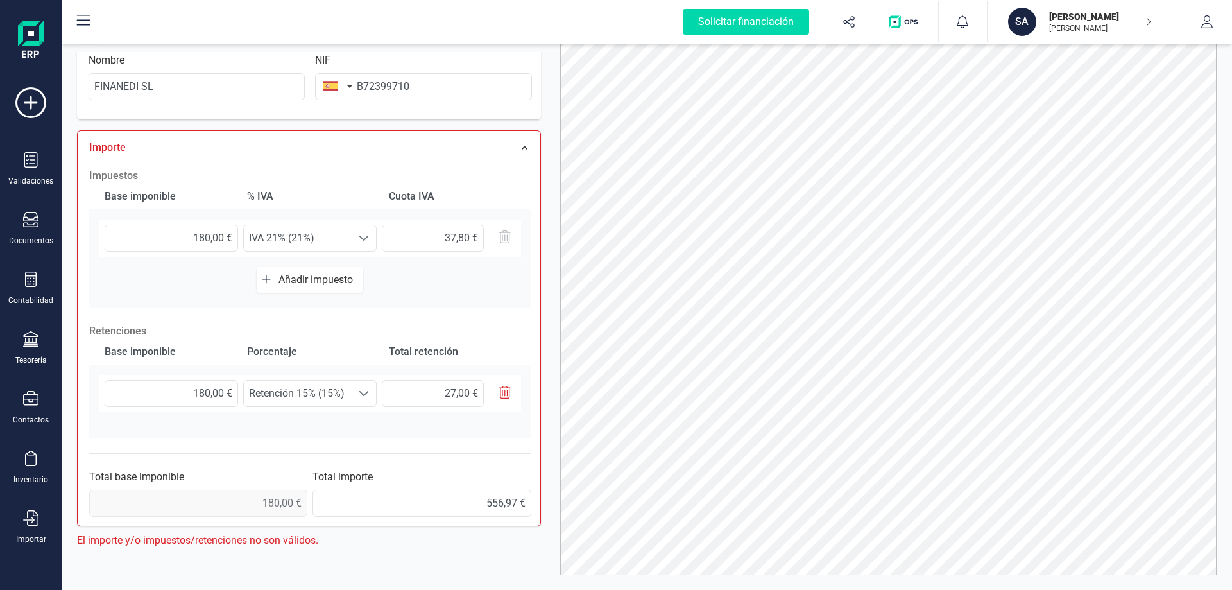
scroll to position [64, 0]
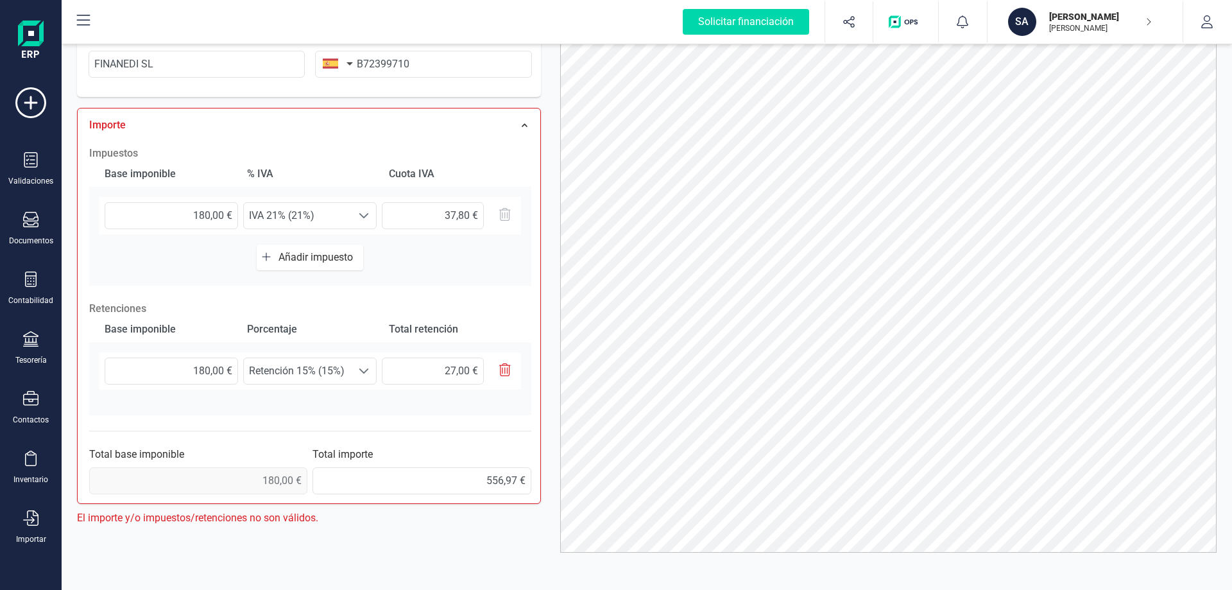
click at [268, 255] on icon "button" at bounding box center [266, 257] width 9 height 10
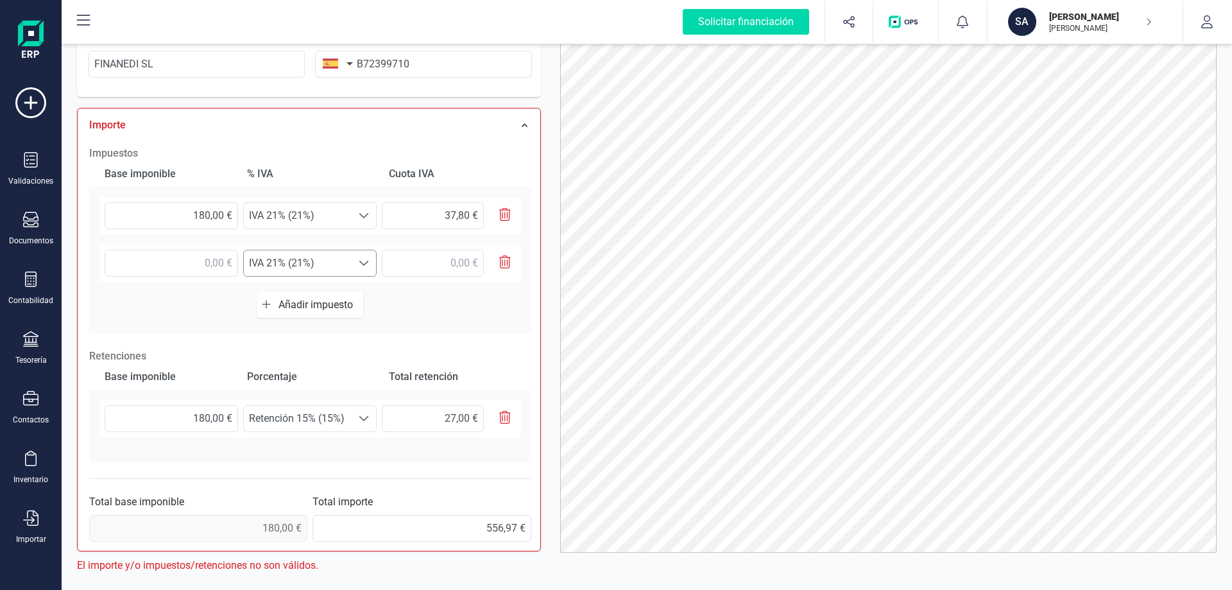
click at [364, 261] on span at bounding box center [364, 263] width 10 height 10
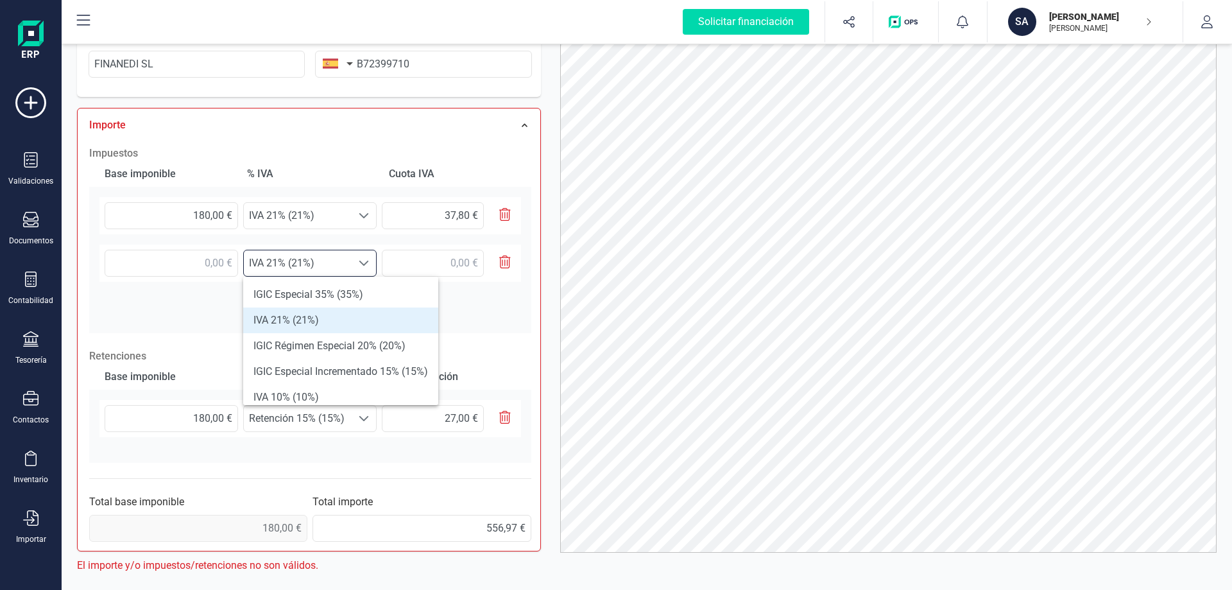
scroll to position [8, 56]
click at [506, 261] on icon "button" at bounding box center [505, 261] width 12 height 13
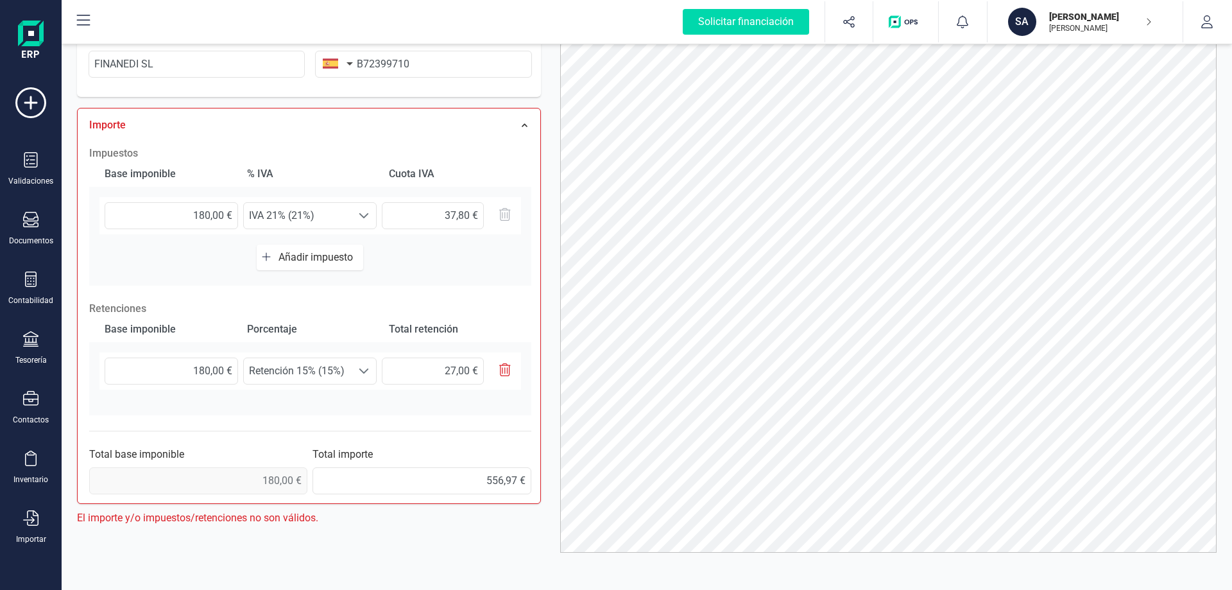
click at [501, 366] on icon "button" at bounding box center [505, 369] width 12 height 13
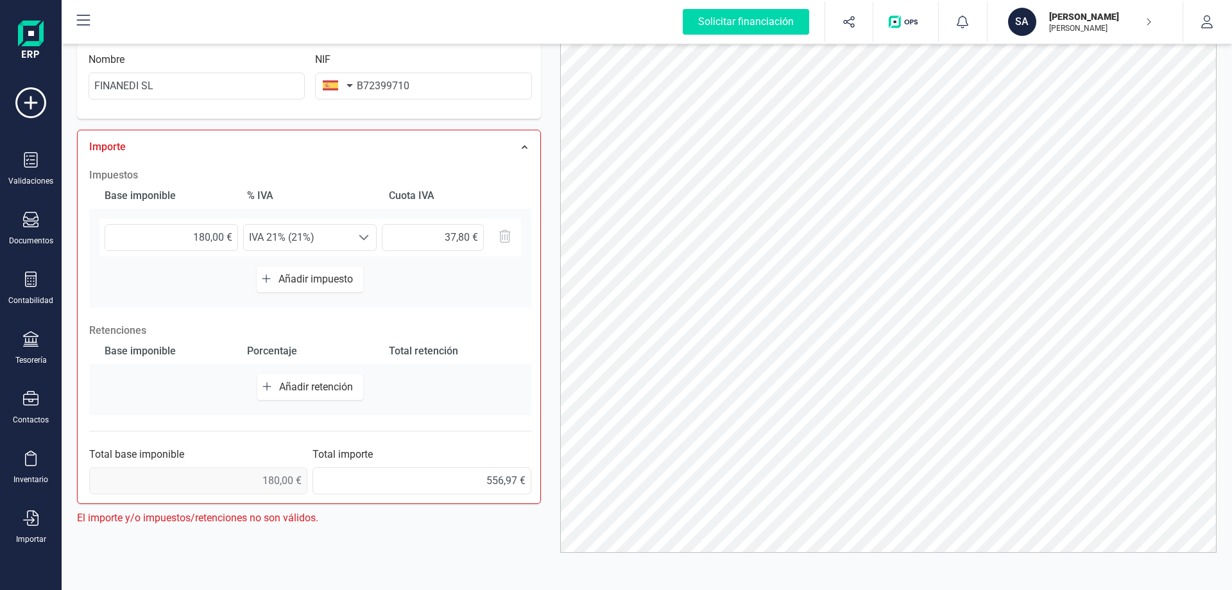
click at [298, 384] on span "Añadir retención" at bounding box center [318, 387] width 79 height 12
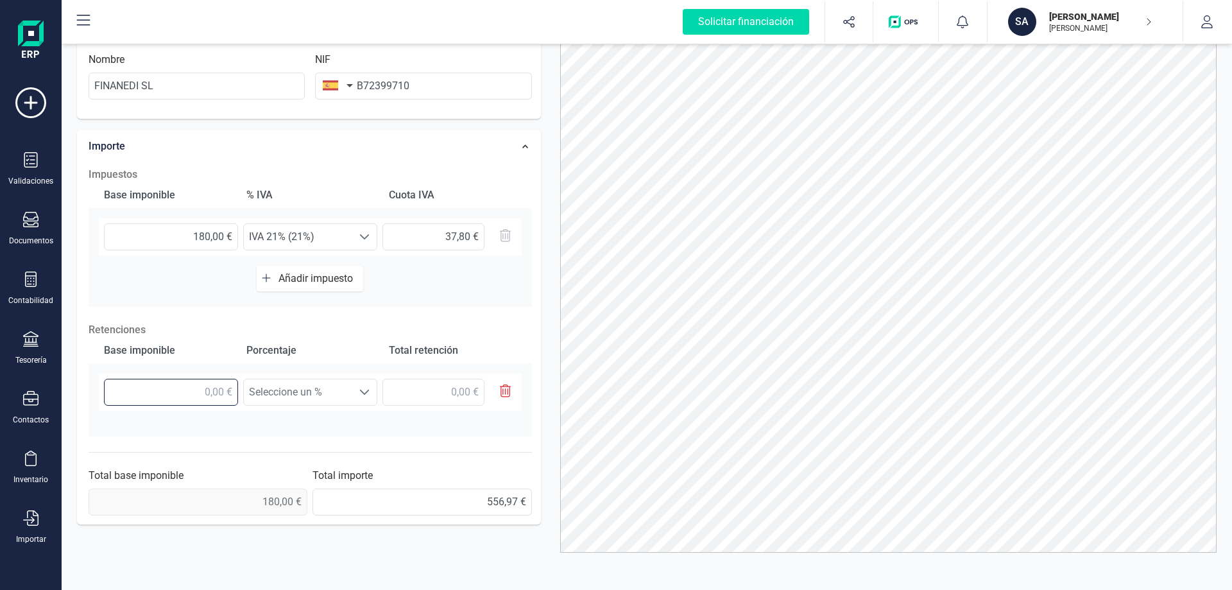
click at [209, 387] on input "text" at bounding box center [171, 392] width 134 height 27
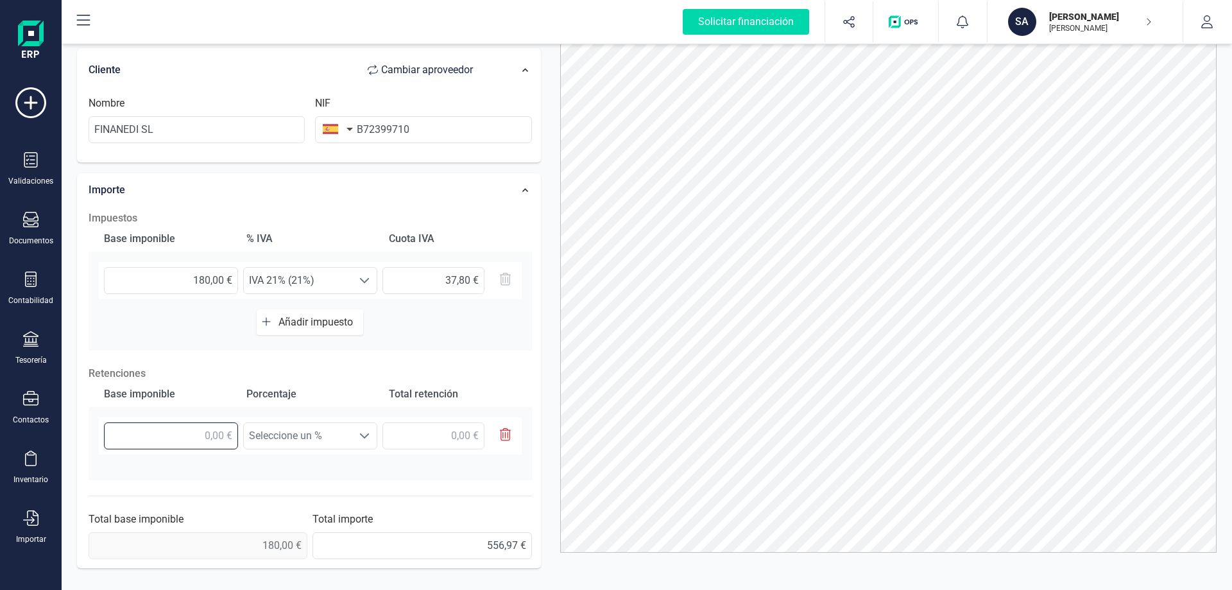
scroll to position [147, 0]
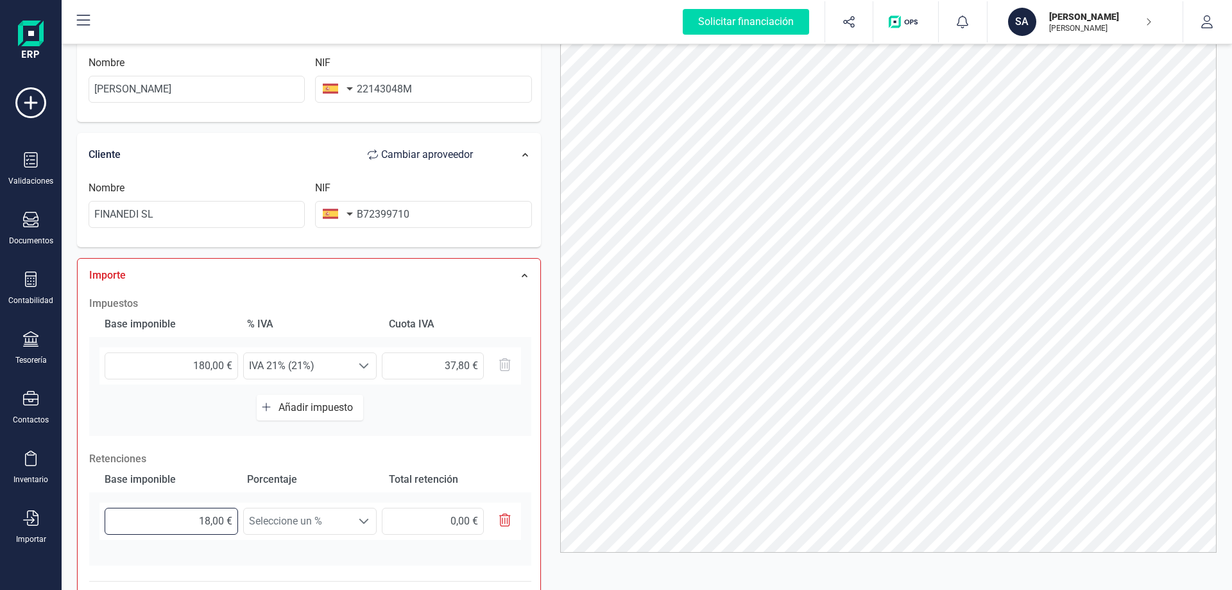
type input "180,00 €"
click at [366, 526] on div at bounding box center [364, 521] width 24 height 26
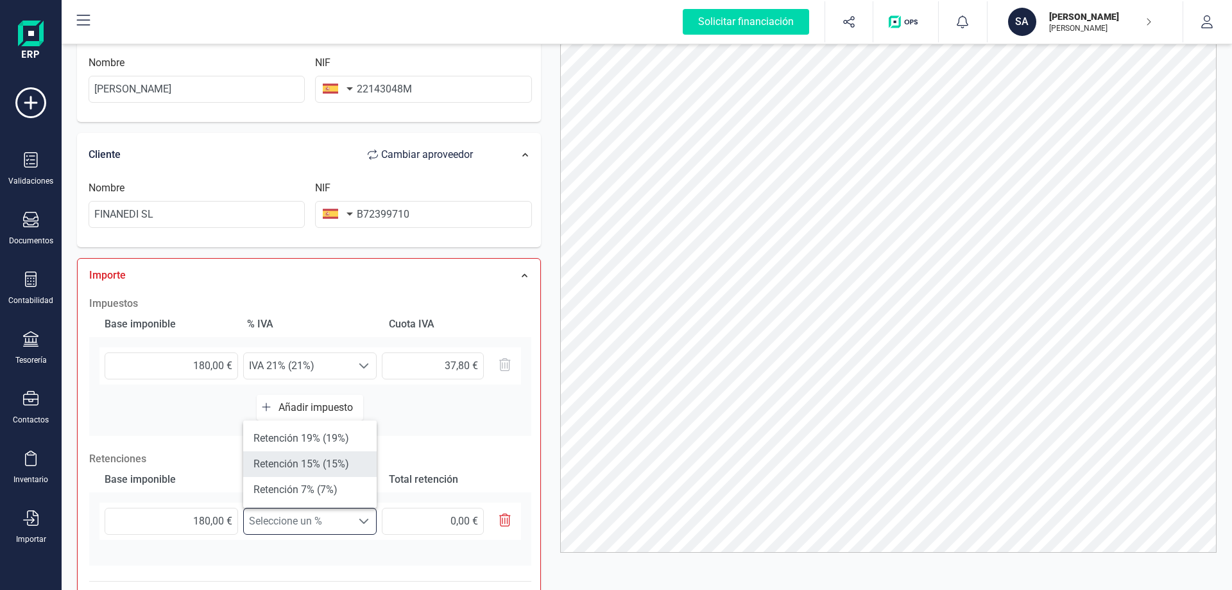
click at [315, 460] on li "Retención 15% (15%)" at bounding box center [309, 464] width 133 height 26
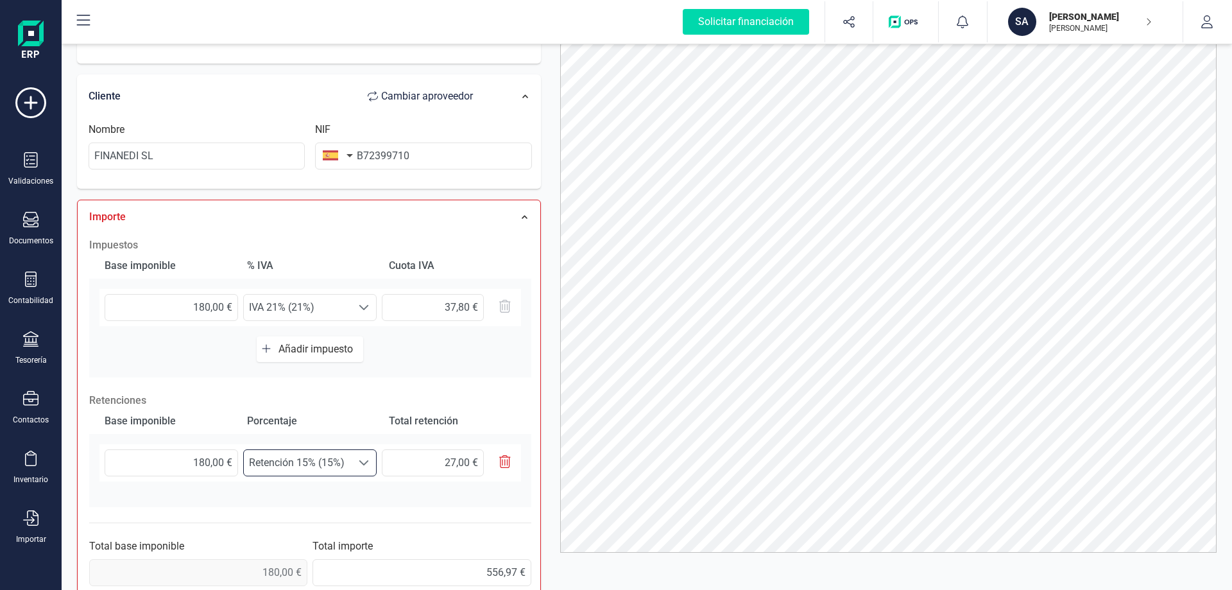
scroll to position [297, 0]
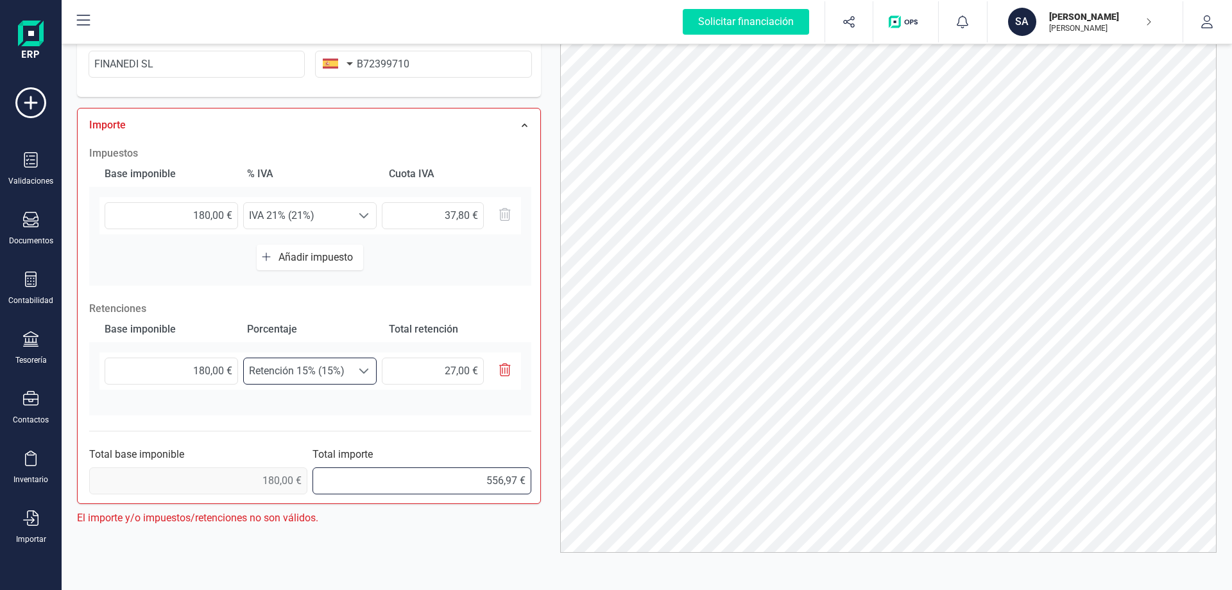
click at [515, 478] on input "556,97 €" at bounding box center [422, 480] width 218 height 27
type input "5,00 €"
click at [502, 479] on input "text" at bounding box center [422, 480] width 218 height 27
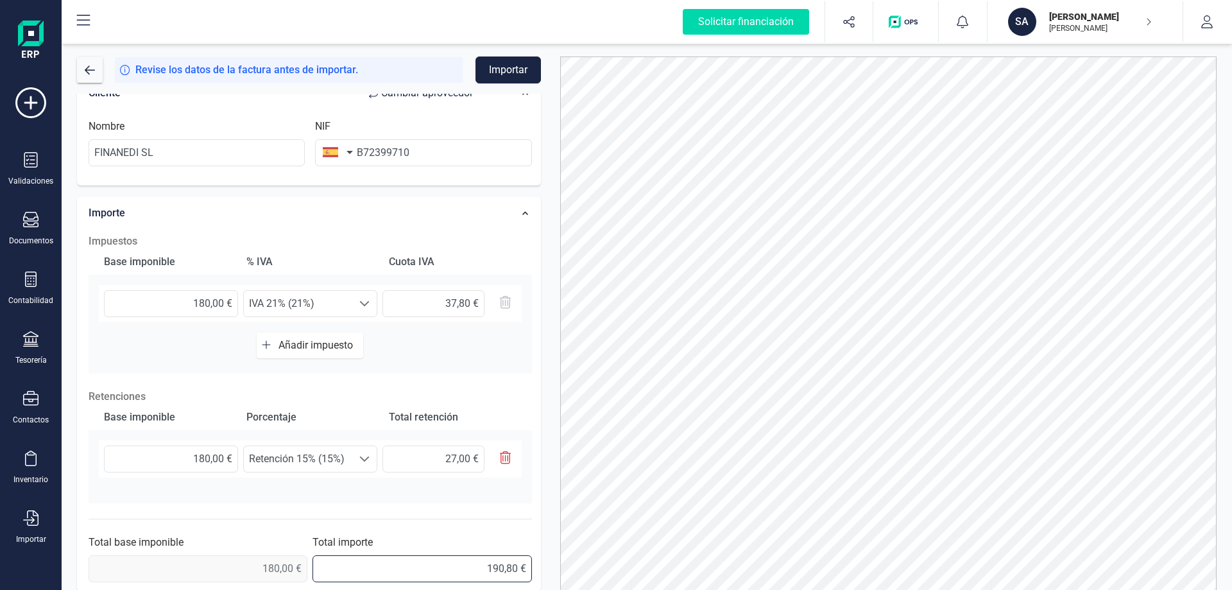
scroll to position [281, 0]
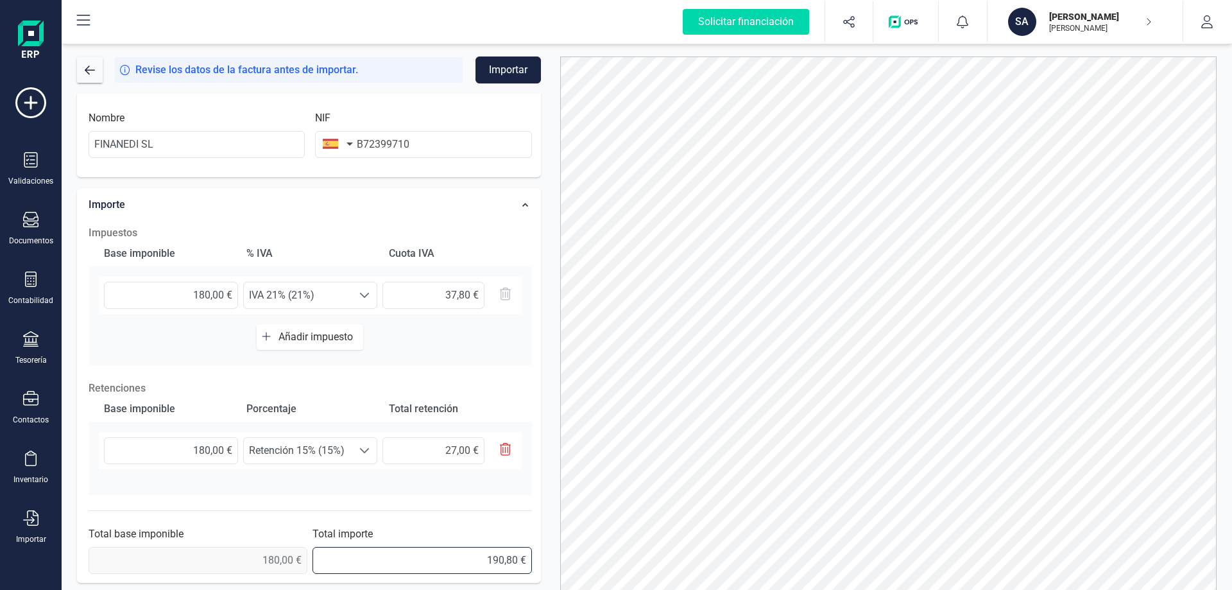
click at [518, 558] on input "190,80 €" at bounding box center [422, 560] width 219 height 27
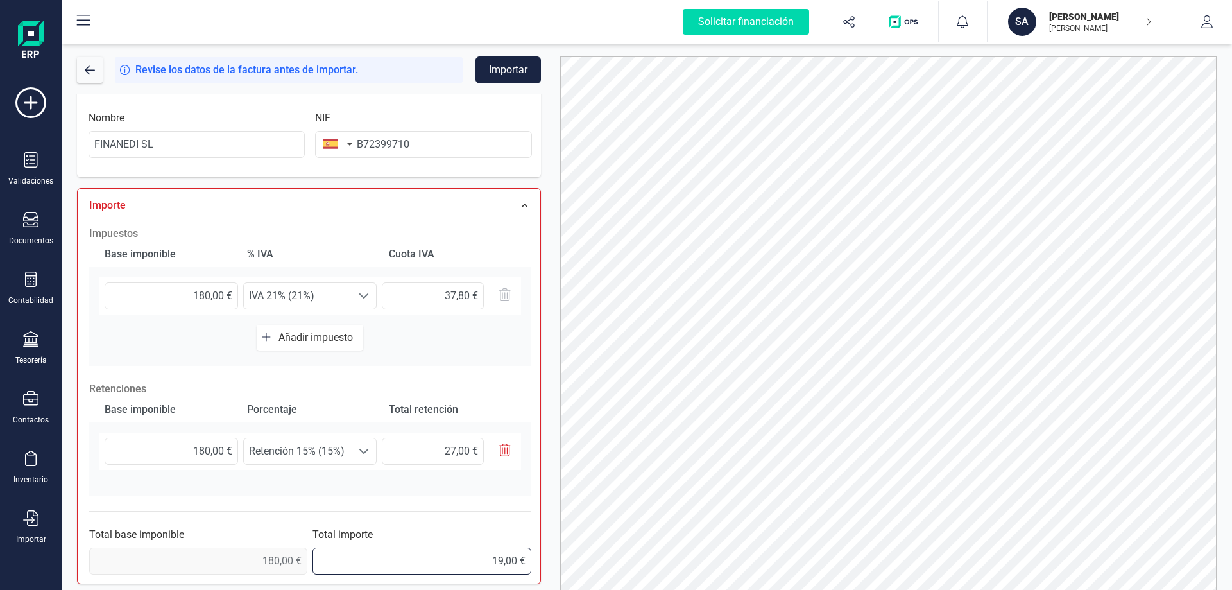
type input "1,00 €"
type input "556,97 €"
click at [510, 65] on button "Importar" at bounding box center [508, 69] width 65 height 27
click at [1078, 26] on div at bounding box center [1081, 30] width 18 height 18
click at [1082, 28] on div at bounding box center [1081, 30] width 18 height 18
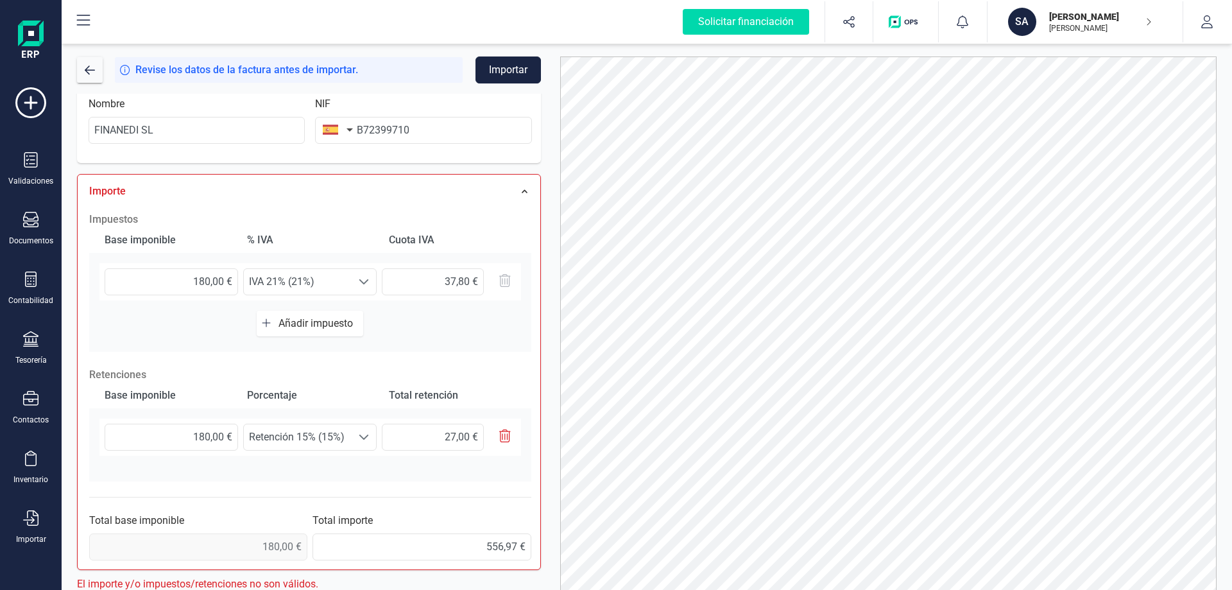
scroll to position [297, 0]
click at [93, 67] on span "button" at bounding box center [90, 70] width 10 height 10
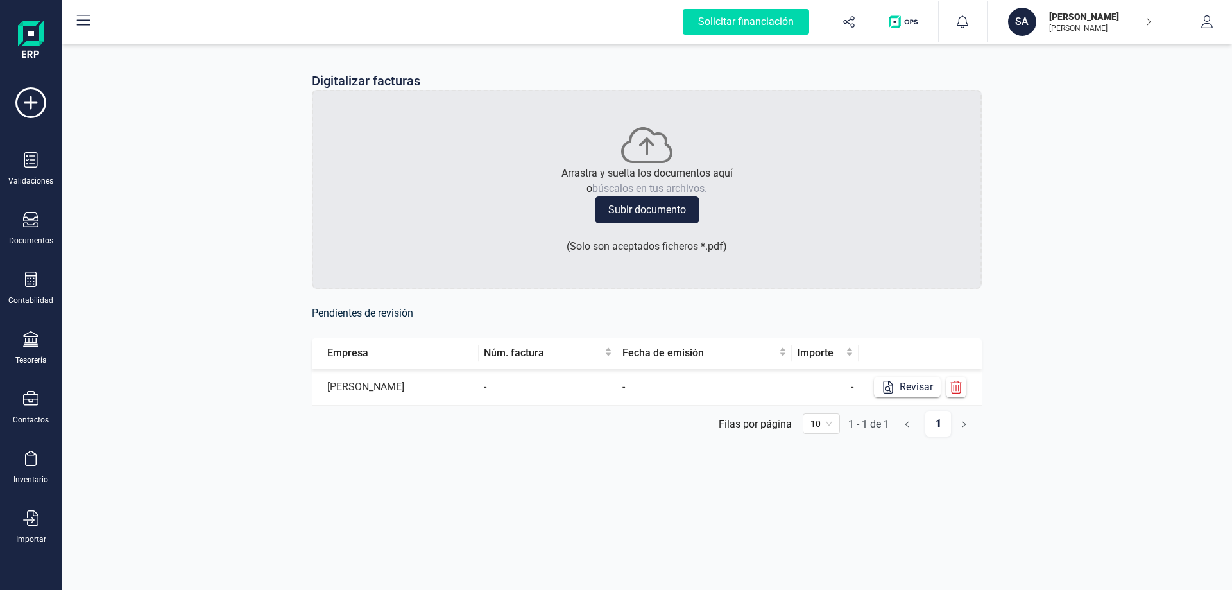
click at [93, 67] on div "Digitalizar facturas Arrastra y suelta los documentos aquí o búscalos en tus ar…" at bounding box center [647, 264] width 1171 height 447
click at [668, 208] on button "Subir documento" at bounding box center [647, 209] width 105 height 27
click at [369, 422] on td "[PERSON_NAME]" at bounding box center [395, 424] width 167 height 37
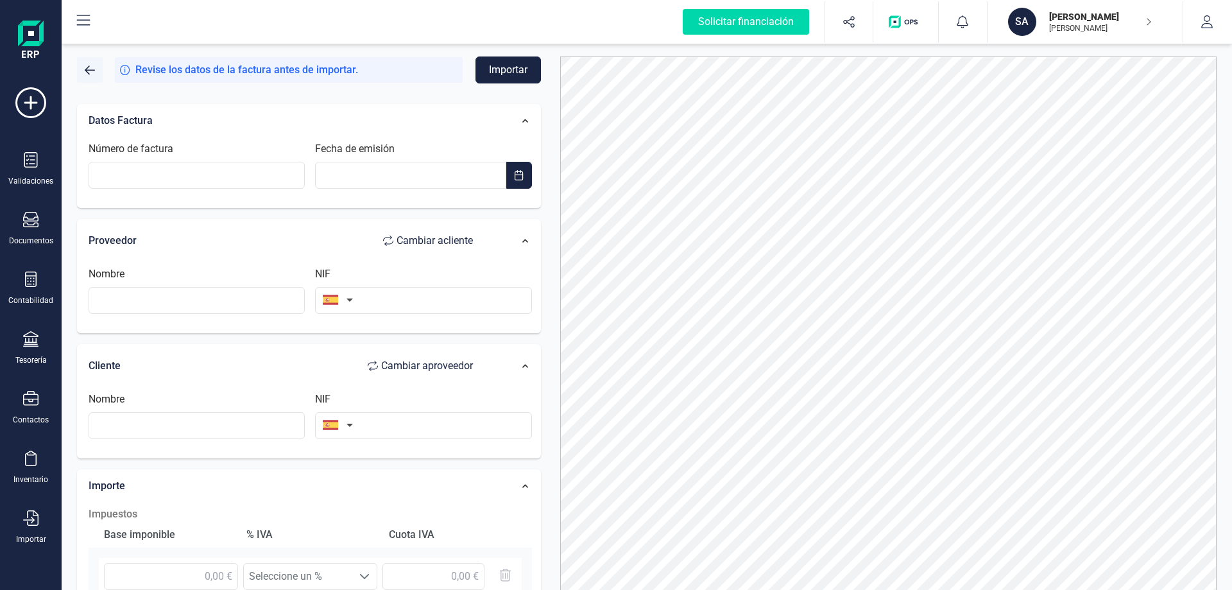
click at [88, 68] on span "button" at bounding box center [90, 70] width 10 height 10
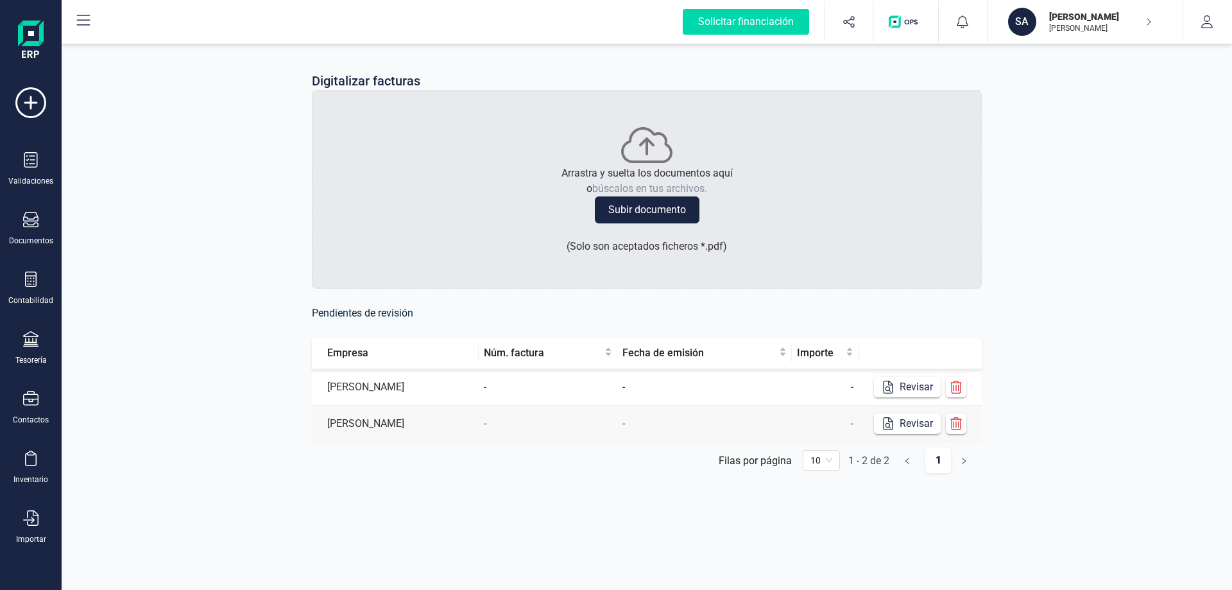
click at [418, 392] on td "[PERSON_NAME]" at bounding box center [395, 387] width 167 height 37
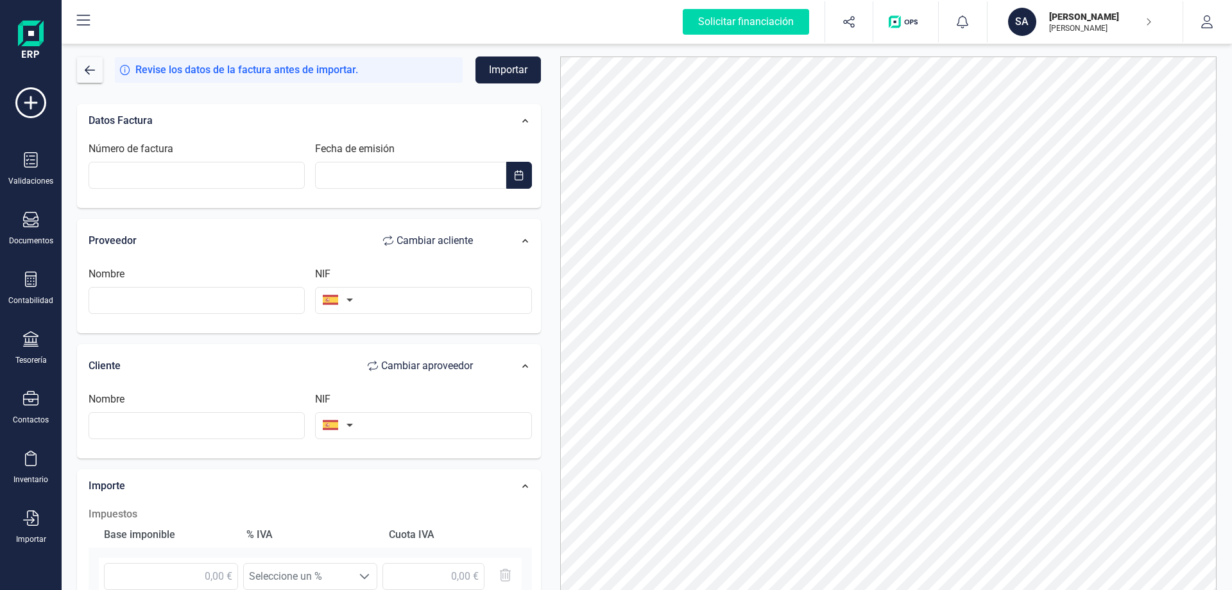
scroll to position [64, 0]
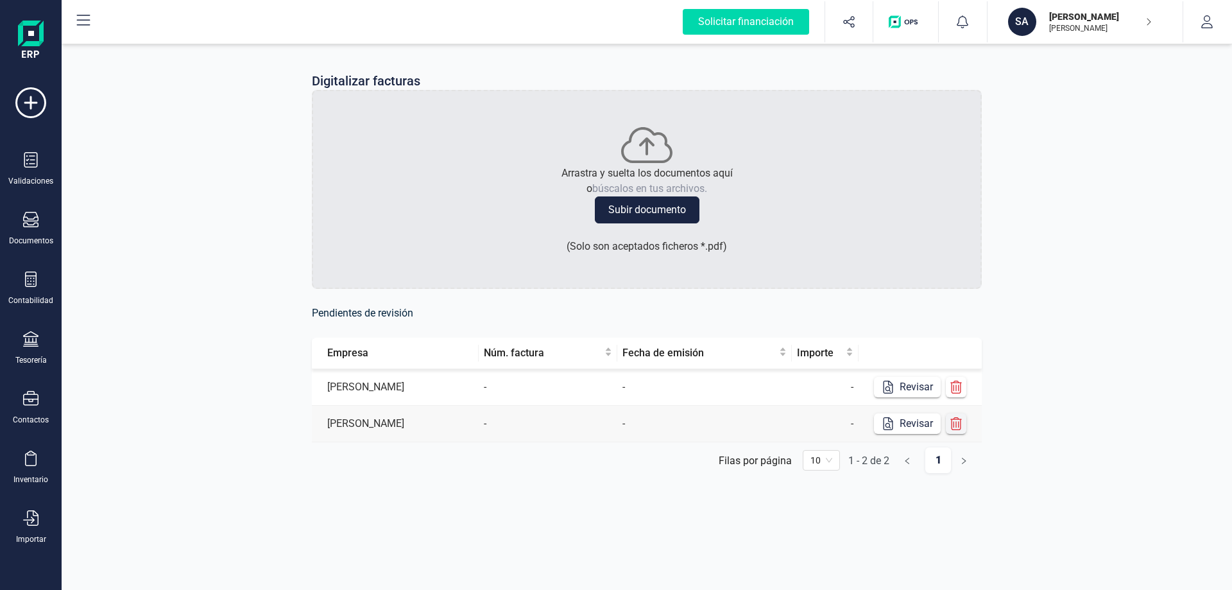
click at [953, 427] on icon "button" at bounding box center [956, 423] width 13 height 13
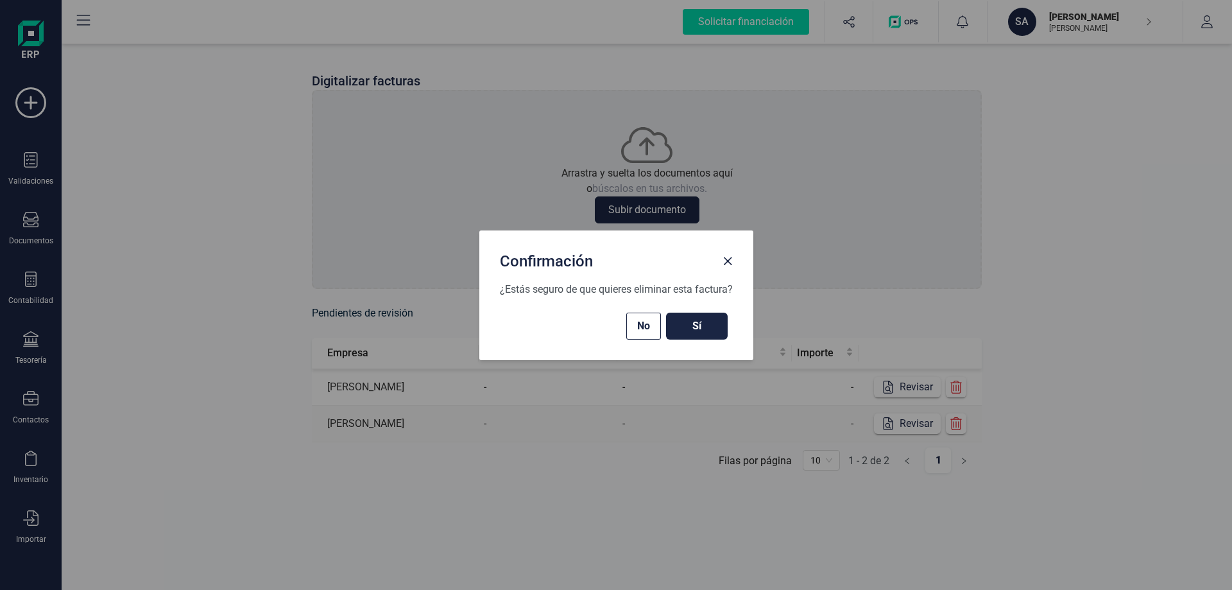
click at [698, 332] on span "Sí" at bounding box center [697, 325] width 36 height 15
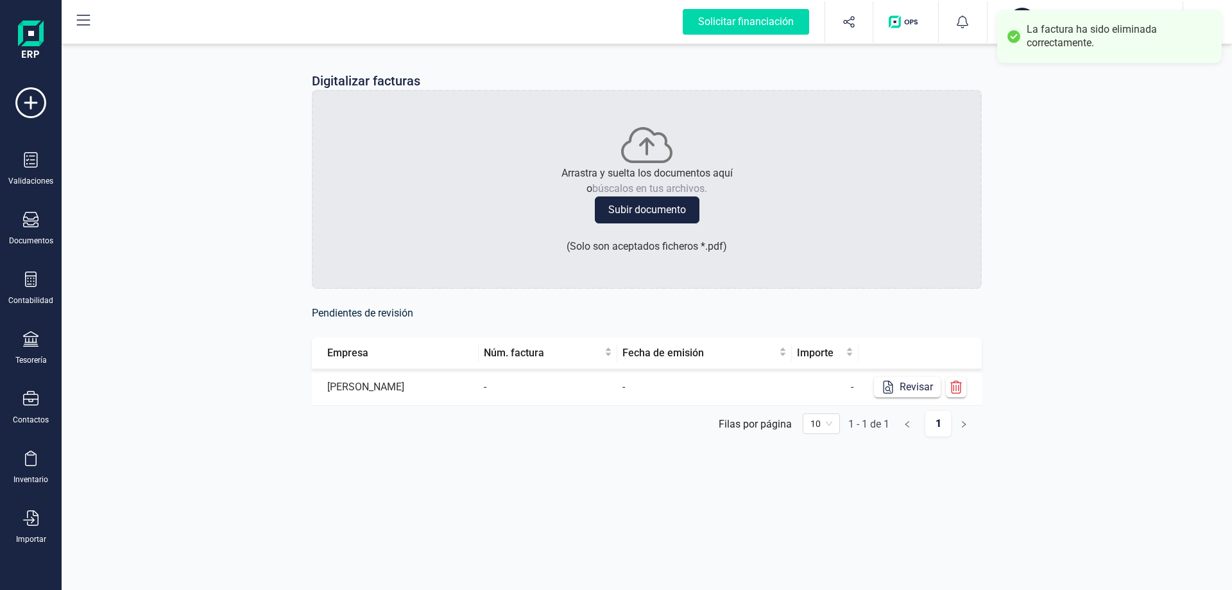
click at [421, 386] on td "[PERSON_NAME]" at bounding box center [395, 387] width 167 height 37
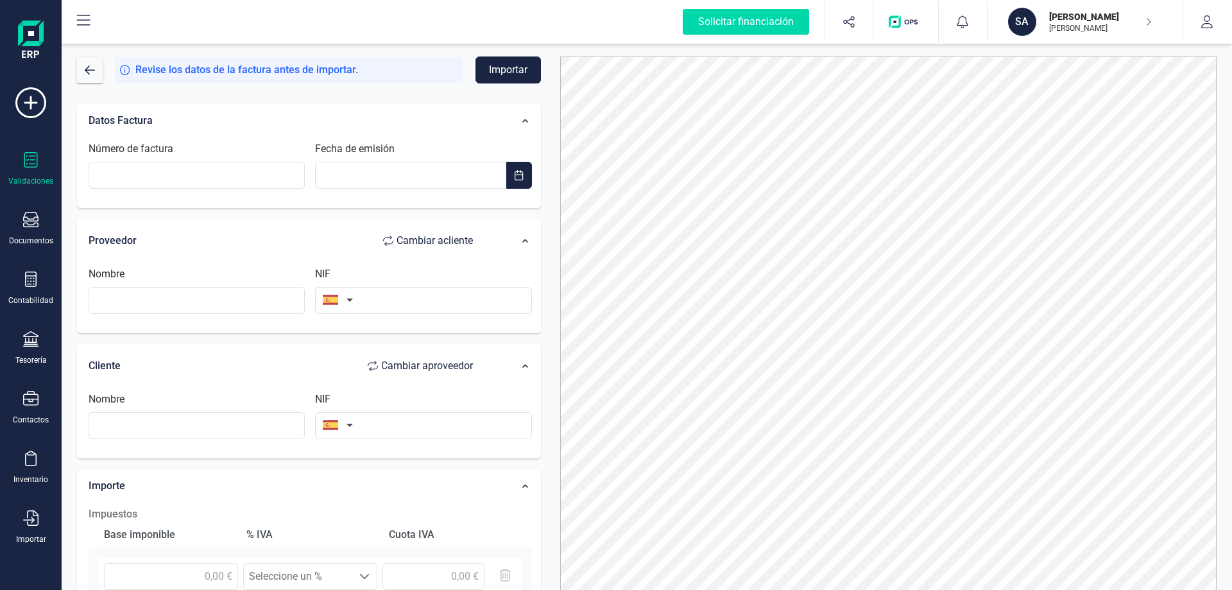
click at [33, 167] on icon at bounding box center [30, 159] width 13 height 15
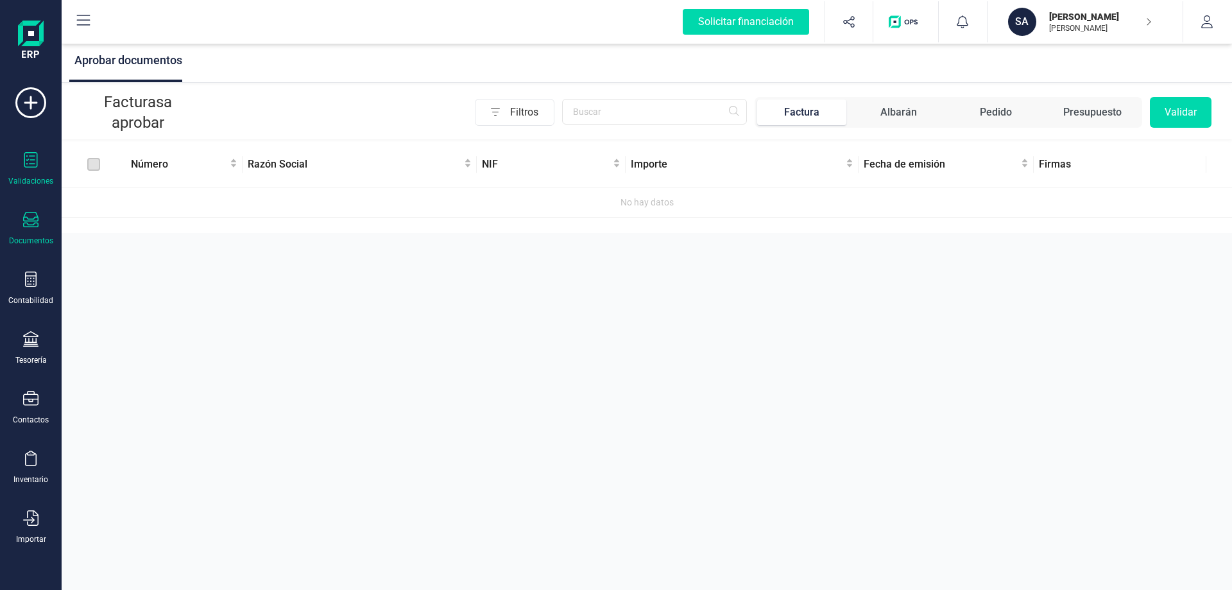
click at [27, 225] on icon at bounding box center [30, 219] width 15 height 15
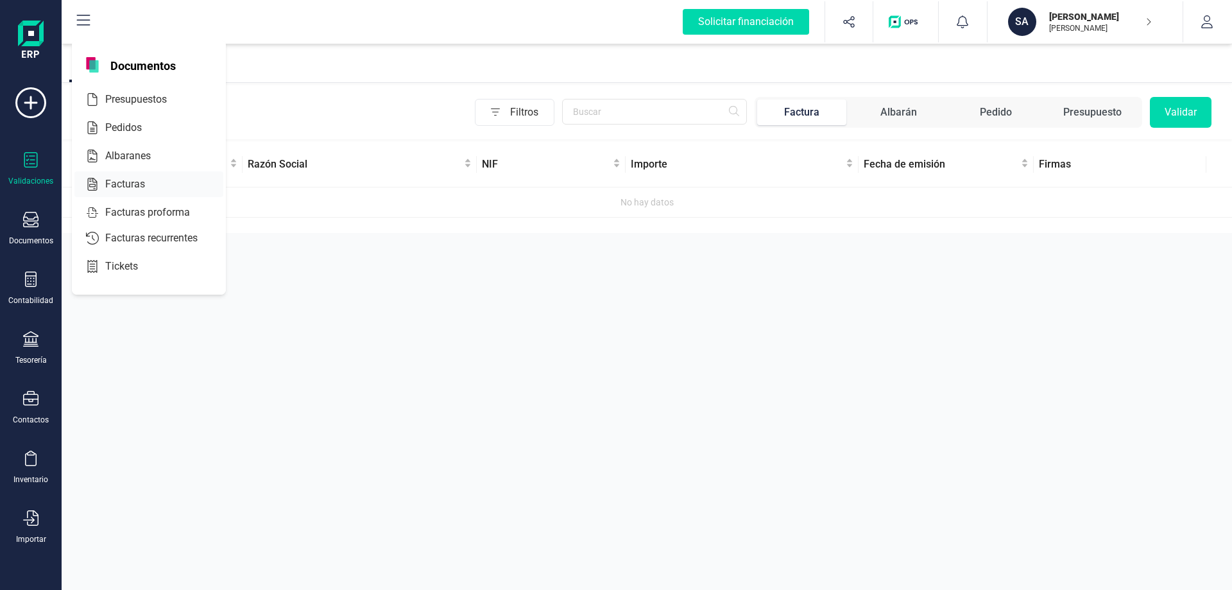
click at [119, 184] on span "Facturas" at bounding box center [134, 184] width 68 height 15
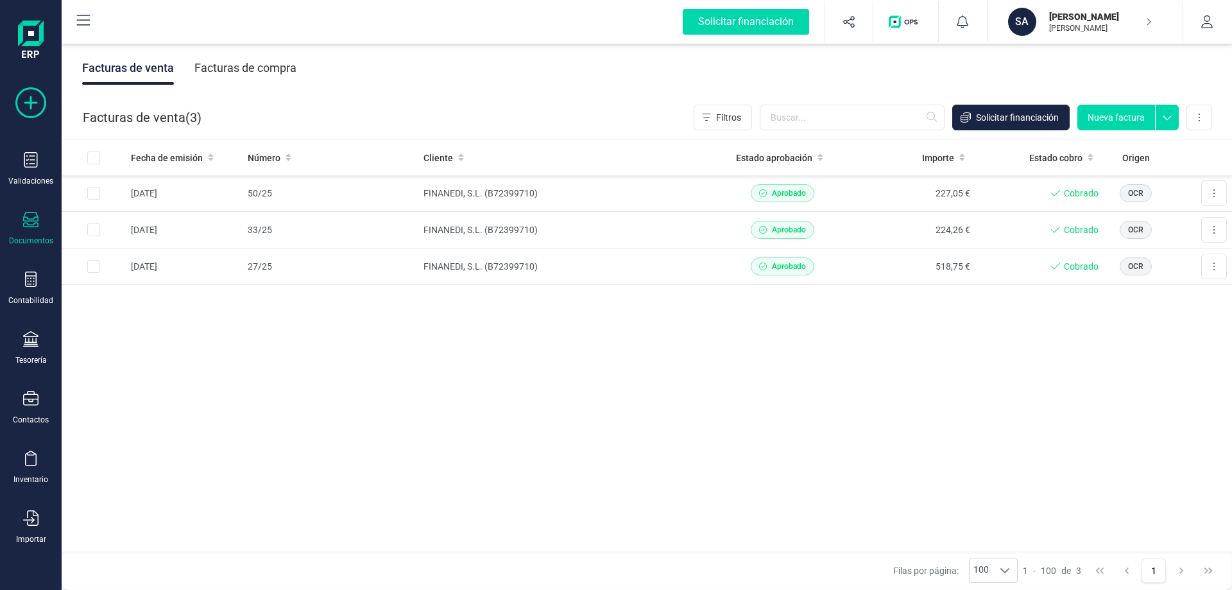
click at [33, 104] on icon at bounding box center [30, 102] width 31 height 31
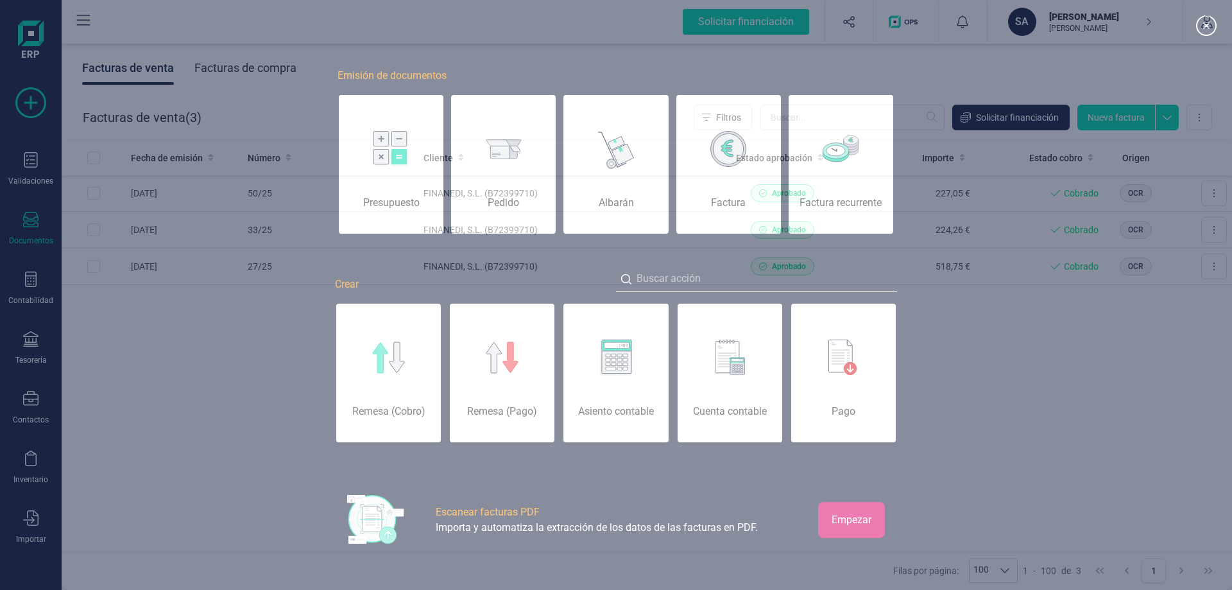
scroll to position [0, 64]
